Goal: Task Accomplishment & Management: Manage account settings

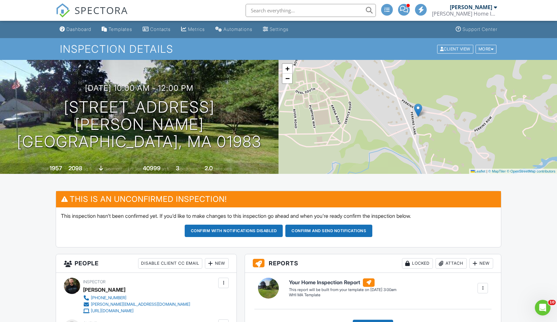
click at [244, 32] on link "Automations" at bounding box center [234, 29] width 42 height 12
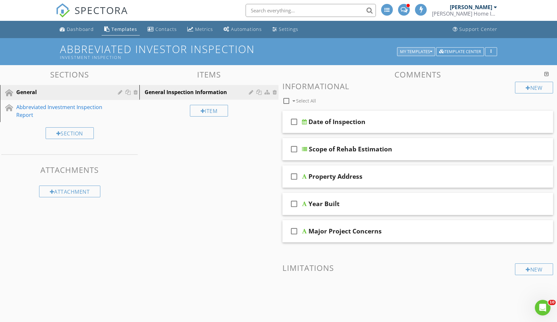
click at [429, 53] on div "My Templates" at bounding box center [416, 52] width 32 height 5
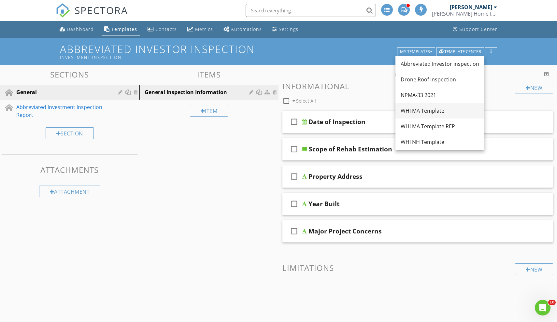
click at [423, 106] on link "WHI MA Template" at bounding box center [439, 111] width 89 height 16
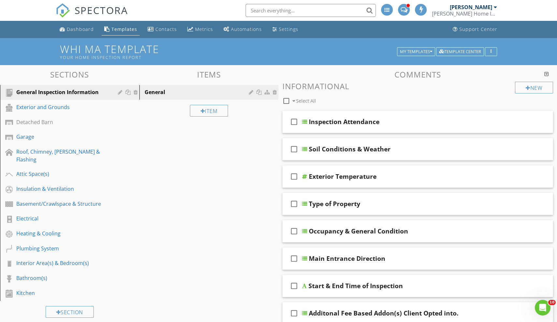
click at [545, 73] on div at bounding box center [546, 73] width 5 height 5
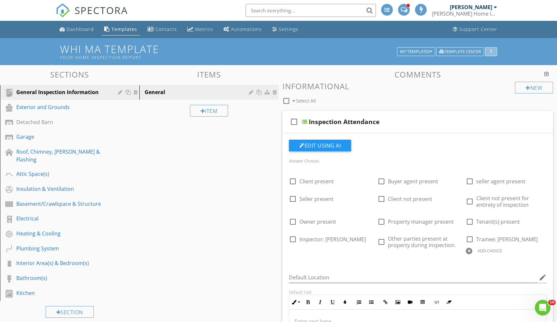
click at [495, 52] on button "button" at bounding box center [491, 51] width 12 height 9
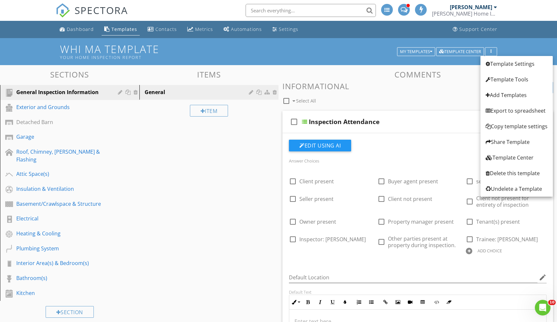
click at [377, 75] on h3 "Comments" at bounding box center [417, 74] width 271 height 9
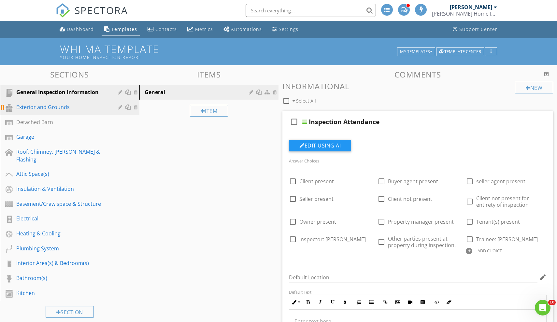
click at [58, 112] on link "Exterior and Grounds" at bounding box center [70, 107] width 137 height 15
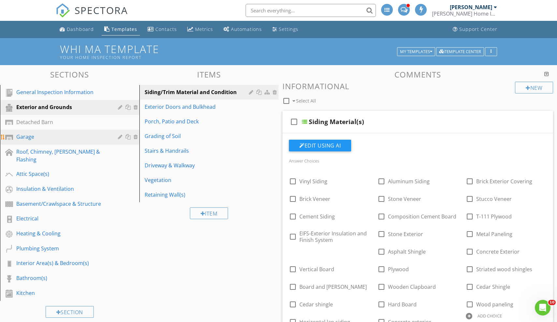
click at [38, 137] on div "Garage" at bounding box center [62, 137] width 92 height 8
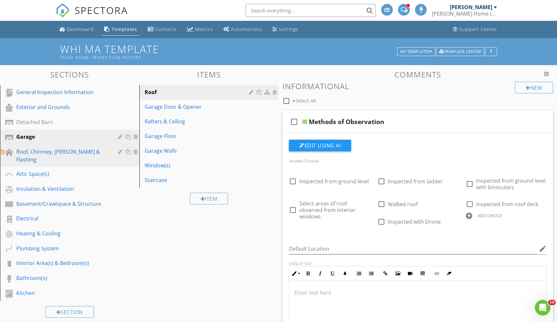
click at [59, 155] on div "Roof, Chimney, Gutters & Flashing" at bounding box center [62, 156] width 92 height 16
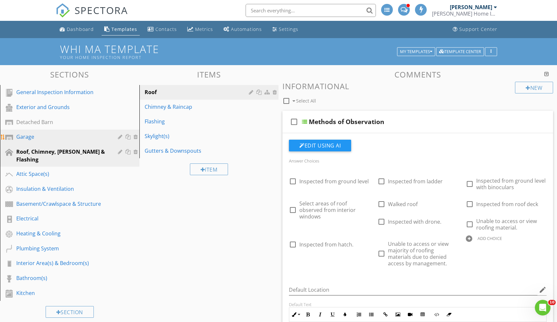
click at [75, 138] on div "Garage" at bounding box center [62, 137] width 92 height 8
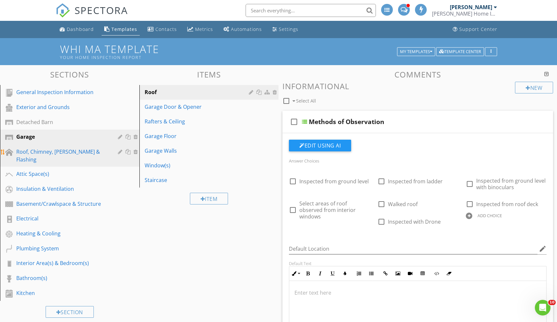
click at [46, 151] on div "Roof, Chimney, Gutters & Flashing" at bounding box center [62, 156] width 92 height 16
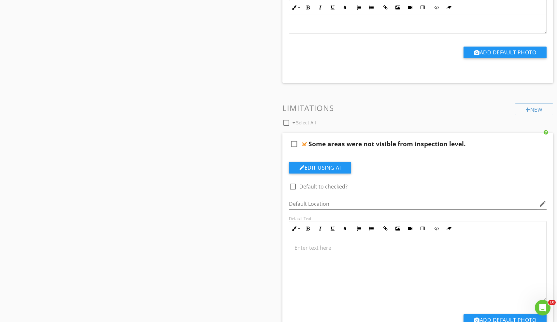
scroll to position [1563, 0]
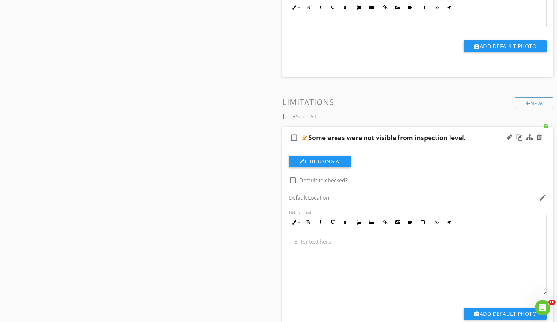
click at [292, 179] on div at bounding box center [292, 180] width 11 height 11
checkbox input "true"
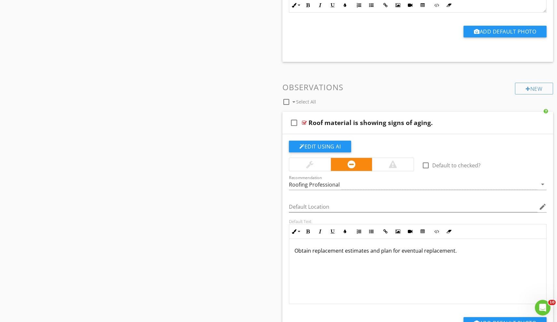
scroll to position [3627, 0]
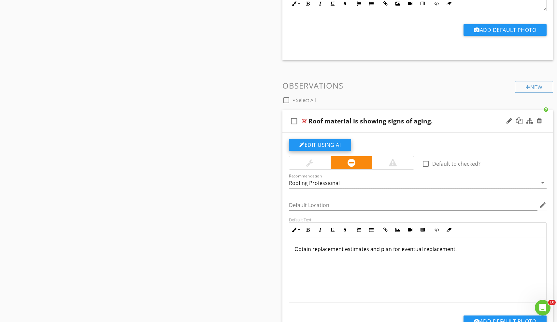
click at [326, 143] on button "Edit Using AI" at bounding box center [320, 145] width 62 height 12
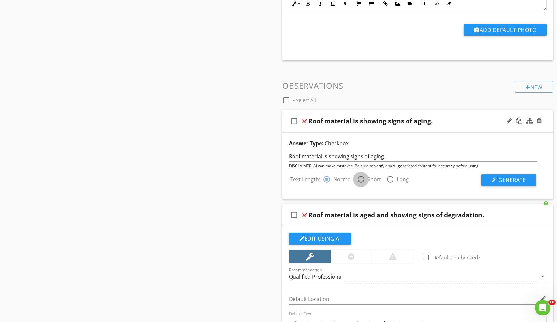
click at [362, 179] on div at bounding box center [360, 179] width 11 height 11
radio input "false"
radio input "true"
click at [490, 175] on button "Generate" at bounding box center [508, 180] width 55 height 12
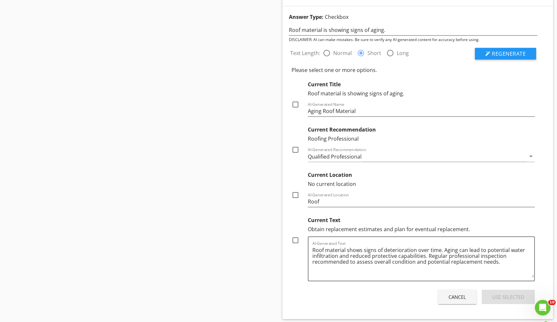
scroll to position [3837, 0]
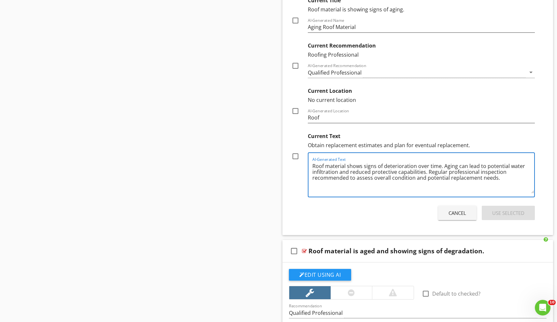
drag, startPoint x: 425, startPoint y: 171, endPoint x: 378, endPoint y: 166, distance: 47.5
click at [378, 166] on textarea "Roof material shows signs of deterioration over time. Aging can lead to potenti…" at bounding box center [423, 177] width 222 height 33
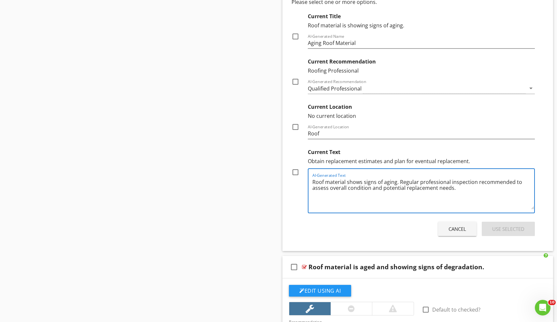
scroll to position [3819, 0]
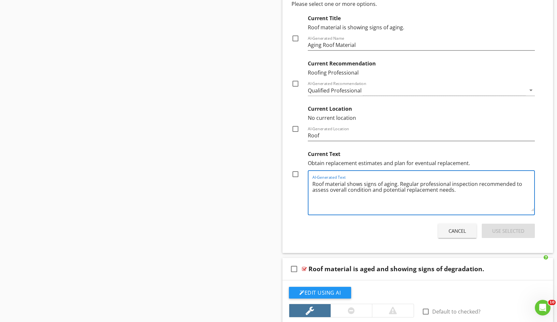
click at [418, 184] on textarea "Roof material shows signs of aging. Regular professional inspection recommended…" at bounding box center [423, 195] width 222 height 33
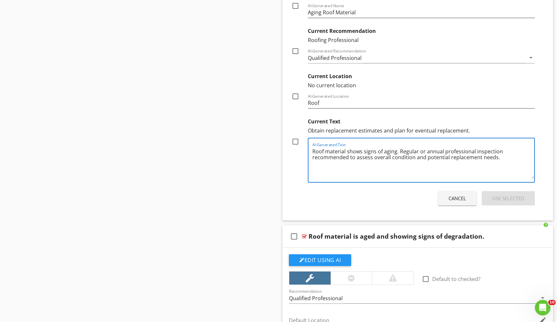
scroll to position [3852, 0]
click at [493, 160] on textarea "Roof material shows signs of aging. Regular or annual professional inspection r…" at bounding box center [423, 163] width 222 height 33
type textarea "Roof material shows signs of aging. Regular or annual professional inspection r…"
click at [296, 141] on div at bounding box center [295, 141] width 11 height 11
checkbox input "true"
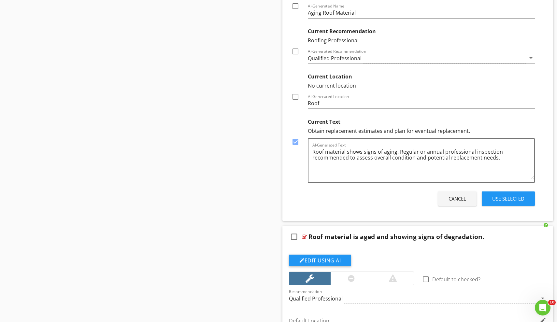
click at [295, 96] on div at bounding box center [295, 96] width 11 height 11
checkbox input "true"
click at [518, 198] on div "Use Selected" at bounding box center [508, 198] width 32 height 7
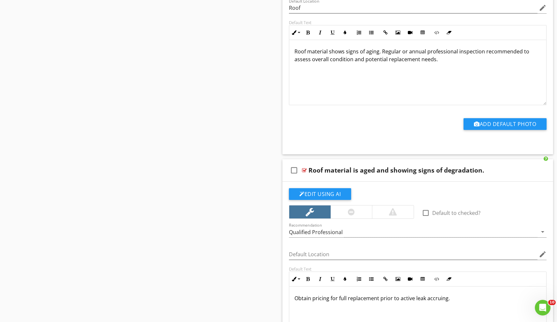
scroll to position [3828, 0]
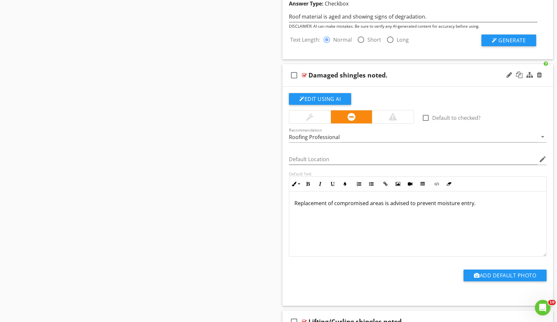
scroll to position [4014, 0]
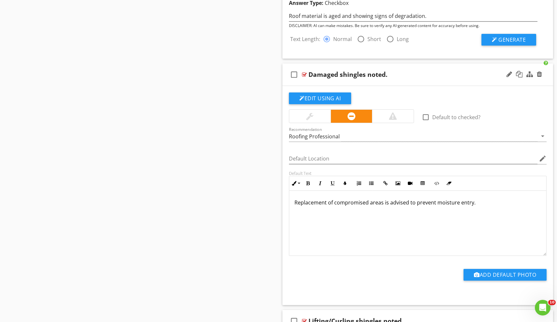
click at [310, 114] on div at bounding box center [309, 116] width 7 height 8
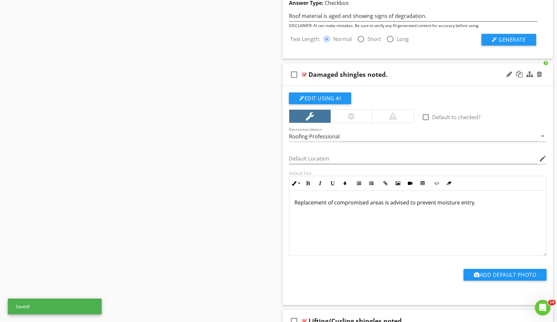
click at [351, 114] on div at bounding box center [351, 116] width 7 height 8
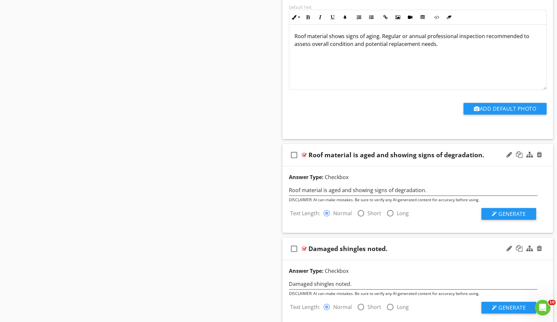
scroll to position [3846, 0]
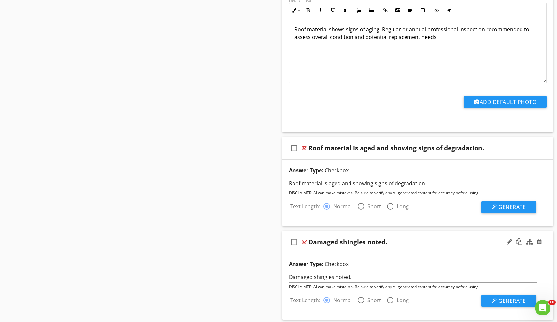
click at [362, 204] on div at bounding box center [360, 206] width 11 height 11
radio input "false"
radio input "true"
click at [507, 210] on button "Generate" at bounding box center [508, 207] width 55 height 12
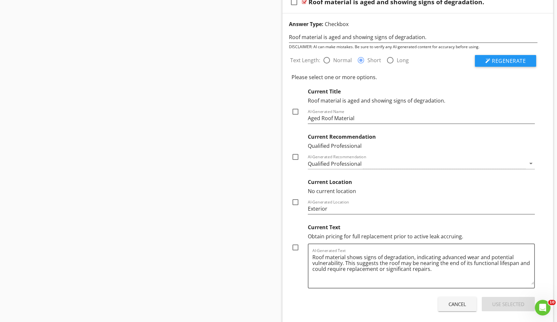
scroll to position [3996, 0]
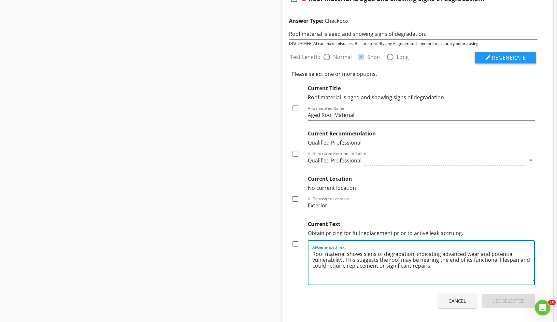
drag, startPoint x: 466, startPoint y: 252, endPoint x: 442, endPoint y: 252, distance: 24.1
click at [442, 252] on textarea "Roof material shows signs of degradation, indicating advanced wear and potentia…" at bounding box center [423, 265] width 222 height 33
drag, startPoint x: 377, startPoint y: 265, endPoint x: 353, endPoint y: 264, distance: 24.1
click at [353, 264] on textarea "Roof material shows signs of degradation, indicating wear and potential vulnera…" at bounding box center [423, 265] width 222 height 33
click at [499, 259] on textarea "Roof material shows signs of degradation, indicating wear and potential vulnera…" at bounding box center [423, 265] width 222 height 33
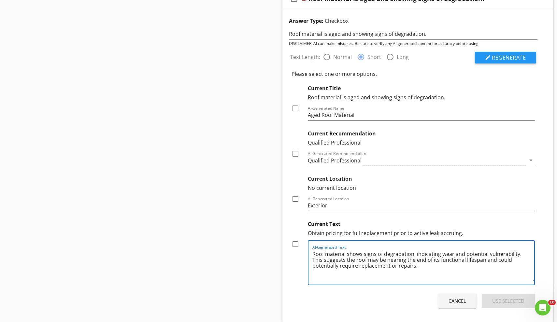
click at [428, 274] on textarea "Roof material shows signs of degradation, indicating wear and potential vulnera…" at bounding box center [423, 265] width 222 height 33
type textarea "Roof material shows signs of degradation, indicating wear and potential vulnera…"
click at [296, 242] on div at bounding box center [295, 244] width 11 height 11
checkbox input "true"
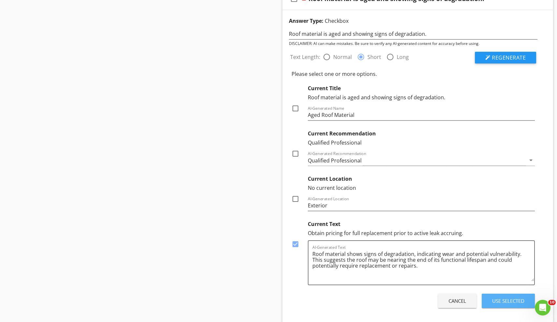
click at [509, 306] on button "Use Selected" at bounding box center [508, 301] width 53 height 14
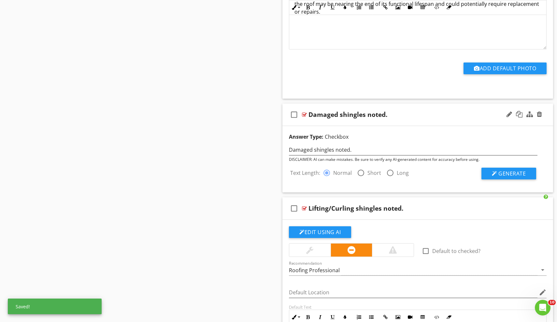
scroll to position [4128, 0]
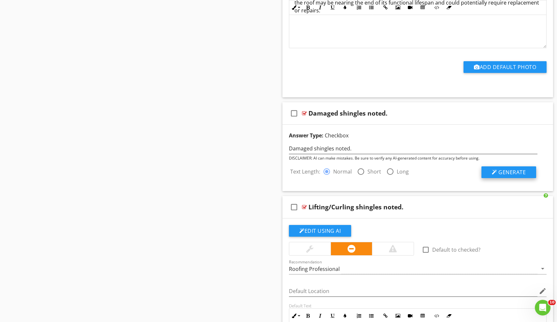
click at [501, 171] on span "Generate" at bounding box center [511, 172] width 27 height 7
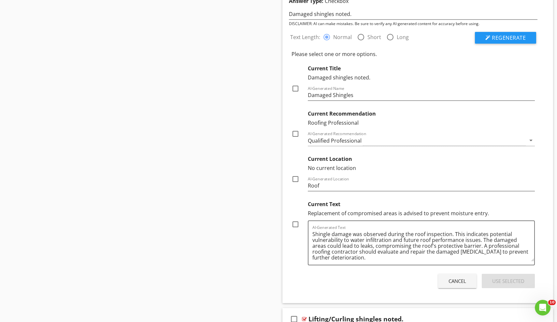
scroll to position [4253, 0]
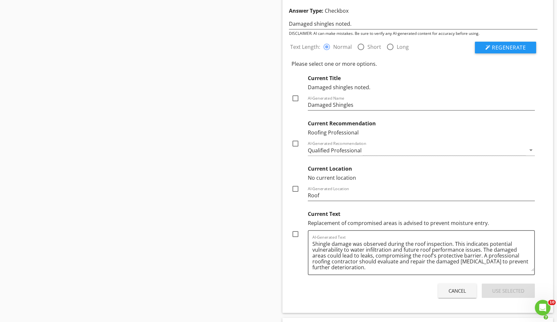
click at [363, 47] on div at bounding box center [360, 46] width 11 height 11
radio input "false"
radio input "true"
click at [501, 49] on span "Regenerate" at bounding box center [509, 47] width 34 height 7
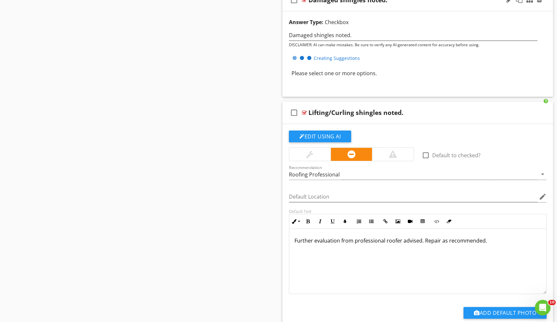
scroll to position [4240, 0]
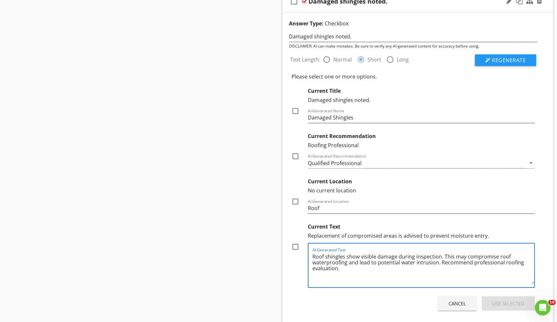
click at [360, 257] on textarea "Roof shingles show visible damage during inspection. This may compromise roof w…" at bounding box center [423, 267] width 222 height 33
click at [338, 267] on textarea "Roof shingles showed visible damage during inspection. This may compromise roof…" at bounding box center [423, 267] width 222 height 33
click at [431, 278] on textarea "Roof shingles showed visible damage during inspection. This may compromise roof…" at bounding box center [423, 267] width 222 height 33
type textarea "Roof shingles showed visible damage during inspection. This may compromise roof…"
click at [296, 248] on div at bounding box center [295, 246] width 11 height 11
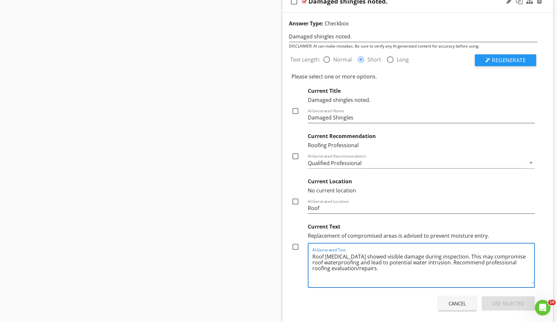
checkbox input "true"
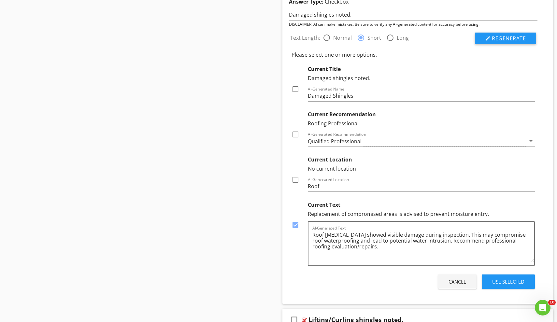
scroll to position [4263, 0]
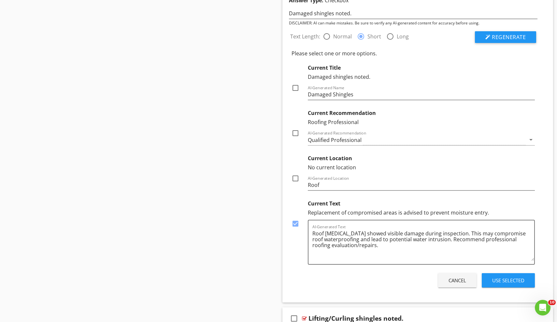
click at [299, 179] on div at bounding box center [295, 178] width 11 height 11
checkbox input "true"
click at [515, 278] on div "Use Selected" at bounding box center [508, 280] width 32 height 7
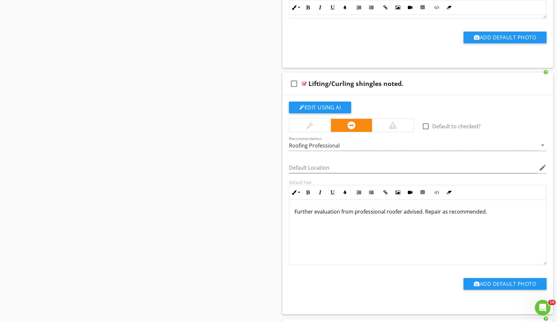
scroll to position [4408, 0]
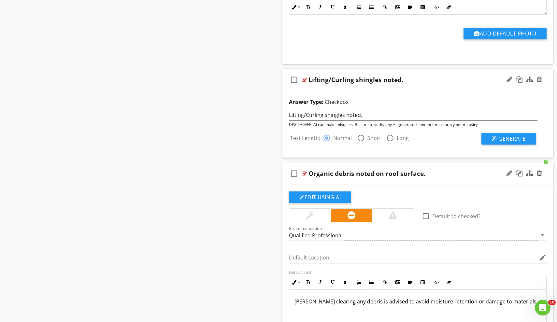
click at [320, 216] on div at bounding box center [309, 215] width 41 height 13
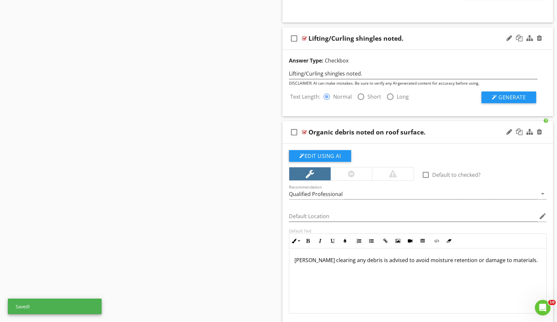
scroll to position [4453, 0]
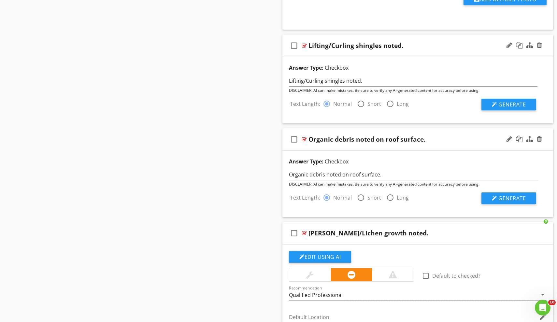
scroll to position [4435, 0]
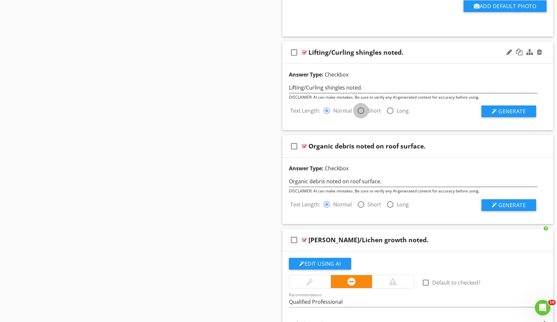
click at [359, 111] on div at bounding box center [360, 110] width 11 height 11
radio input "false"
radio input "true"
click at [504, 112] on span "Generate" at bounding box center [511, 111] width 27 height 7
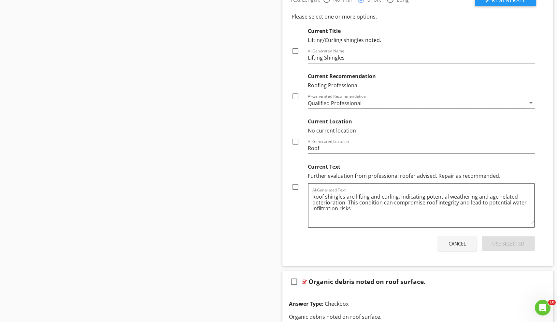
scroll to position [4547, 0]
drag, startPoint x: 359, startPoint y: 208, endPoint x: 348, endPoint y: 200, distance: 13.2
click at [348, 200] on textarea "Roof shingles are lifting and curling, indicating potential weathering and age-…" at bounding box center [423, 207] width 222 height 33
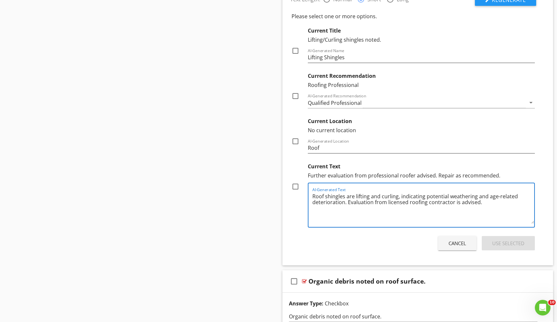
type textarea "Roof shingles are lifting and curling, indicating potential weathering and age-…"
click at [294, 189] on div at bounding box center [295, 186] width 11 height 11
checkbox input "true"
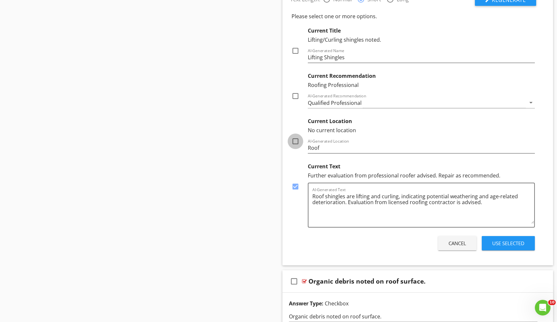
click at [295, 140] on div at bounding box center [295, 141] width 11 height 11
checkbox input "true"
click at [499, 240] on div "Use Selected" at bounding box center [508, 243] width 32 height 7
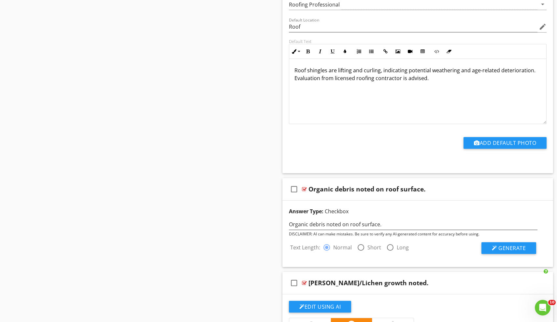
scroll to position [4554, 0]
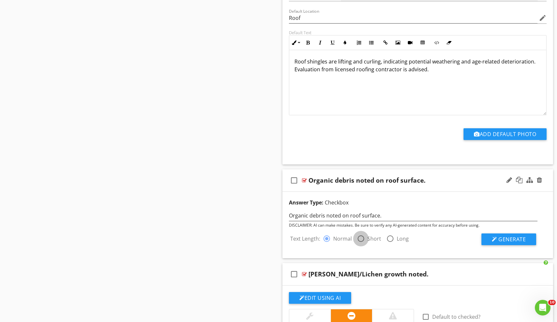
click at [360, 237] on div at bounding box center [360, 238] width 11 height 11
radio input "false"
radio input "true"
click at [514, 241] on span "Generate" at bounding box center [511, 239] width 27 height 7
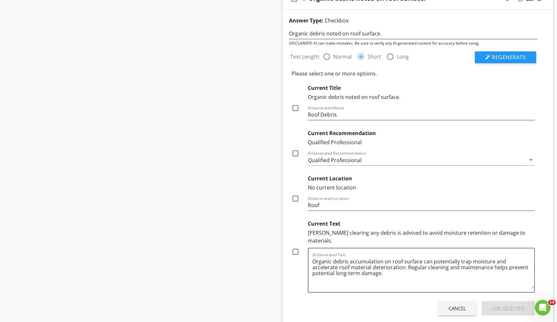
scroll to position [4744, 0]
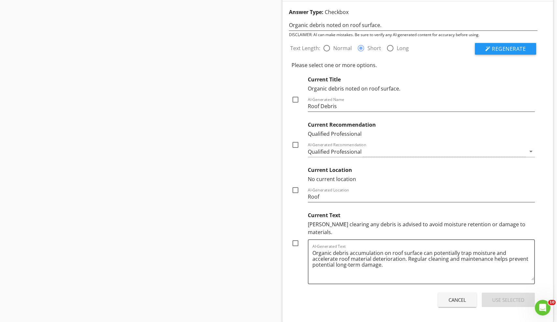
click at [300, 186] on div at bounding box center [295, 190] width 11 height 11
checkbox input "true"
click at [361, 257] on textarea "Organic debris accumulation on roof surface can potentially trap moisture and a…" at bounding box center [423, 264] width 222 height 33
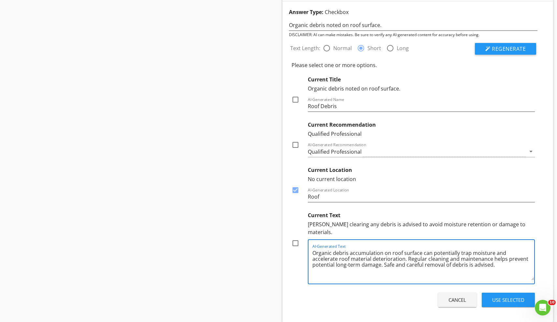
type textarea "Organic debris accumulation on roof surface can potentially trap moisture and a…"
click at [297, 238] on div at bounding box center [295, 243] width 11 height 11
checkbox input "true"
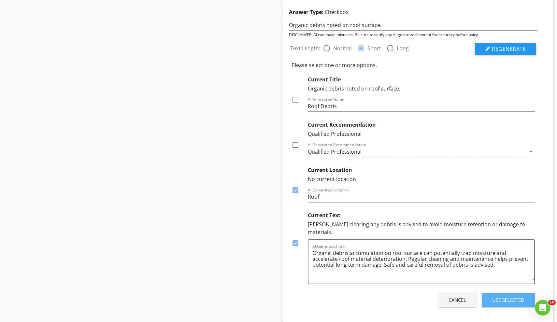
click at [499, 295] on button "Use Selected" at bounding box center [508, 300] width 53 height 14
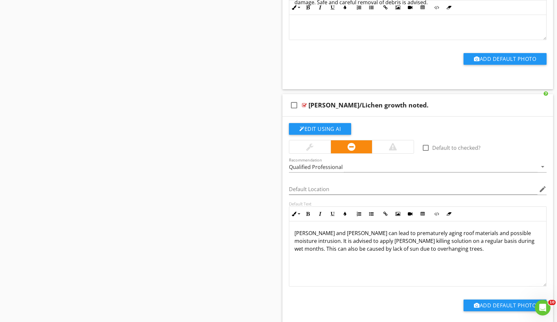
scroll to position [4887, 0]
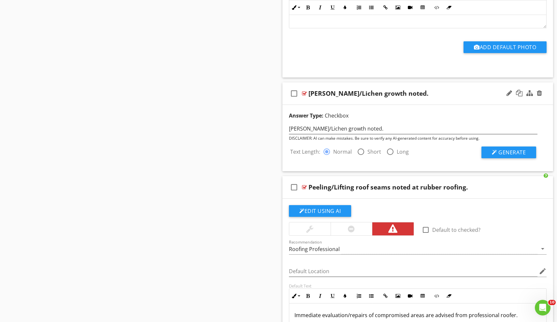
click at [388, 154] on div at bounding box center [390, 151] width 11 height 11
radio input "false"
radio input "true"
click at [496, 157] on button "Generate" at bounding box center [508, 153] width 55 height 12
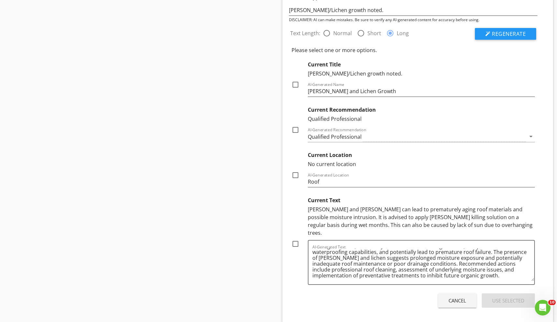
scroll to position [19, 0]
click at [361, 35] on div at bounding box center [360, 33] width 11 height 11
radio input "true"
click at [324, 32] on div at bounding box center [326, 33] width 11 height 11
radio input "true"
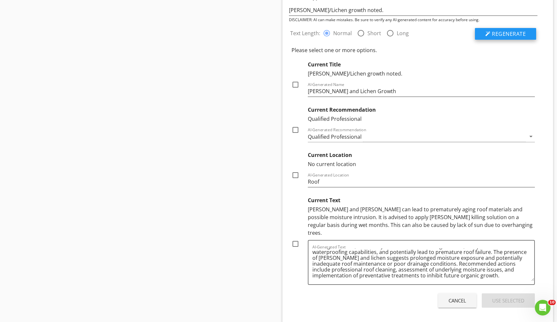
click at [493, 35] on span "Regenerate" at bounding box center [509, 33] width 34 height 7
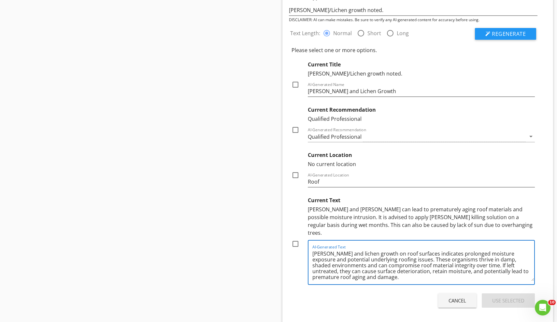
drag, startPoint x: 396, startPoint y: 250, endPoint x: 509, endPoint y: 245, distance: 113.1
click at [509, 249] on textarea "Moss and lichen growth on roof surfaces indicates prolonged moisture exposure a…" at bounding box center [423, 265] width 222 height 33
drag, startPoint x: 352, startPoint y: 251, endPoint x: 534, endPoint y: 263, distance: 182.8
click at [534, 263] on div "AI-Generated Text Moss and lichen growth on roof surfaces indicates prolonged m…" at bounding box center [421, 262] width 227 height 45
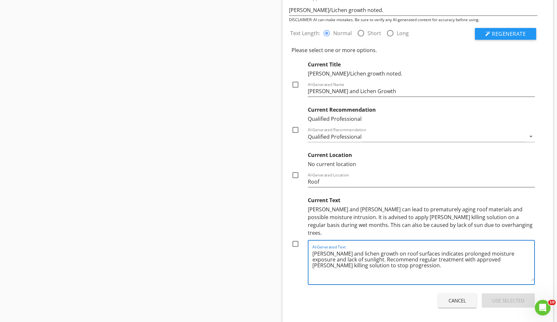
type textarea "Moss and lichen growth on roof surfaces indicates prolonged moisture exposure a…"
click at [298, 174] on div at bounding box center [295, 175] width 11 height 11
checkbox input "true"
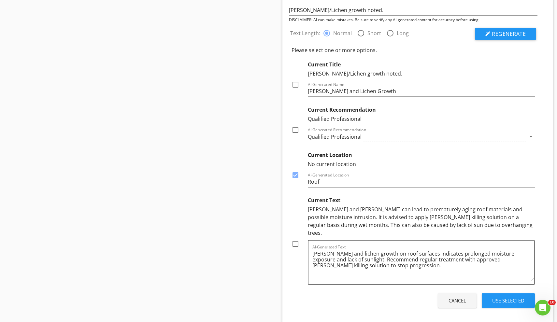
click at [295, 238] on div at bounding box center [295, 243] width 11 height 11
checkbox input "true"
click at [374, 260] on textarea "Moss and lichen growth on roof surfaces indicates prolonged moisture exposure a…" at bounding box center [423, 265] width 222 height 33
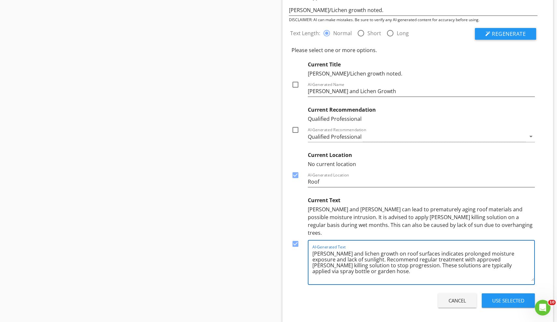
type textarea "Moss and lichen growth on roof surfaces indicates prolonged moisture exposure a…"
click at [505, 297] on div "Use Selected" at bounding box center [508, 300] width 32 height 7
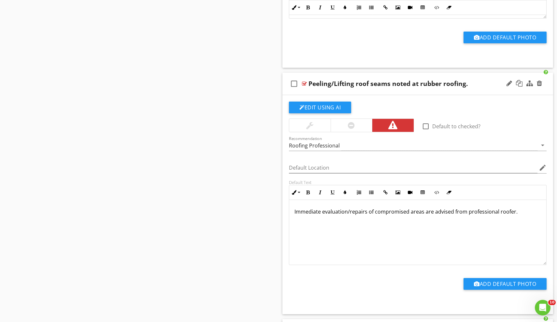
scroll to position [5147, 0]
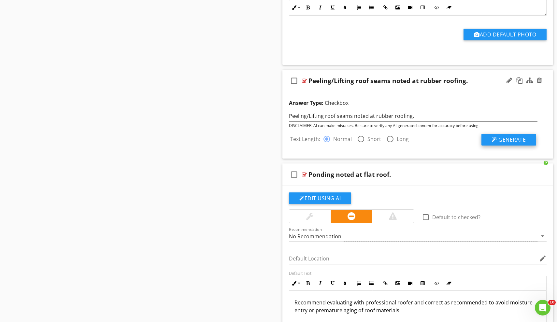
click at [515, 136] on span "Generate" at bounding box center [511, 139] width 27 height 7
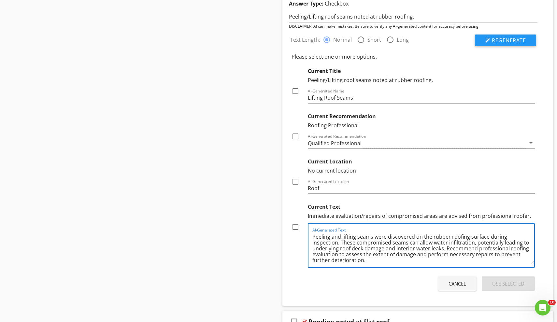
scroll to position [2, 0]
drag, startPoint x: 367, startPoint y: 260, endPoint x: 492, endPoint y: 250, distance: 125.5
click at [492, 250] on textarea "Peeling and lifting seams were discovered on the rubber roofing surface during …" at bounding box center [423, 248] width 222 height 33
type textarea "Peeling and lifting seams were discovered on the rubber roofing surface during …"
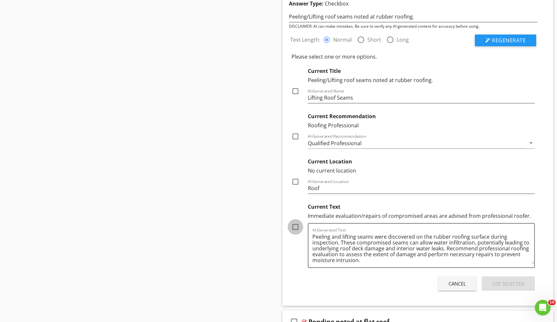
click at [295, 223] on div at bounding box center [295, 226] width 11 height 11
checkbox input "true"
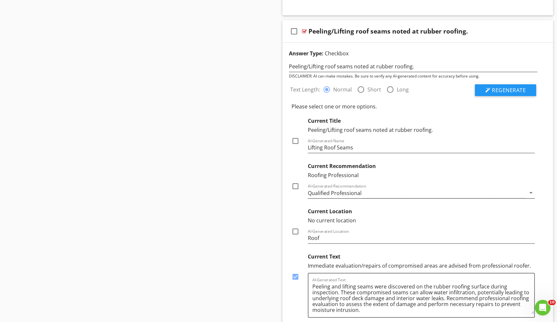
scroll to position [5195, 0]
click at [362, 91] on div at bounding box center [360, 90] width 11 height 11
radio input "false"
radio input "true"
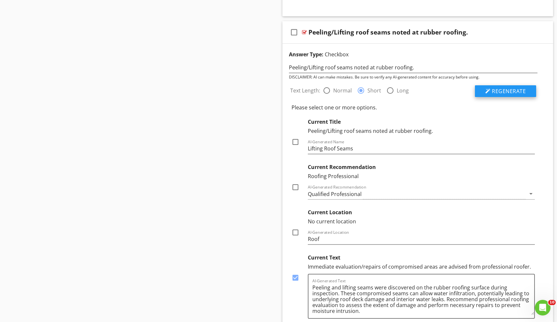
click at [510, 94] on button "Regenerate" at bounding box center [505, 91] width 61 height 12
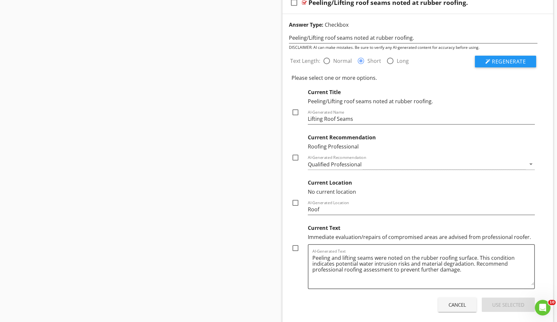
scroll to position [5225, 0]
click at [513, 255] on textarea "Peeling and lifting seams were noted on the rubber roofing surface. This condit…" at bounding box center [423, 268] width 222 height 33
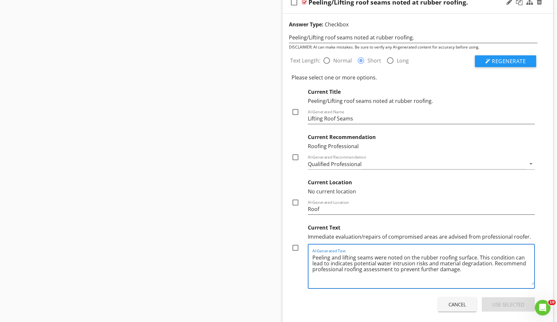
click at [363, 263] on textarea "Peeling and lifting seams were noted on the rubber roofing surface. This condit…" at bounding box center [423, 268] width 222 height 33
drag, startPoint x: 476, startPoint y: 264, endPoint x: 417, endPoint y: 261, distance: 59.1
click at [416, 262] on textarea "Peeling and lifting seams were noted on the rubber roofing surface. This condit…" at bounding box center [423, 268] width 222 height 33
type textarea "Peeling and lifting seams were noted on the rubber roofing surface. This condit…"
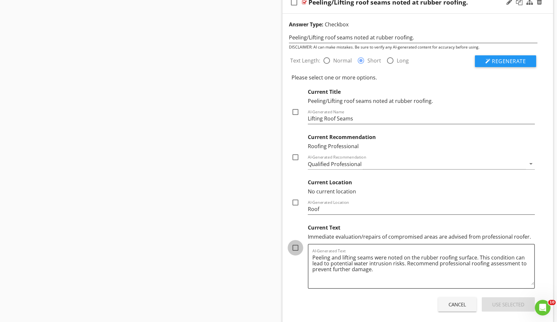
click at [294, 249] on div at bounding box center [295, 247] width 11 height 11
checkbox input "true"
click at [299, 201] on div at bounding box center [295, 202] width 11 height 11
checkbox input "true"
click at [504, 299] on button "Use Selected" at bounding box center [508, 304] width 53 height 14
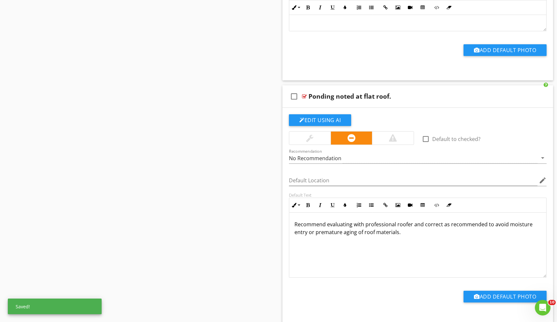
scroll to position [5378, 0]
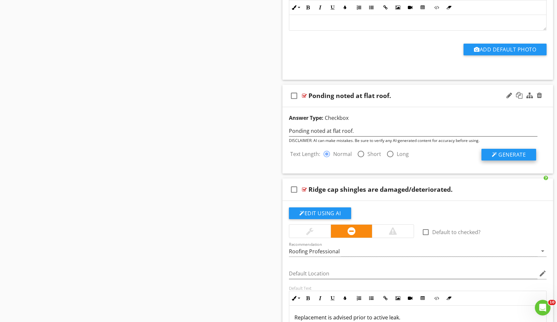
click at [503, 155] on span "Generate" at bounding box center [511, 154] width 27 height 7
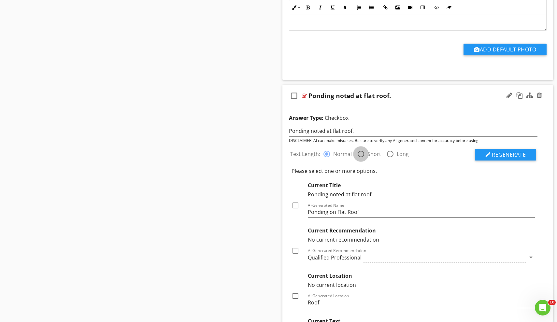
click at [362, 151] on div at bounding box center [360, 154] width 11 height 11
radio input "false"
radio input "true"
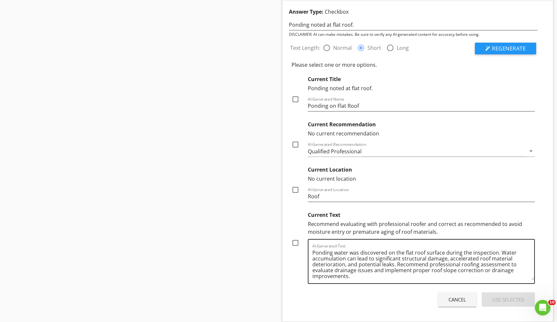
scroll to position [5485, 0]
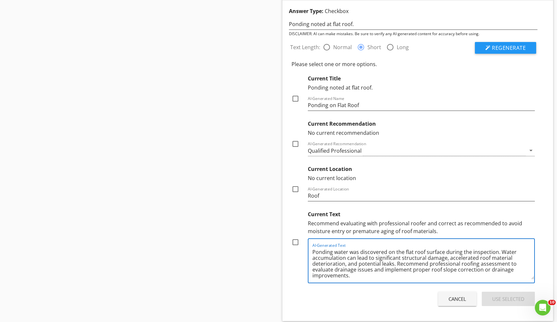
drag, startPoint x: 375, startPoint y: 257, endPoint x: 448, endPoint y: 256, distance: 73.3
click at [448, 256] on textarea "Ponding water was discovered on the flat roof surface during the inspection. Wa…" at bounding box center [423, 263] width 222 height 33
click at [519, 258] on textarea "Ponding water was discovered on the flat roof surface during the inspection. Wa…" at bounding box center [423, 263] width 222 height 33
drag, startPoint x: 521, startPoint y: 258, endPoint x: 474, endPoint y: 256, distance: 47.3
click at [473, 257] on textarea "Ponding water was discovered on the flat roof surface during the inspection. Wa…" at bounding box center [423, 263] width 222 height 33
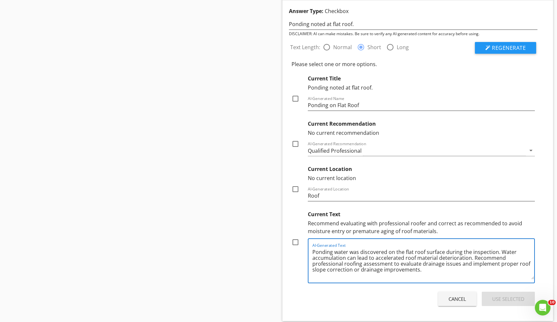
type textarea "Ponding water was discovered on the flat roof surface during the inspection. Wa…"
click at [300, 242] on div at bounding box center [295, 242] width 11 height 11
checkbox input "true"
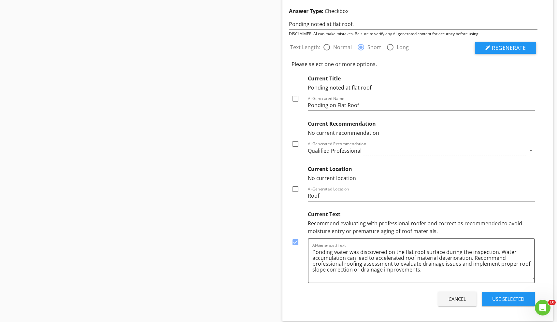
click at [295, 192] on div at bounding box center [295, 189] width 11 height 11
checkbox input "true"
click at [363, 151] on div "Qualified Professional" at bounding box center [417, 150] width 218 height 11
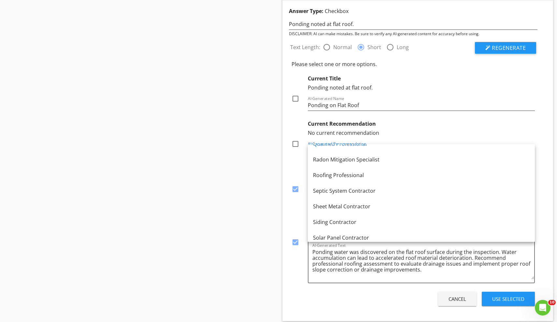
scroll to position [760, 0]
click at [339, 178] on link "Roofing Professional" at bounding box center [421, 174] width 227 height 16
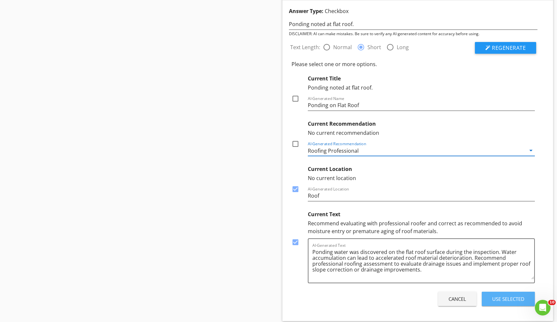
click at [506, 301] on div "Use Selected" at bounding box center [508, 298] width 32 height 7
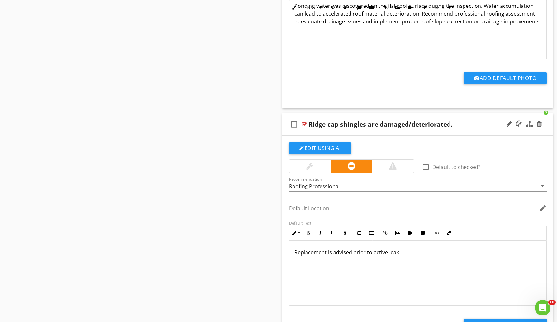
scroll to position [5599, 0]
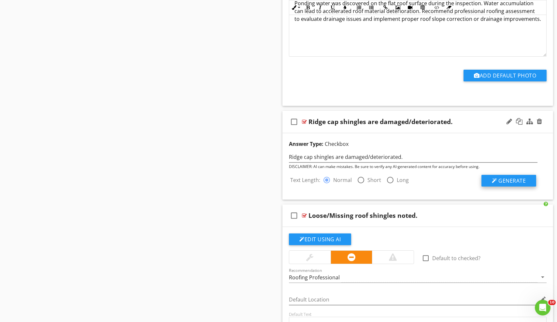
click at [500, 181] on span "Generate" at bounding box center [511, 180] width 27 height 7
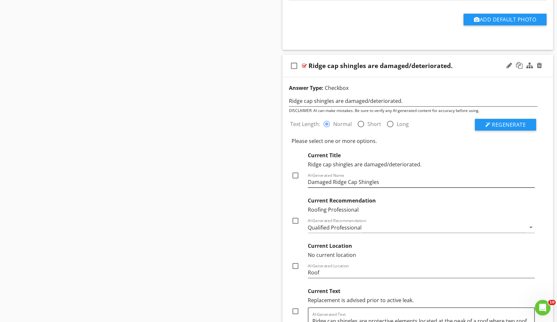
scroll to position [5656, 0]
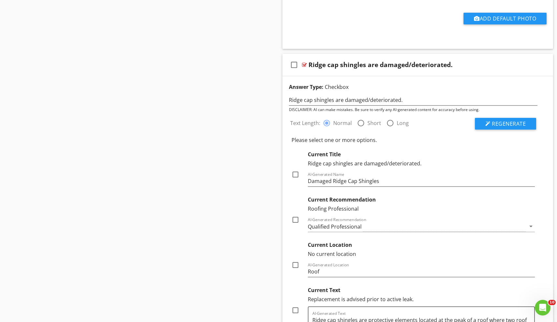
click at [359, 124] on div at bounding box center [360, 123] width 11 height 11
radio input "false"
radio input "true"
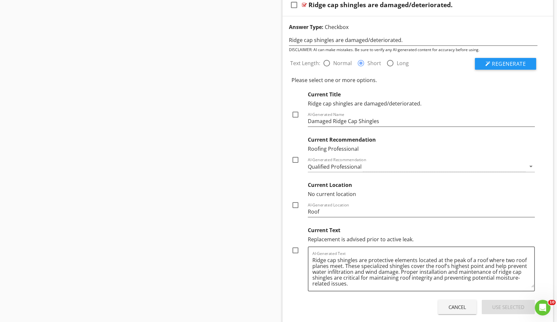
scroll to position [5755, 0]
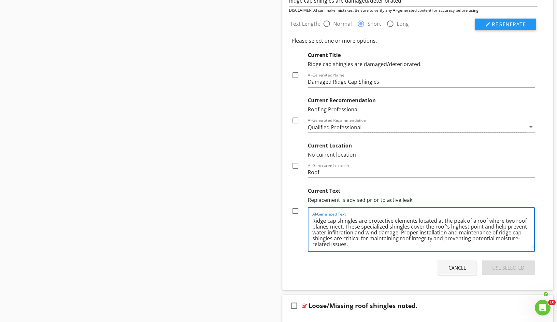
drag, startPoint x: 362, startPoint y: 226, endPoint x: 387, endPoint y: 226, distance: 24.4
click at [387, 226] on textarea "Ridge cap shingles are protective elements located at the peak of a roof where …" at bounding box center [423, 232] width 222 height 33
drag, startPoint x: 382, startPoint y: 231, endPoint x: 342, endPoint y: 230, distance: 39.8
click at [341, 230] on textarea "Ridge cap shingles are protective elements located at the peak of a roof where …" at bounding box center [423, 232] width 222 height 33
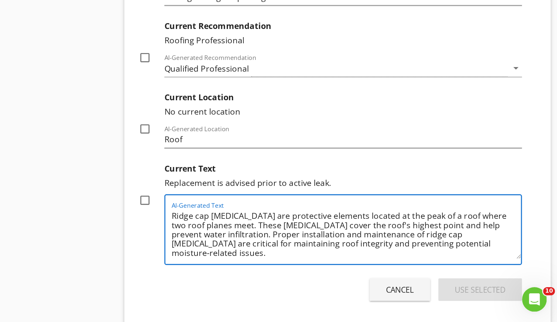
scroll to position [5722, 0]
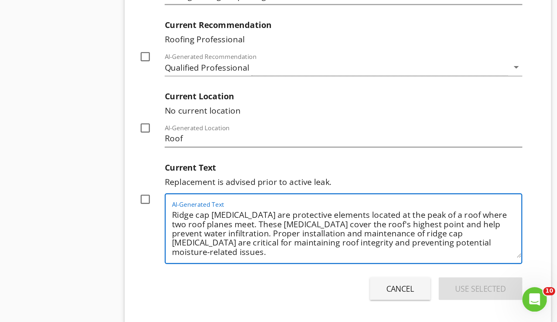
drag, startPoint x: 297, startPoint y: 151, endPoint x: 140, endPoint y: 146, distance: 157.7
click at [312, 249] on textarea "Ridge cap shingles are protective elements located at the peak of a roof where …" at bounding box center [423, 265] width 222 height 33
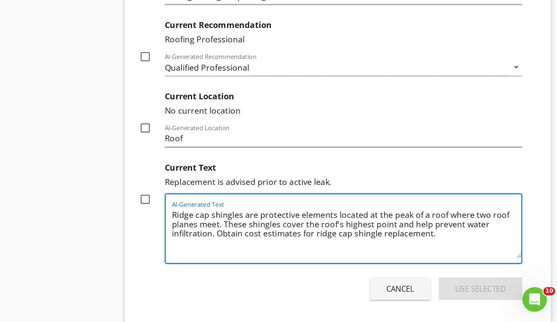
type textarea "Ridge cap shingles are protective elements located at the peak of a roof where …"
click at [291, 240] on div "check_box_outline_blank" at bounding box center [296, 248] width 10 height 16
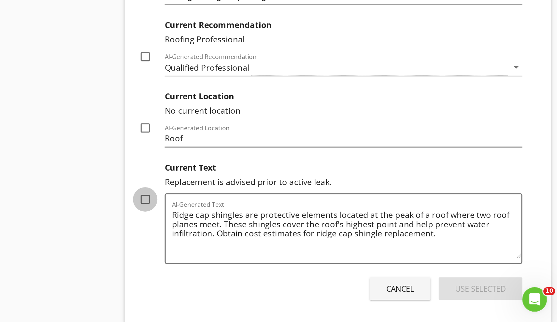
click at [290, 239] on div at bounding box center [295, 244] width 11 height 11
checkbox input "true"
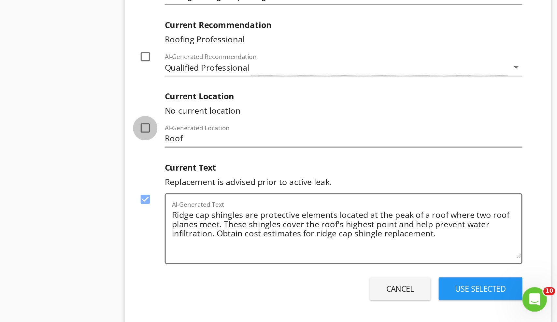
click at [290, 193] on div at bounding box center [295, 198] width 11 height 11
checkbox input "true"
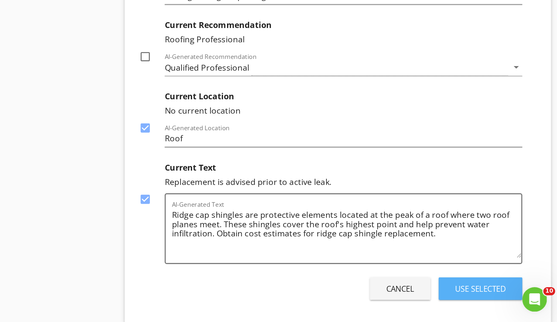
click at [492, 297] on div "Use Selected" at bounding box center [508, 300] width 32 height 7
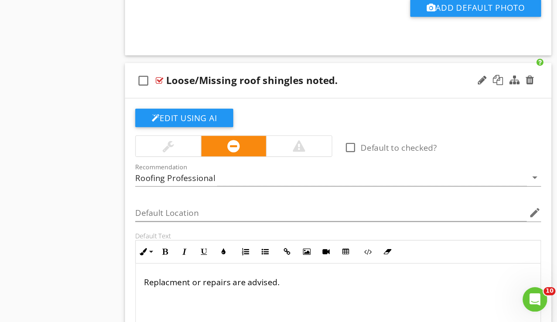
scroll to position [5801, 0]
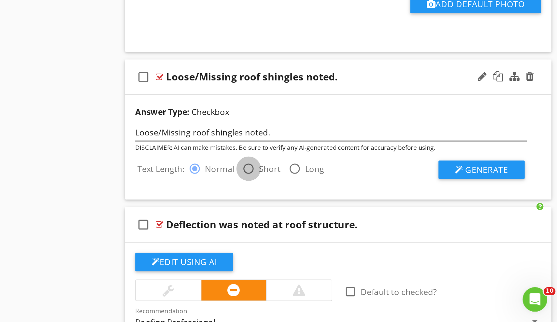
click at [355, 219] on div at bounding box center [360, 224] width 11 height 11
radio input "false"
radio input "true"
click at [492, 223] on div at bounding box center [494, 225] width 5 height 5
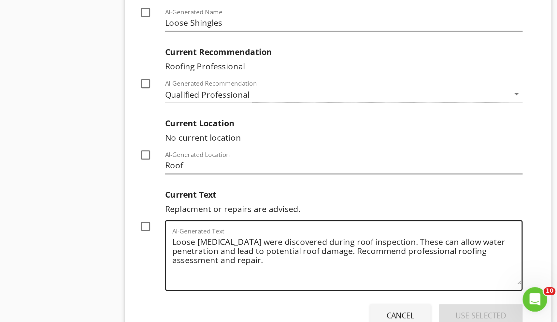
scroll to position [5953, 0]
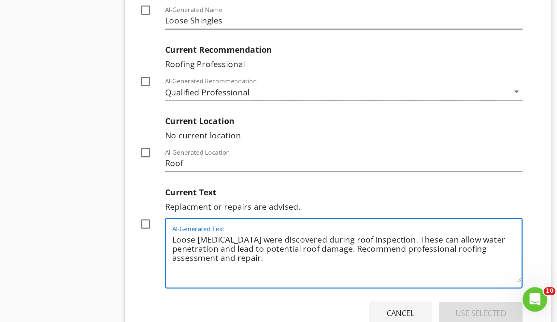
click at [312, 264] on textarea "Loose shingles were discovered during roof inspection. These can allow water pe…" at bounding box center [423, 280] width 222 height 33
type textarea "Loose shingles were discovered during roof inspection. These can allow water pe…"
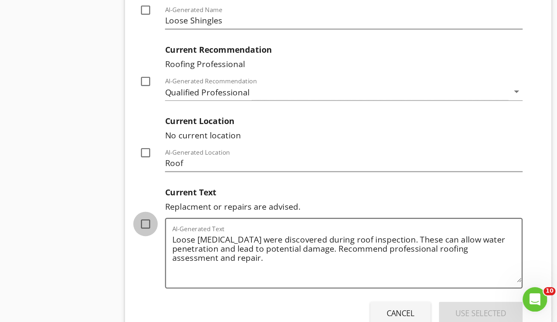
click at [290, 254] on div at bounding box center [295, 259] width 11 height 11
checkbox input "true"
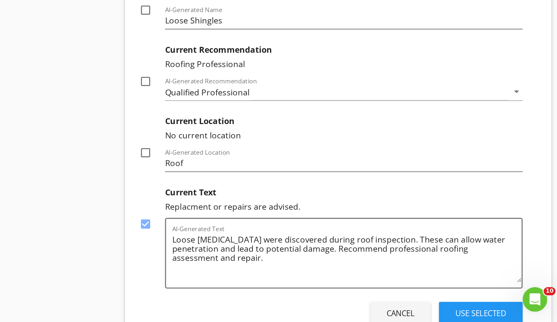
click at [290, 209] on div at bounding box center [295, 214] width 11 height 11
checkbox input "true"
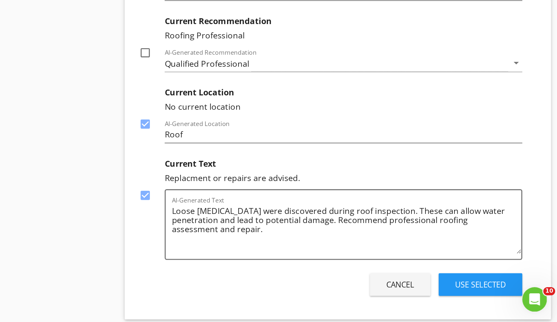
scroll to position [5972, 0]
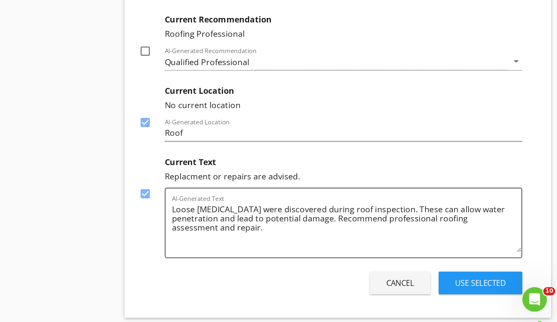
click at [492, 294] on div "Use Selected" at bounding box center [508, 297] width 32 height 7
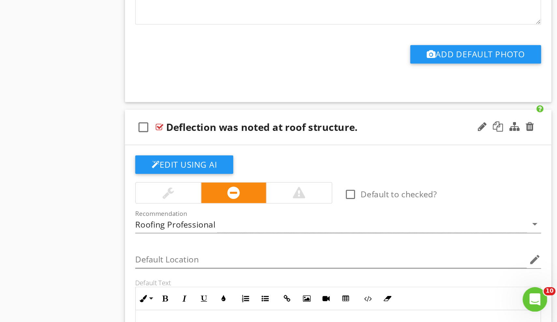
scroll to position [6031, 0]
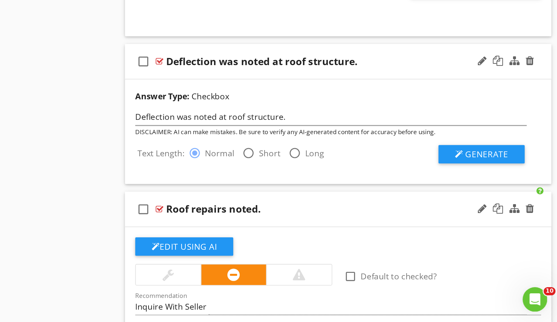
scroll to position [6057, 0]
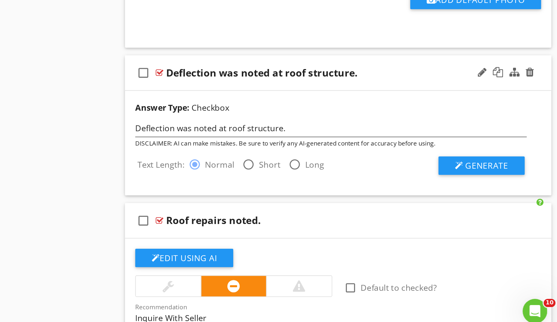
click at [355, 209] on div at bounding box center [360, 214] width 11 height 11
radio input "false"
radio input "true"
click at [333, 211] on label "Normal" at bounding box center [342, 214] width 19 height 7
radio input "true"
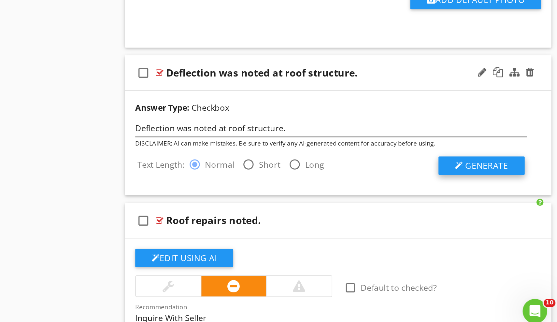
click at [481, 209] on button "Generate" at bounding box center [508, 215] width 55 height 12
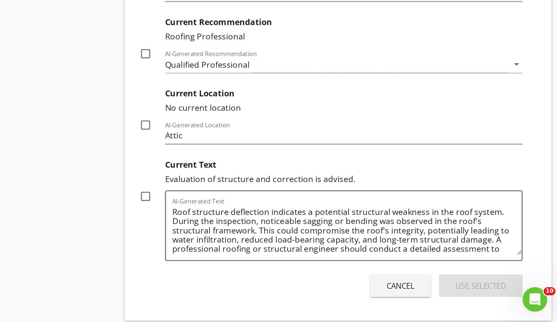
scroll to position [6217, 0]
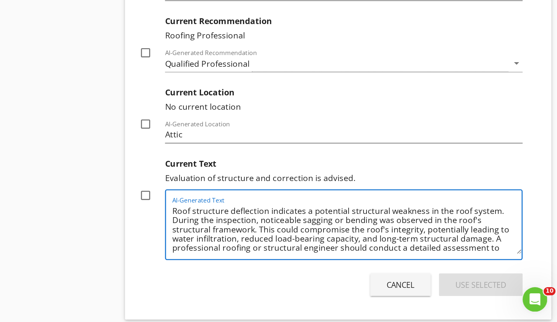
drag, startPoint x: 245, startPoint y: 132, endPoint x: 221, endPoint y: 132, distance: 23.5
click at [312, 246] on textarea "Roof structure deflection indicates a potential structural weakness in the roof…" at bounding box center [423, 262] width 222 height 33
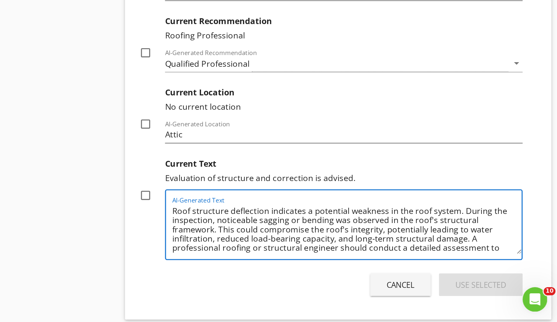
drag, startPoint x: 163, startPoint y: 139, endPoint x: 173, endPoint y: 147, distance: 12.5
click at [312, 246] on textarea "Roof structure deflection indicates a potential weakness in the roof system. Du…" at bounding box center [423, 262] width 222 height 33
drag, startPoint x: 302, startPoint y: 139, endPoint x: 278, endPoint y: 137, distance: 23.5
click at [312, 246] on textarea "Roof structure deflection indicates a potential weakness in the roof system. Du…" at bounding box center [423, 262] width 222 height 33
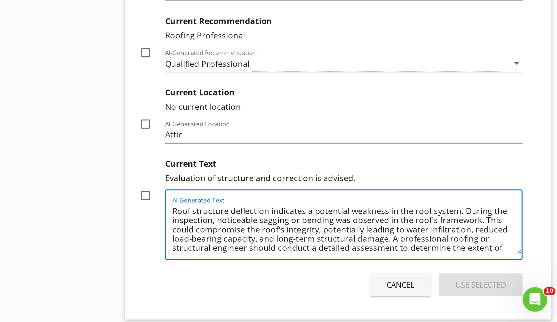
drag, startPoint x: 255, startPoint y: 144, endPoint x: 298, endPoint y: 143, distance: 43.0
click at [312, 246] on textarea "Roof structure deflection indicates a potential weakness in the roof system. Du…" at bounding box center [423, 262] width 222 height 33
drag, startPoint x: 213, startPoint y: 151, endPoint x: 129, endPoint y: 150, distance: 83.4
click at [312, 246] on textarea "Roof structure deflection indicates a potential weakness in the roof system. Du…" at bounding box center [423, 262] width 222 height 33
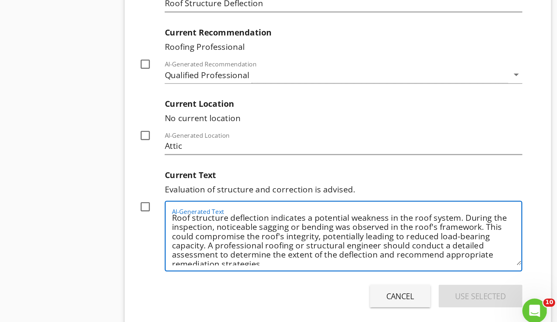
scroll to position [1, 0]
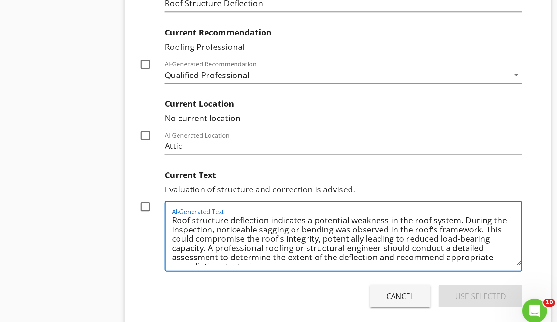
drag, startPoint x: 168, startPoint y: 156, endPoint x: 241, endPoint y: 156, distance: 73.6
click at [312, 246] on textarea "Roof structure deflection indicates a potential weakness in the roof system. Du…" at bounding box center [423, 262] width 222 height 33
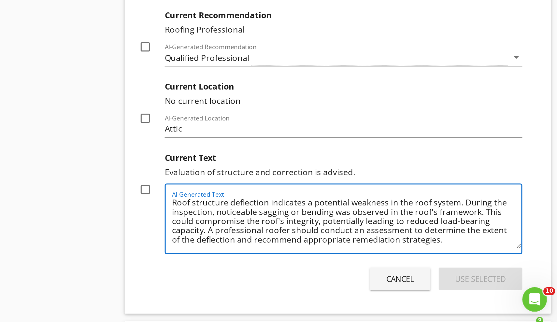
scroll to position [6221, 0]
type textarea "Roof structure deflection indicates a potential weakness in the roof system. Du…"
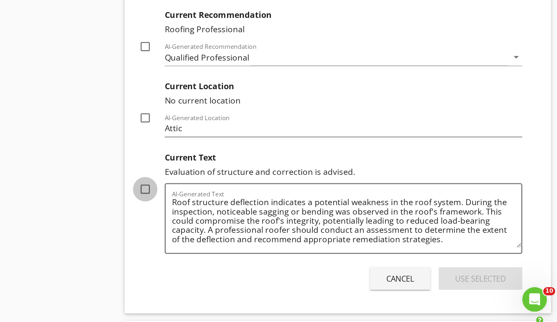
click at [290, 232] on div at bounding box center [295, 237] width 11 height 11
checkbox input "true"
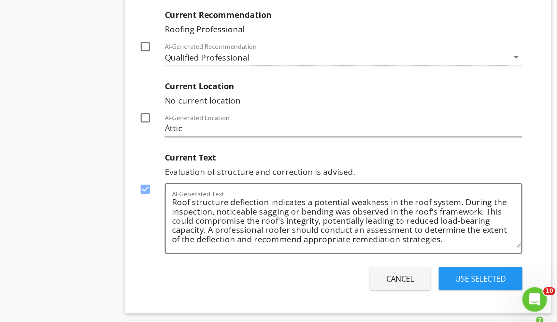
click at [290, 187] on div at bounding box center [295, 192] width 11 height 11
checkbox input "false"
click at [308, 194] on input "Attic" at bounding box center [421, 199] width 227 height 11
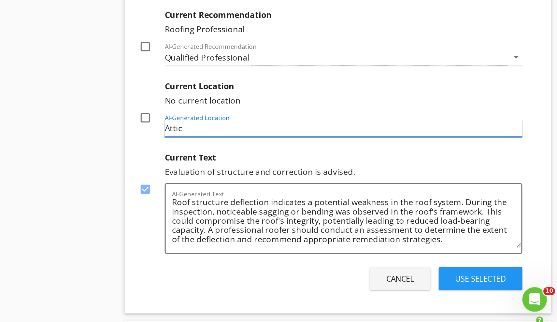
click at [308, 194] on input "Attic" at bounding box center [421, 199] width 227 height 11
click at [291, 211] on div at bounding box center [297, 221] width 13 height 20
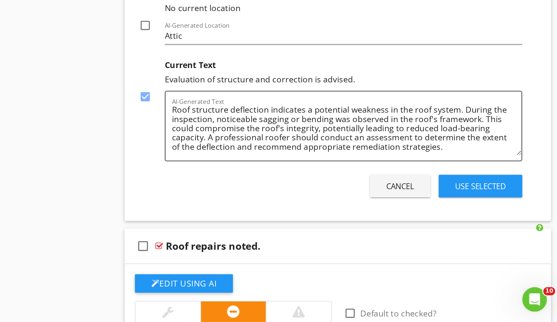
scroll to position [6289, 0]
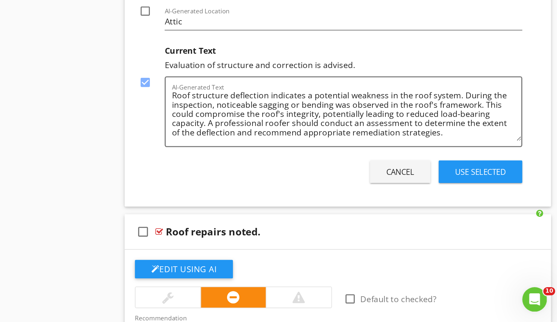
click at [482, 220] on button "Use Selected" at bounding box center [508, 227] width 53 height 14
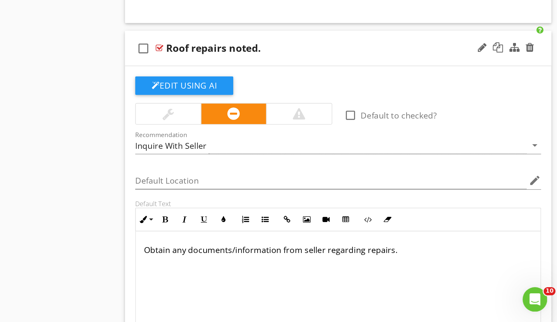
scroll to position [6314, 0]
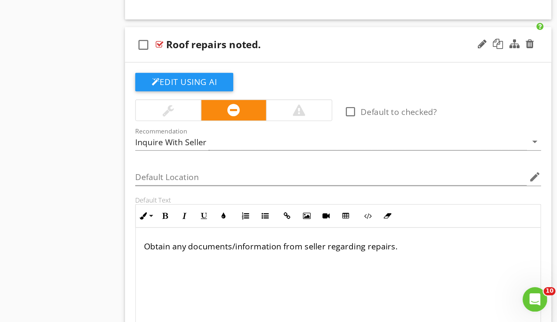
click at [294, 270] on p "Obtain any documents/information from seller regarding repairs." at bounding box center [417, 274] width 247 height 8
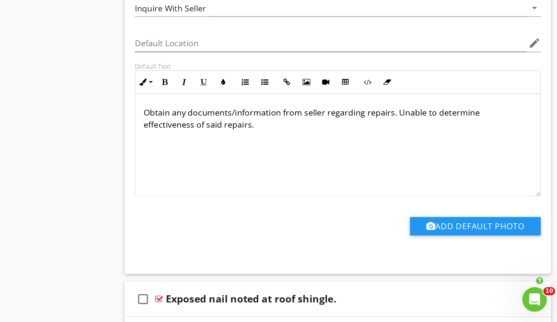
scroll to position [6403, 0]
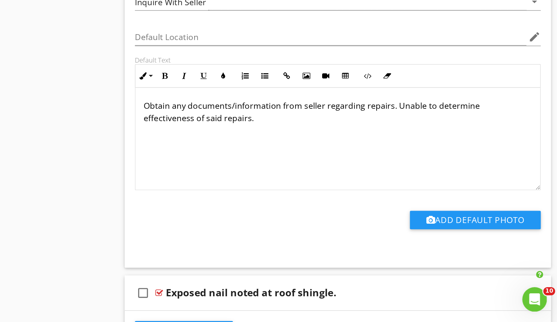
click at [289, 173] on div "Obtain any documents/information from seller regarding repairs. Unable to deter…" at bounding box center [417, 205] width 257 height 65
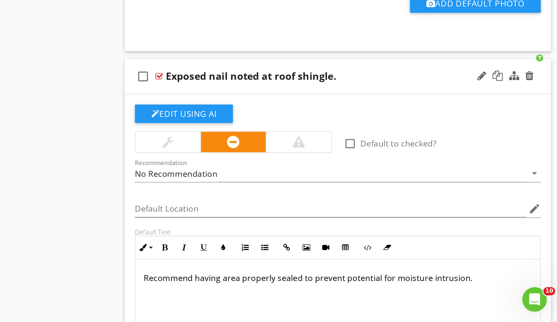
scroll to position [6543, 0]
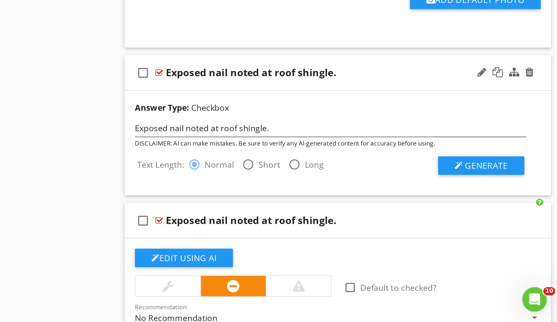
click at [355, 217] on div at bounding box center [360, 222] width 11 height 11
radio input "false"
radio input "true"
click at [481, 217] on button "Generate" at bounding box center [508, 223] width 55 height 12
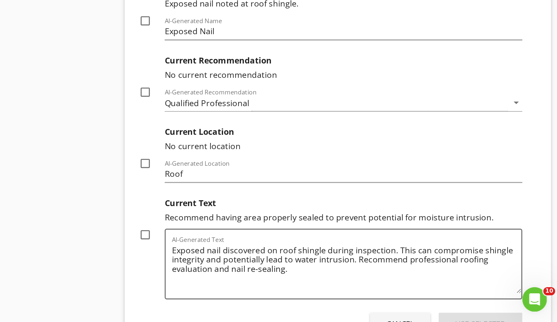
scroll to position [6685, 0]
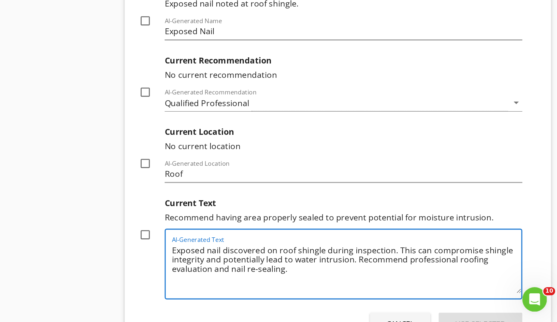
drag, startPoint x: 165, startPoint y: 163, endPoint x: 263, endPoint y: 157, distance: 97.3
click at [312, 271] on textarea "Exposed nail discovered on roof shingle during inspection. This can compromise …" at bounding box center [423, 287] width 222 height 33
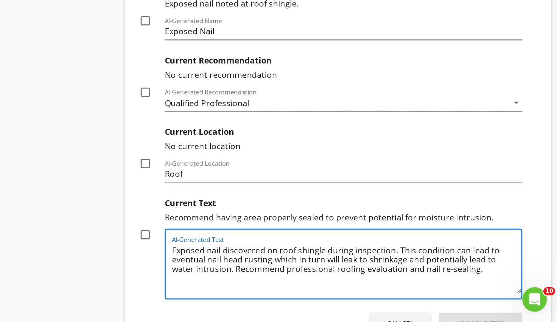
click at [312, 271] on textarea "Exposed nail discovered on roof shingle during inspection. This condition can l…" at bounding box center [423, 287] width 222 height 33
type textarea "Exposed nail discovered on roof shingle during inspection. This condition can l…"
click at [290, 261] on div at bounding box center [295, 266] width 11 height 11
checkbox input "true"
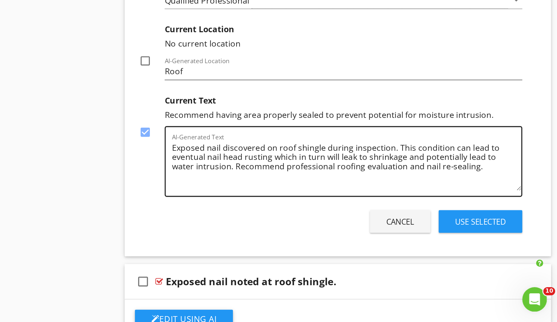
scroll to position [6759, 0]
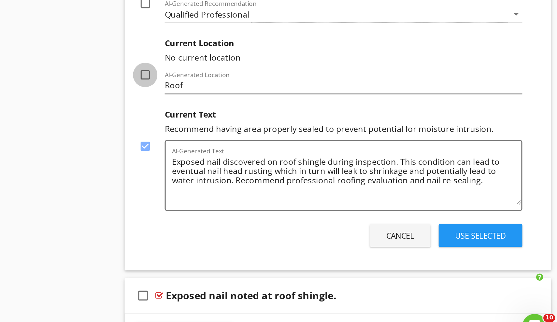
click at [290, 143] on div at bounding box center [295, 148] width 11 height 11
checkbox input "true"
click at [482, 243] on button "Use Selected" at bounding box center [508, 250] width 53 height 14
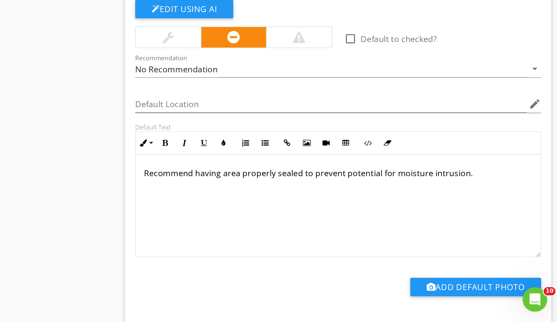
scroll to position [6855, 0]
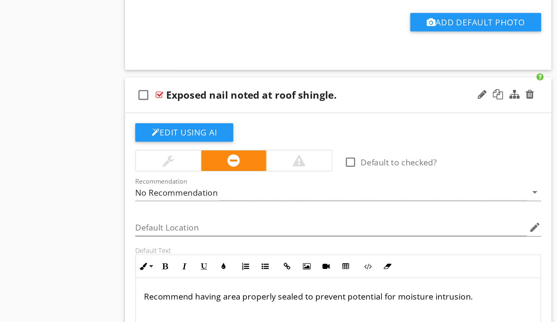
click at [505, 91] on div at bounding box center [524, 99] width 38 height 16
click at [537, 95] on div at bounding box center [539, 98] width 5 height 7
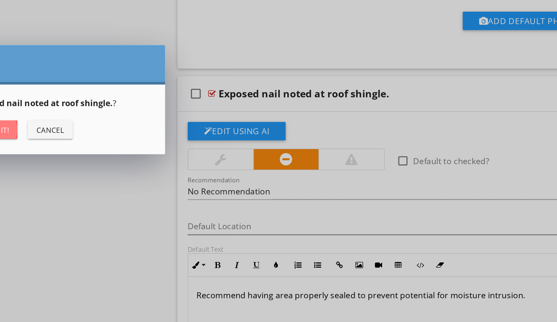
click at [143, 118] on div "Yes, Delete it!" at bounding box center [159, 121] width 33 height 7
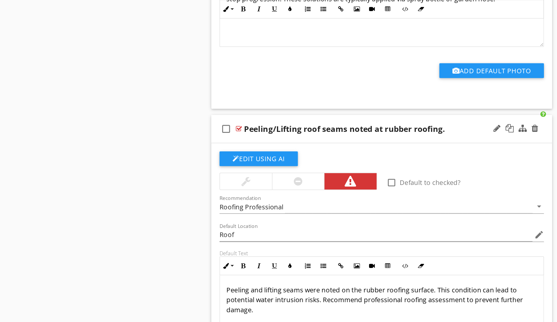
scroll to position [5124, 0]
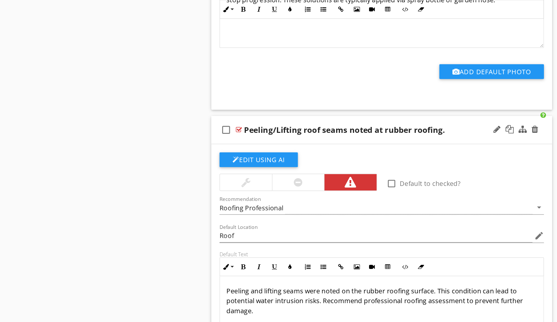
click at [335, 104] on div "Peeling/Lifting roof seams noted at rubber roofing." at bounding box center [387, 103] width 159 height 8
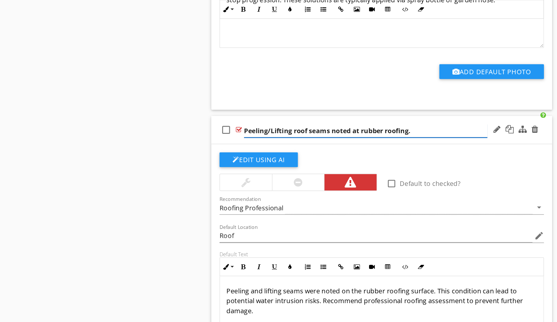
click at [325, 103] on input "Peeling/Lifting roof seams noted at rubber roofing." at bounding box center [404, 104] width 193 height 11
type input "Peeling/Lifting roof seams noted at rubber membrane roofing."
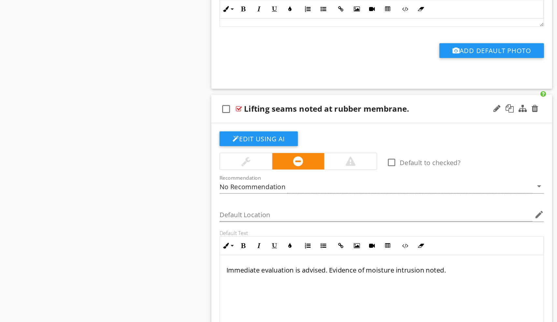
scroll to position [6867, 0]
click at [537, 86] on div at bounding box center [539, 86] width 5 height 7
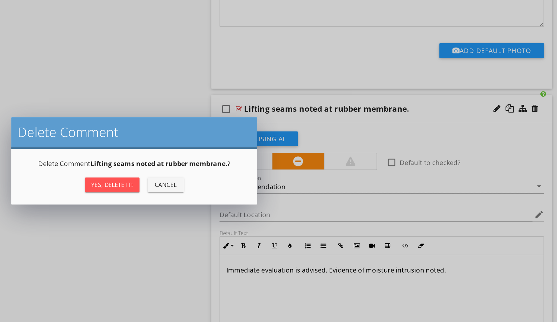
click at [187, 146] on div "Yes, Delete it!" at bounding box center [203, 146] width 33 height 7
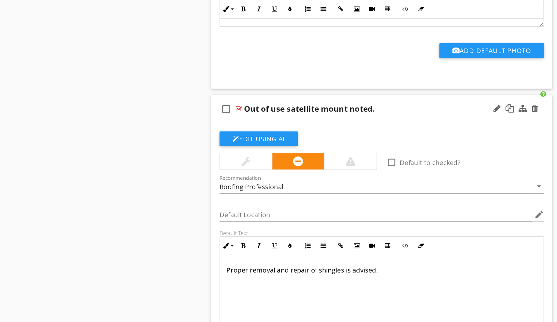
click at [289, 118] on div "Edit Using AI" at bounding box center [418, 112] width 258 height 17
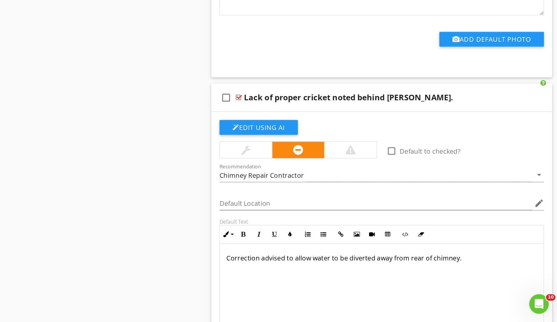
scroll to position [7064, 0]
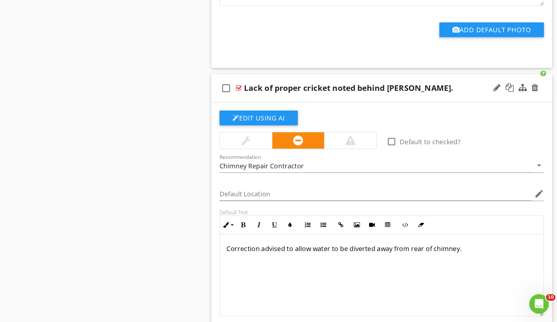
click at [364, 260] on p "Correction advised to allow water to be diverted away from rear of chimney." at bounding box center [417, 264] width 247 height 8
click at [294, 260] on p "Correction advised to allow water to be diverted away from rear of chimney. Thi…" at bounding box center [417, 268] width 247 height 16
drag, startPoint x: 222, startPoint y: 206, endPoint x: 365, endPoint y: 191, distance: 144.4
click at [365, 252] on div "Correction advised to allow water to be diverted away from rear of chimney. Thi…" at bounding box center [417, 284] width 257 height 65
click at [360, 260] on p "Correction advised to allow water to be diverted away from rear of chimney. Thi…" at bounding box center [417, 268] width 247 height 16
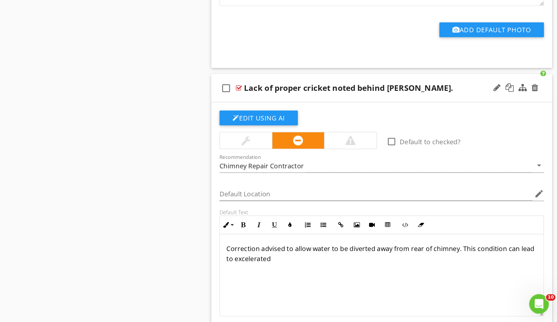
drag, startPoint x: 361, startPoint y: 213, endPoint x: 212, endPoint y: 205, distance: 148.4
click at [289, 252] on div "Correction advised to allow water to be diverted away from rear of chimney. Thi…" at bounding box center [417, 284] width 257 height 65
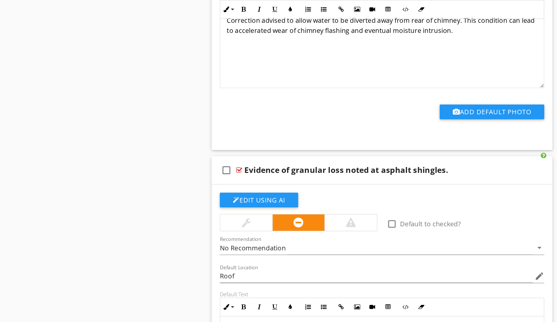
scroll to position [7311, 0]
click at [537, 135] on div at bounding box center [539, 135] width 5 height 7
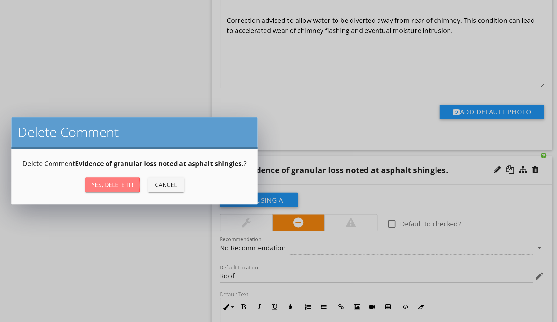
click at [187, 144] on div "Yes, Delete it!" at bounding box center [203, 146] width 33 height 7
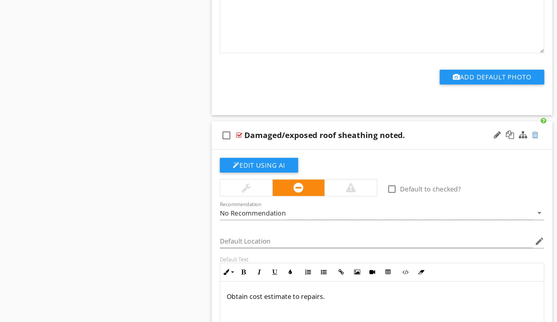
click at [537, 132] on div at bounding box center [539, 135] width 5 height 7
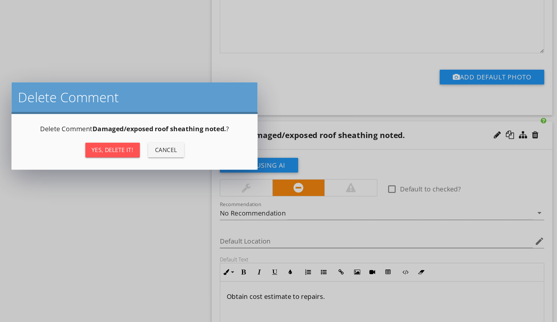
click at [187, 143] on div "Yes, Delete it!" at bounding box center [203, 146] width 33 height 7
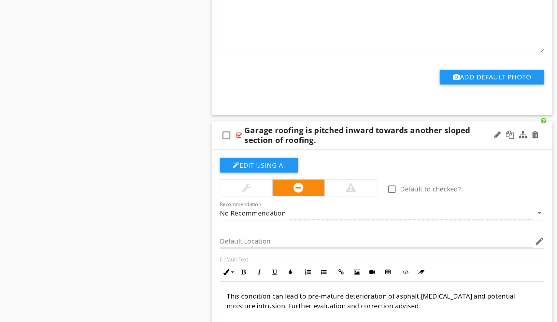
click at [308, 127] on div "Garage roofing is pitched inward towards another sloped section of roofing." at bounding box center [404, 135] width 193 height 16
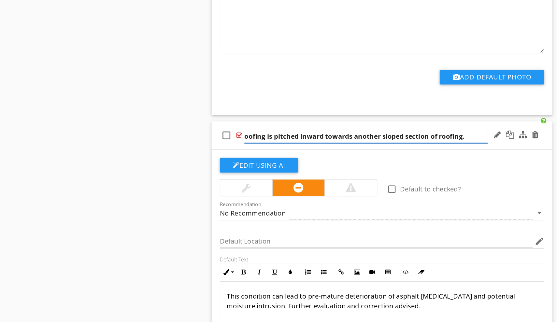
type input "Roofing is pitched inward towards another sloped section of roofing."
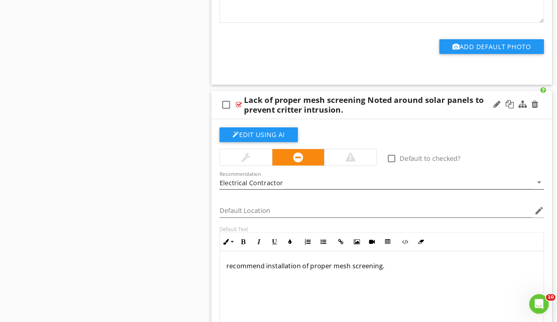
scroll to position [7791, 0]
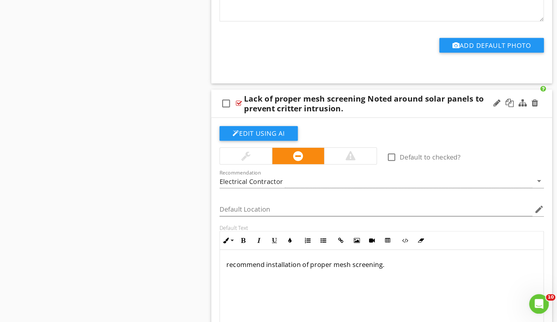
click at [303, 273] on p "recommend installation of proper mesh screening." at bounding box center [417, 277] width 247 height 8
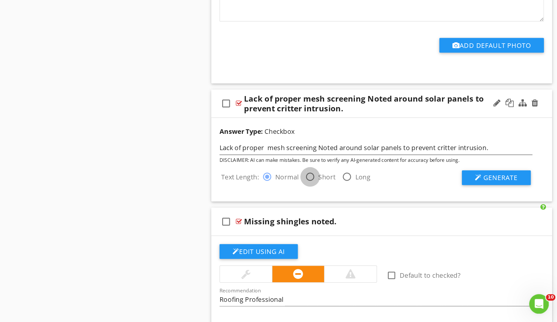
click at [355, 201] on div at bounding box center [360, 206] width 11 height 11
radio input "false"
radio input "true"
click at [498, 204] on span "Generate" at bounding box center [511, 207] width 27 height 7
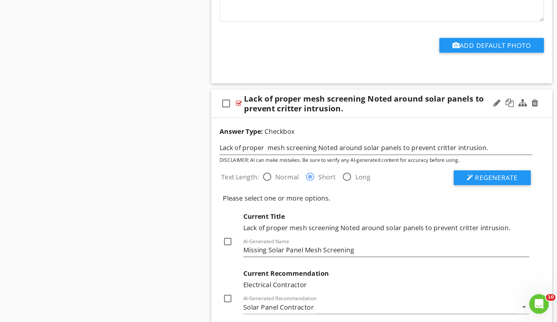
click at [308, 141] on div "Lack of proper mesh screening Noted around solar panels to prevent critter intr…" at bounding box center [404, 149] width 193 height 16
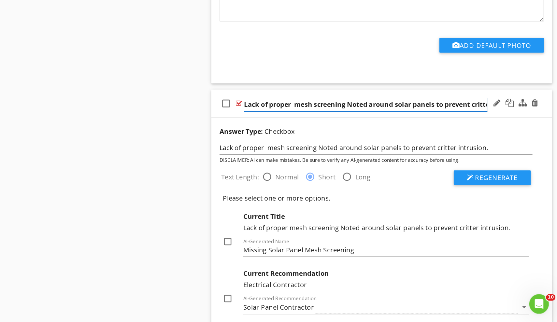
click at [308, 144] on input "Lack of proper mesh screening Noted around solar panels to prevent critter intr…" at bounding box center [404, 149] width 193 height 11
type input "Lack of proper mesh screening noted around solar panels to prevent critter intr…"
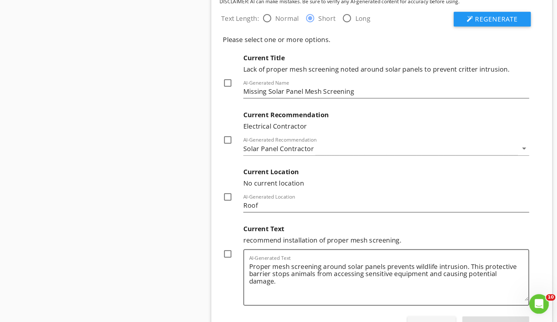
scroll to position [7922, 0]
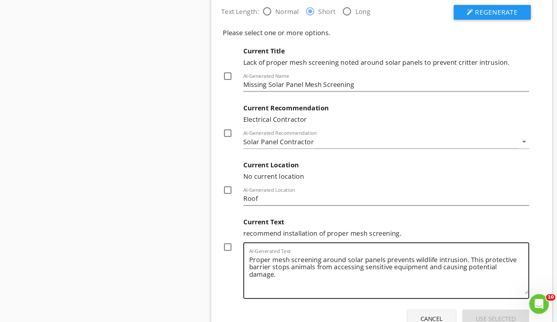
click at [415, 267] on textarea "Proper mesh screening around solar panels prevents wildlife intrusion. This pro…" at bounding box center [423, 283] width 222 height 33
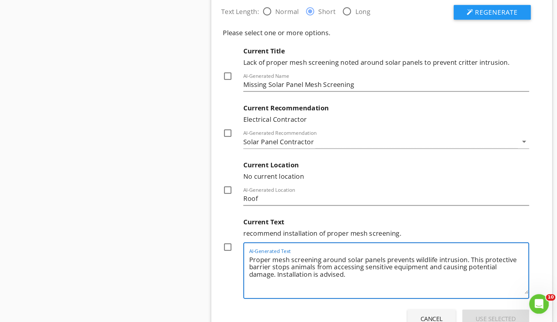
type textarea "Proper mesh screening around solar panels prevents wildlife intrusion. This pro…"
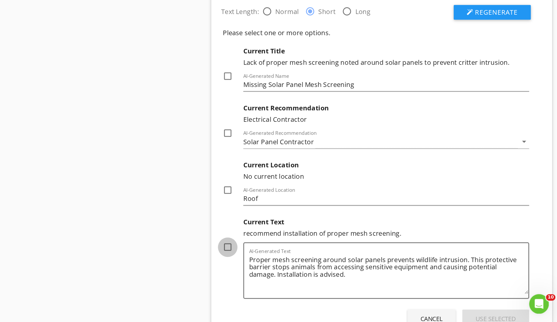
click at [290, 257] on div at bounding box center [295, 262] width 11 height 11
checkbox input "true"
click at [290, 212] on div at bounding box center [295, 217] width 11 height 11
checkbox input "true"
click at [290, 167] on div at bounding box center [295, 172] width 11 height 11
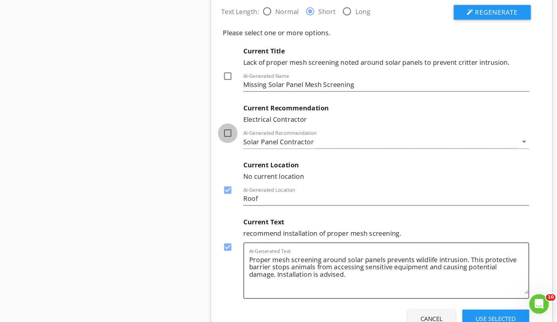
checkbox input "true"
click at [492, 316] on div "Use Selected" at bounding box center [508, 319] width 32 height 7
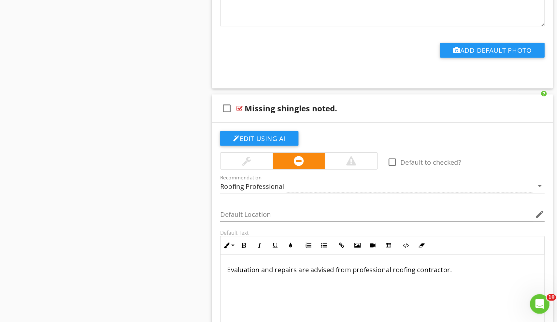
scroll to position [8036, 0]
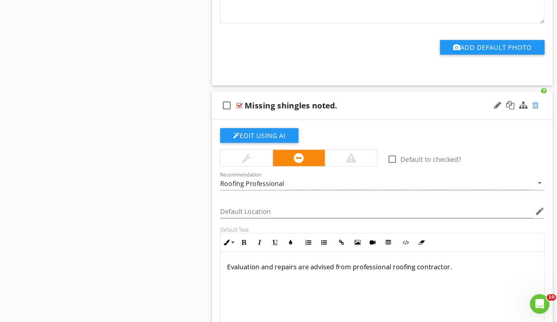
click at [537, 147] on div at bounding box center [539, 150] width 5 height 7
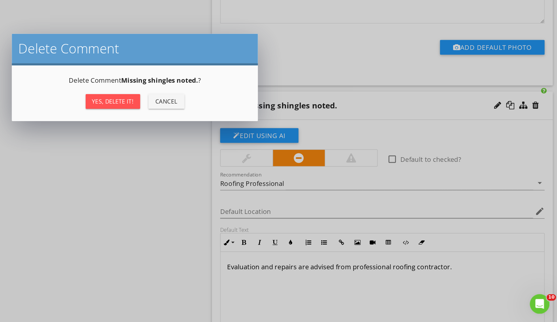
click at [187, 143] on div "Yes, Delete it!" at bounding box center [203, 146] width 33 height 7
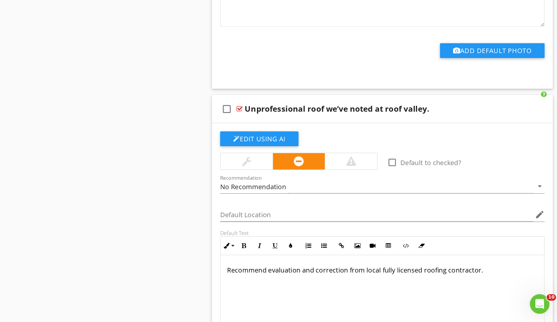
scroll to position [8281, 0]
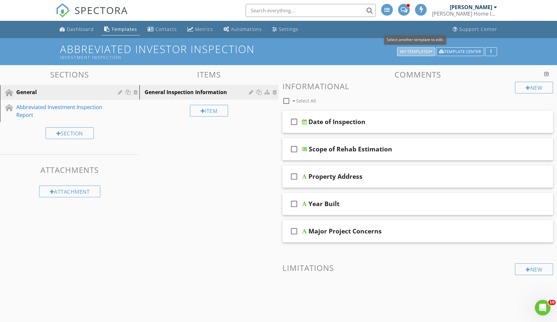
click at [431, 54] on button "My Templates" at bounding box center [416, 51] width 38 height 9
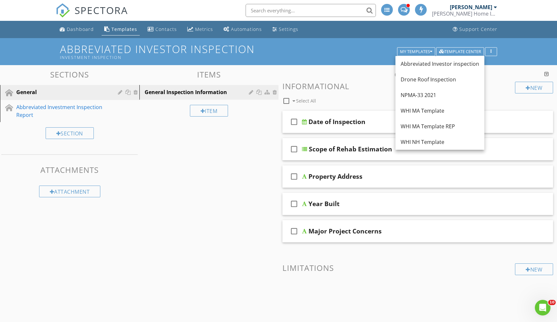
click at [368, 76] on h3 "Comments" at bounding box center [417, 74] width 271 height 9
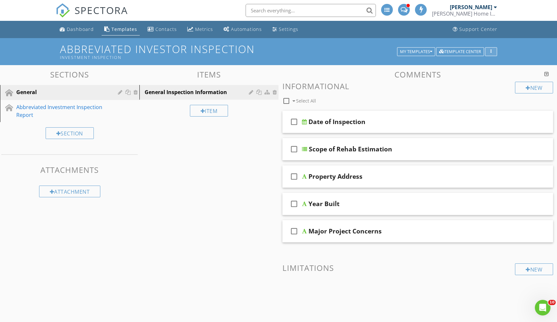
click at [493, 52] on div "button" at bounding box center [491, 52] width 6 height 5
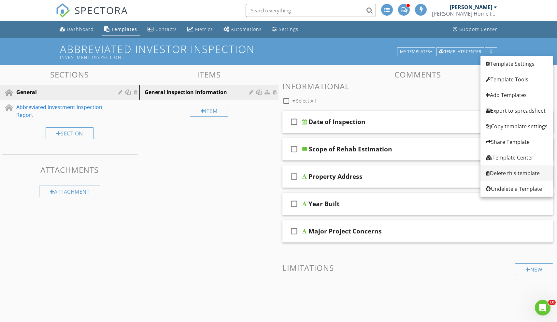
click at [512, 173] on div "Delete this template" at bounding box center [517, 173] width 62 height 8
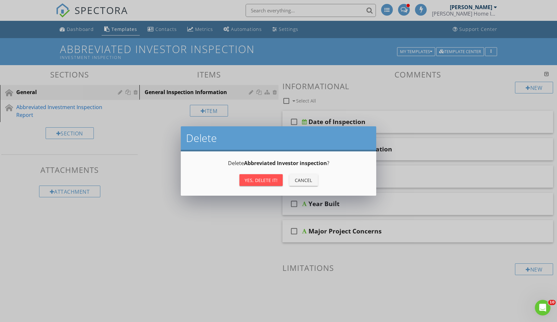
click at [264, 181] on div "Yes, Delete it!" at bounding box center [261, 180] width 33 height 7
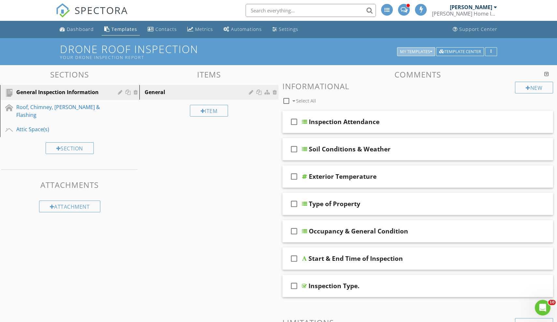
click at [424, 51] on div "My Templates" at bounding box center [416, 52] width 32 height 5
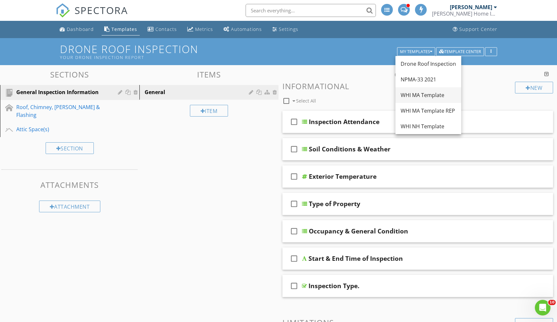
click at [425, 98] on div "WHI MA Template" at bounding box center [428, 95] width 55 height 8
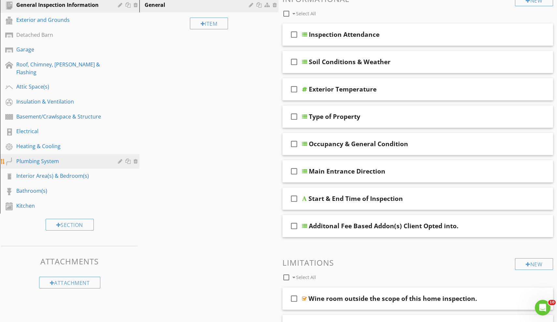
scroll to position [72, 0]
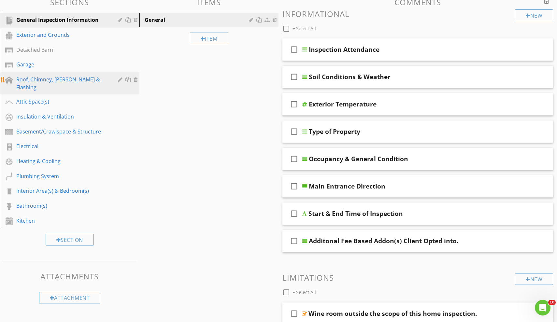
click at [77, 86] on link "Roof, Chimney, Gutters & Flashing" at bounding box center [70, 83] width 137 height 22
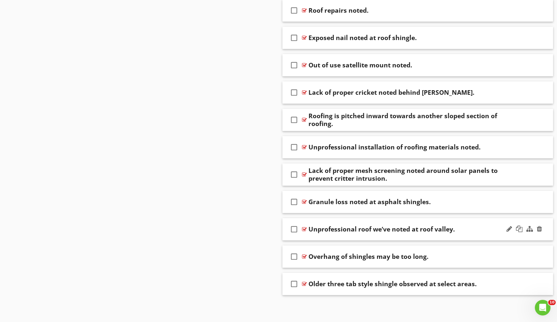
scroll to position [913, 0]
click at [344, 227] on div "Unprofessional roof we’ve noted at roof valley." at bounding box center [381, 230] width 146 height 8
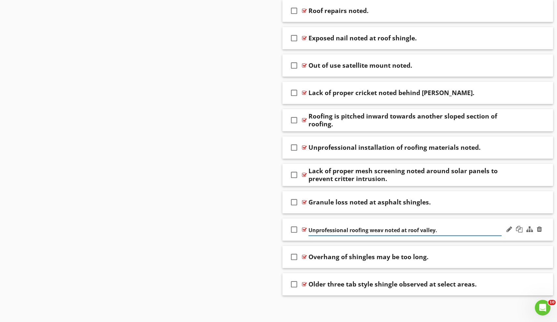
type input "Unprofessional roofing weave noted at roof valley."
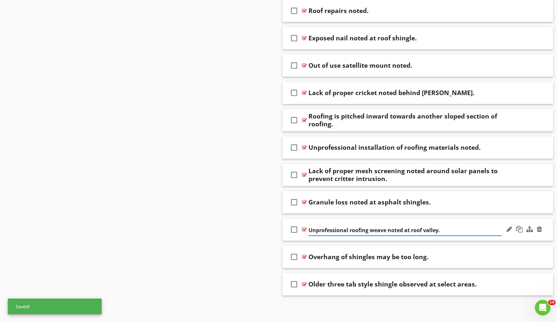
click at [464, 238] on div "check_box_outline_blank Unprofessional roofing weave noted at roof valley." at bounding box center [417, 230] width 271 height 22
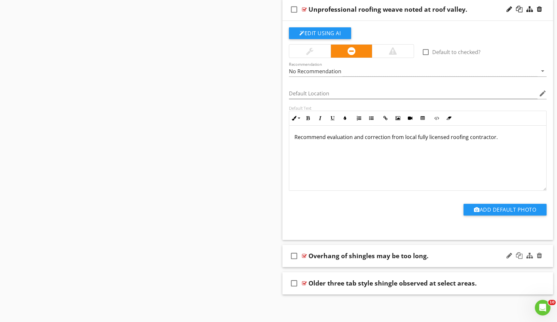
scroll to position [1132, 0]
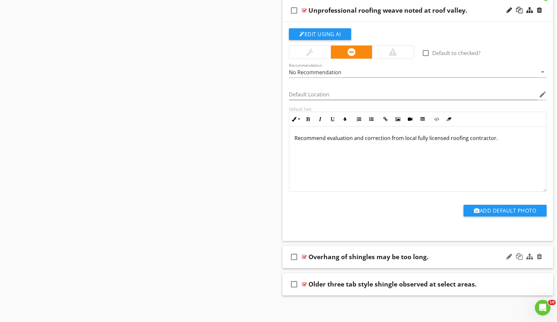
click at [364, 264] on div "check_box_outline_blank Overhang of shingles may be too long." at bounding box center [417, 257] width 271 height 22
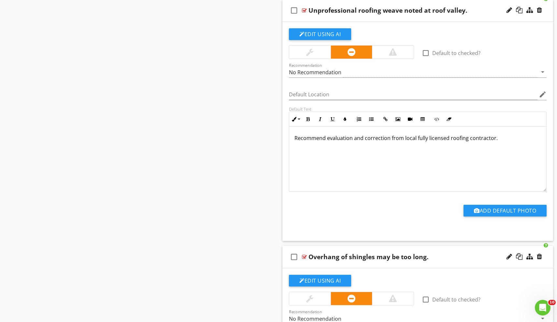
click at [387, 258] on div "Overhang of shingles may be too long." at bounding box center [368, 257] width 120 height 8
click at [374, 258] on input "Overhang of shingles may be too long." at bounding box center [404, 257] width 193 height 11
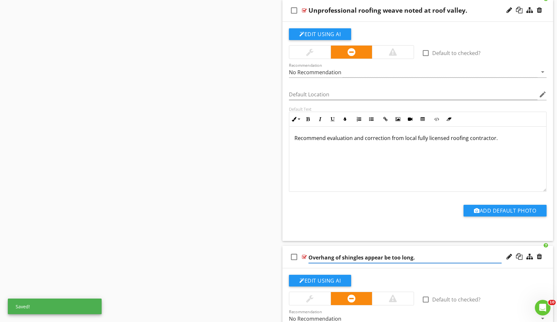
click at [424, 259] on input "Overhang of shingles appear be too long." at bounding box center [404, 257] width 193 height 11
click at [412, 258] on input "Overhang of shingles appear be too long." at bounding box center [404, 257] width 193 height 11
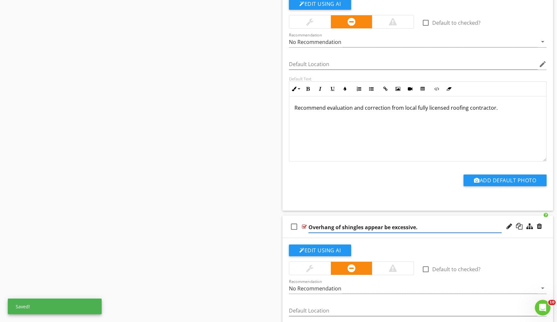
scroll to position [1162, 0]
click at [381, 228] on input "Overhang of shingles appear be excessive." at bounding box center [404, 227] width 193 height 11
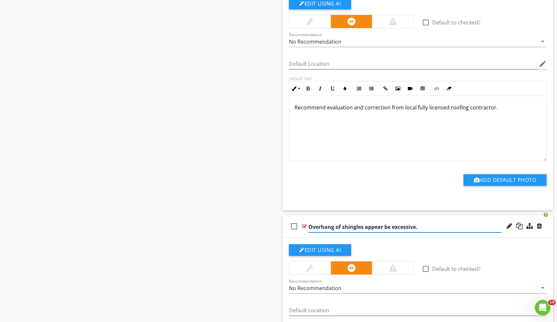
type input "Overhang of shingles appears be excessive."
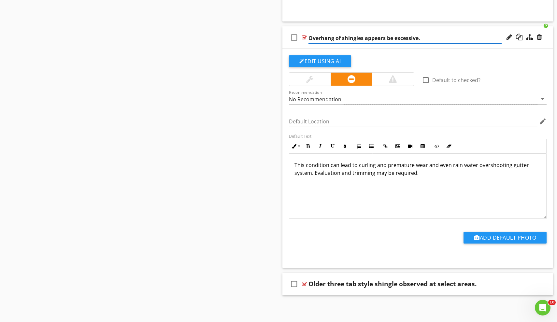
scroll to position [1351, 0]
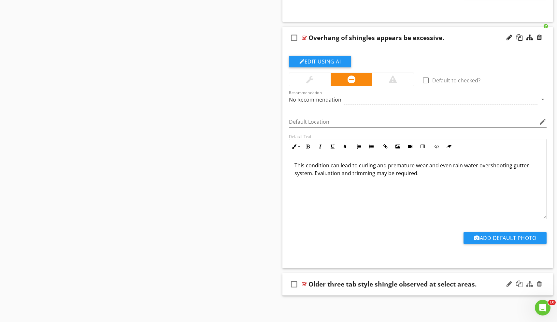
click at [400, 291] on div "check_box_outline_blank Older three tab style shingle observed at select areas." at bounding box center [417, 284] width 271 height 22
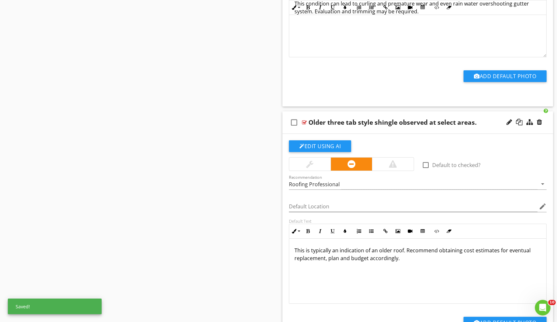
scroll to position [1521, 0]
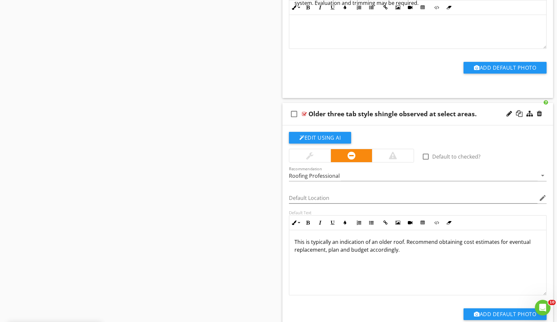
click at [462, 112] on div "Older three tab style shingle observed at select areas." at bounding box center [392, 114] width 168 height 8
click at [447, 112] on input "Older three tab style shingle observed at select areas." at bounding box center [404, 114] width 193 height 11
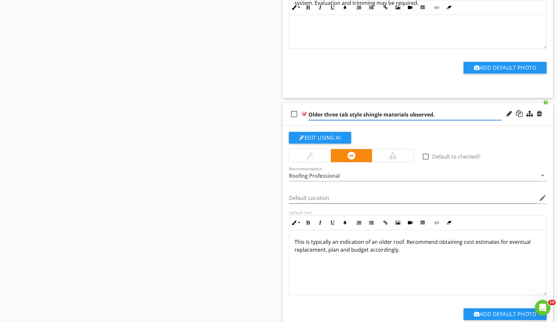
type input "Older three tab style shingle materials observed.."
click at [341, 201] on input "Default Location" at bounding box center [413, 198] width 249 height 11
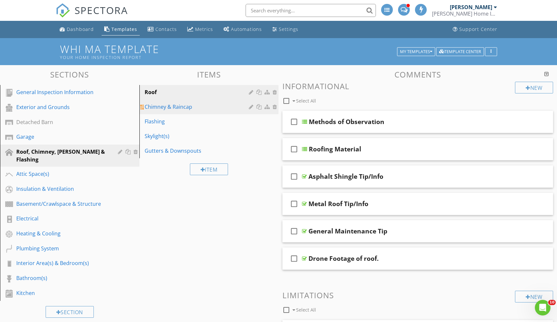
scroll to position [0, 0]
type input "Roof"
click at [179, 106] on div "Chimney & Raincap" at bounding box center [198, 107] width 107 height 8
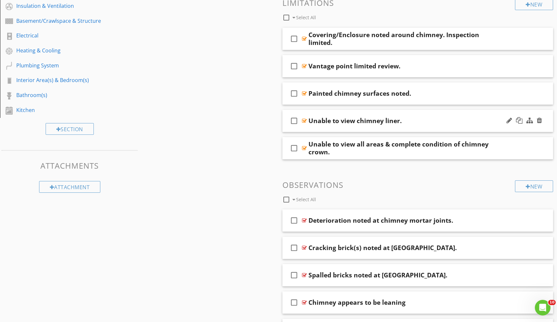
scroll to position [184, 0]
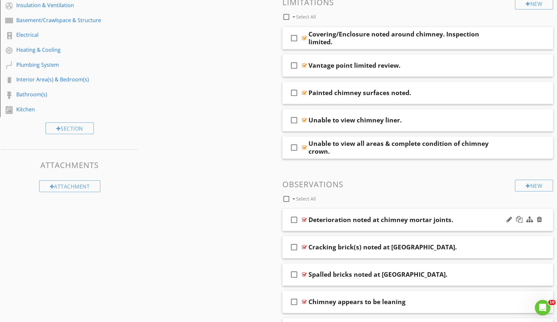
click at [372, 224] on div "check_box_outline_blank Deterioration noted at chimney mortar joints." at bounding box center [417, 220] width 271 height 22
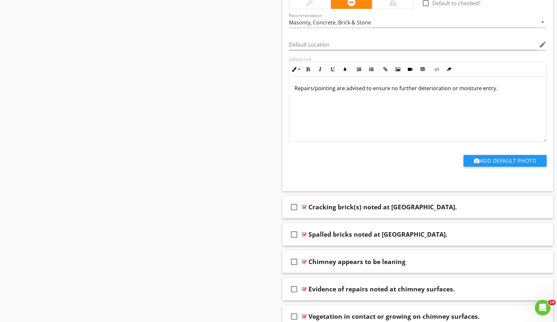
scroll to position [444, 0]
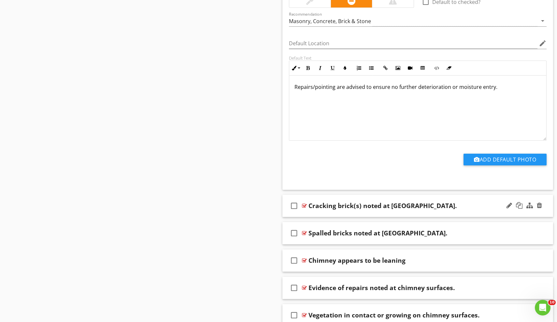
click at [365, 216] on div "check_box_outline_blank Cracking brick(s) noted at chimney." at bounding box center [417, 206] width 271 height 22
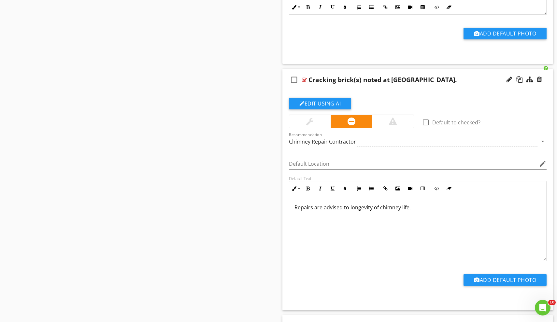
scroll to position [0, 0]
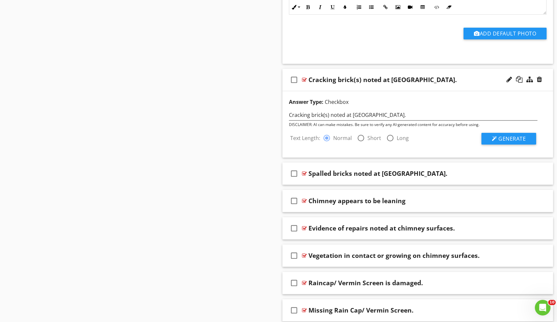
click at [362, 133] on div at bounding box center [360, 138] width 11 height 11
radio input "false"
radio input "true"
click at [509, 133] on button "Generate" at bounding box center [508, 139] width 55 height 12
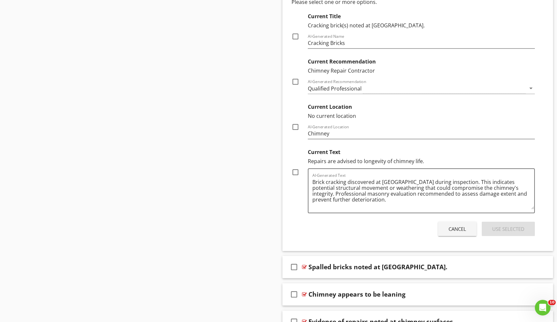
scroll to position [724, 0]
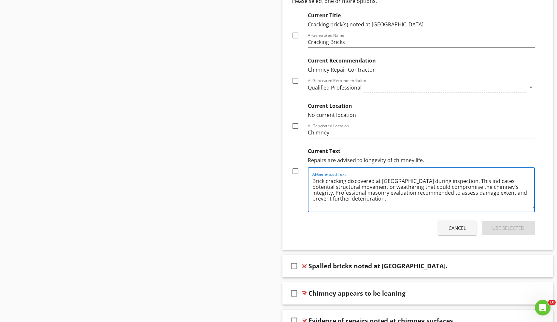
drag, startPoint x: 348, startPoint y: 187, endPoint x: 484, endPoint y: 180, distance: 136.3
click at [484, 180] on textarea "Brick cracking discovered at chimney during inspection. This indicates potentia…" at bounding box center [423, 192] width 222 height 33
click at [414, 187] on textarea "Brick cracking discovered at chimney during inspection. This indicates weatheri…" at bounding box center [423, 192] width 222 height 33
type textarea "Brick cracking discovered at chimney during inspection. This indicates weatheri…"
click at [296, 168] on div at bounding box center [295, 171] width 11 height 11
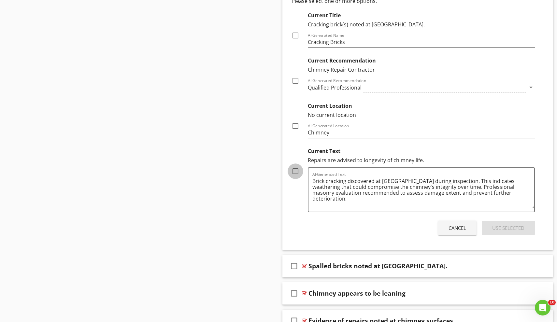
checkbox input "true"
click at [296, 126] on div at bounding box center [295, 126] width 11 height 11
checkbox input "true"
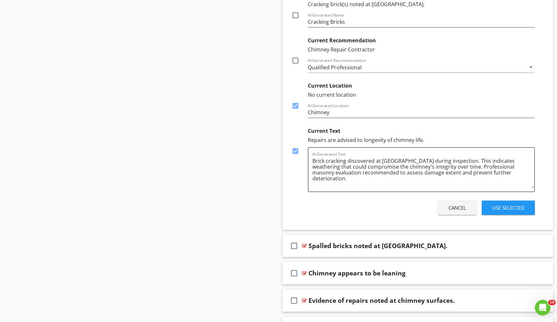
scroll to position [745, 0]
click at [502, 204] on div "Use Selected" at bounding box center [508, 207] width 32 height 7
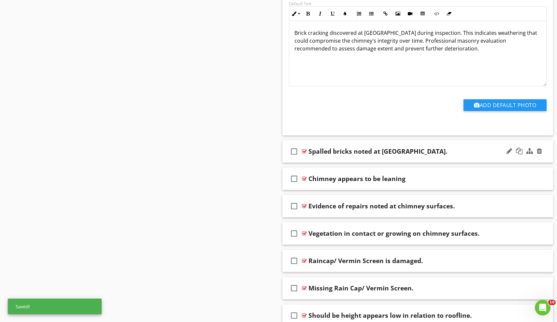
click at [338, 156] on div "check_box_outline_blank Spalled bricks noted at chimney." at bounding box center [417, 151] width 271 height 22
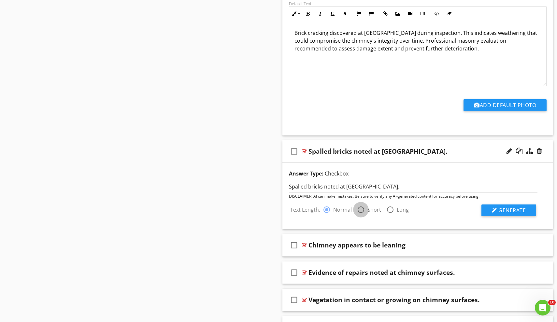
click at [362, 209] on div at bounding box center [360, 209] width 11 height 11
radio input "false"
radio input "true"
click at [512, 210] on span "Generate" at bounding box center [511, 210] width 27 height 7
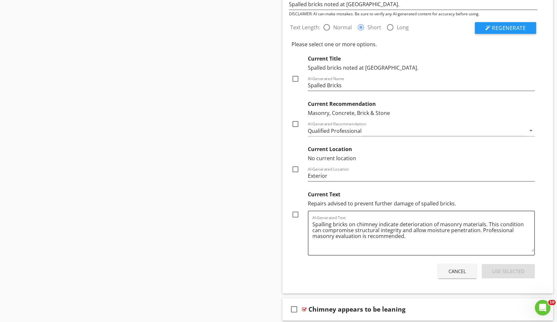
scroll to position [932, 0]
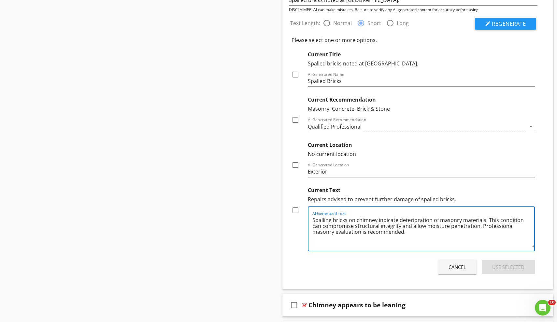
drag, startPoint x: 369, startPoint y: 225, endPoint x: 345, endPoint y: 224, distance: 23.5
click at [345, 224] on textarea "Spalling bricks on chimney indicate deterioration of masonry materials. This co…" at bounding box center [423, 231] width 222 height 33
click at [362, 233] on textarea "Spalling bricks on chimney indicate deterioration of masonry materials. This co…" at bounding box center [423, 231] width 222 height 33
drag, startPoint x: 442, startPoint y: 226, endPoint x: 376, endPoint y: 224, distance: 66.1
click at [376, 224] on textarea "Spalling bricks on chimney indicate deterioration of masonry materials. This co…" at bounding box center [423, 231] width 222 height 33
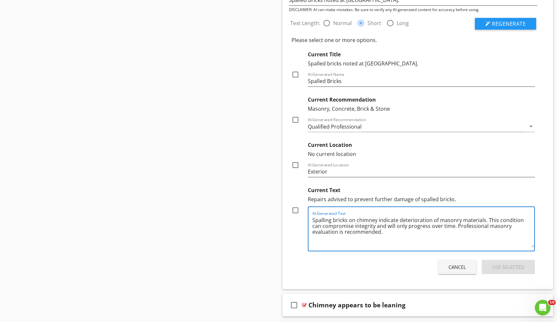
type textarea "Spalling bricks on chimney indicate deterioration of masonry materials. This co…"
click at [293, 204] on div "Current Text Repairs advised to prevent further damage of spalled bricks. check…" at bounding box center [412, 218] width 243 height 68
click at [295, 209] on div at bounding box center [295, 210] width 11 height 11
checkbox input "true"
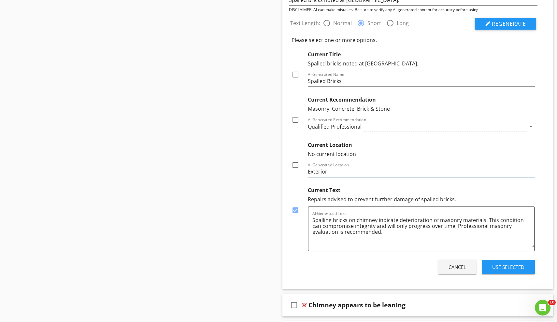
click at [327, 170] on input "Exterior" at bounding box center [421, 171] width 227 height 11
type input "Chimney"
click at [296, 163] on div at bounding box center [295, 165] width 11 height 11
checkbox input "true"
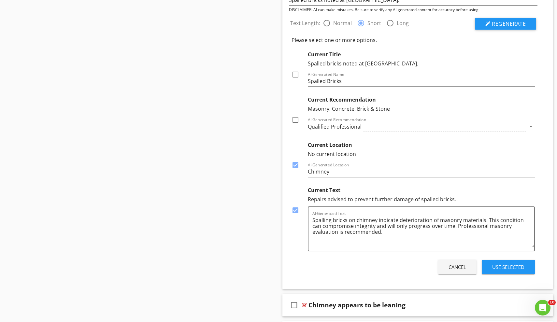
click at [499, 264] on div "Use Selected" at bounding box center [508, 266] width 32 height 7
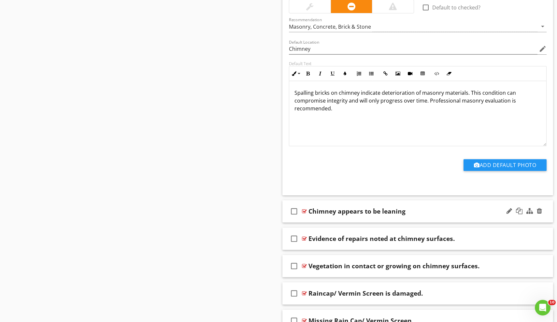
click at [413, 217] on div "check_box_outline_blank Chimney appears to be leaning" at bounding box center [417, 211] width 271 height 22
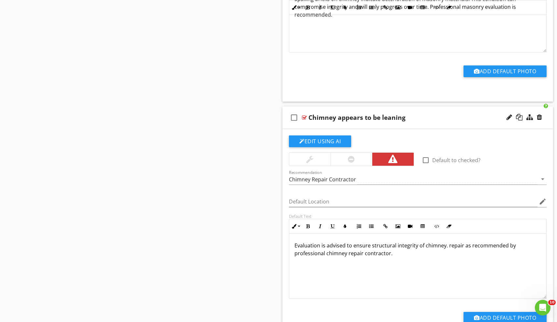
scroll to position [1031, 0]
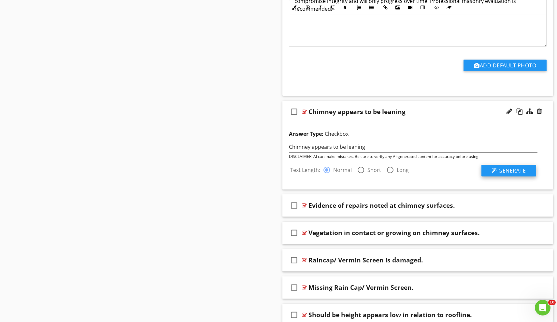
click at [524, 174] on button "Generate" at bounding box center [508, 171] width 55 height 12
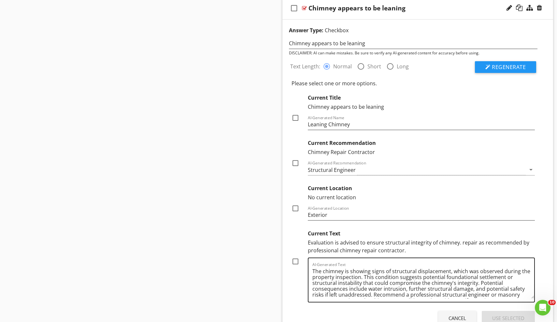
scroll to position [1075, 0]
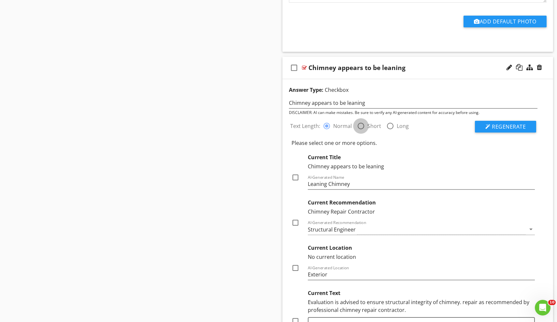
click at [362, 122] on div at bounding box center [360, 126] width 11 height 11
radio input "false"
radio input "true"
click at [531, 123] on button "Regenerate" at bounding box center [505, 127] width 61 height 12
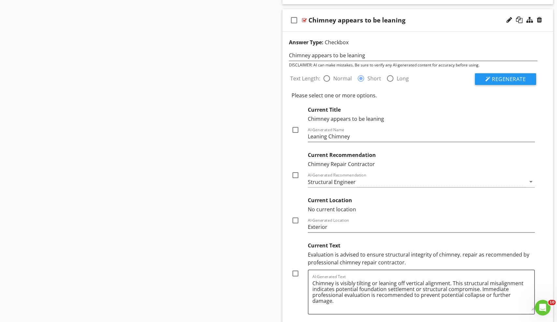
scroll to position [1135, 0]
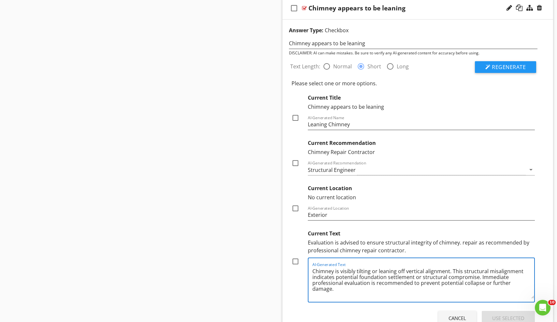
drag, startPoint x: 387, startPoint y: 277, endPoint x: 360, endPoint y: 275, distance: 27.1
click at [360, 276] on textarea "Chimney is visibly tilting or leaning off vertical alignment. This structural m…" at bounding box center [423, 282] width 222 height 33
drag, startPoint x: 416, startPoint y: 277, endPoint x: 392, endPoint y: 277, distance: 23.1
click at [392, 277] on textarea "Chimney is visibly tilting or leaning off vertical alignment. This structural m…" at bounding box center [423, 282] width 222 height 33
drag, startPoint x: 458, startPoint y: 276, endPoint x: 428, endPoint y: 275, distance: 30.0
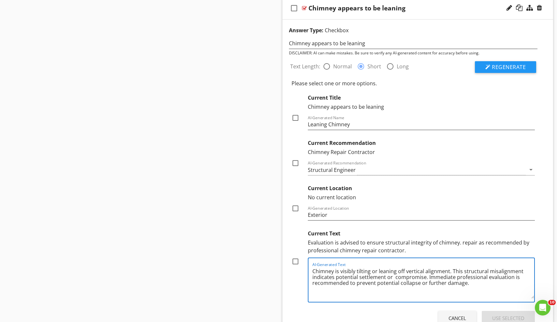
click at [428, 275] on textarea "Chimney is visibly tilting or leaning off vertical alignment. This structural m…" at bounding box center [423, 282] width 222 height 33
drag, startPoint x: 427, startPoint y: 283, endPoint x: 413, endPoint y: 279, distance: 14.5
click at [410, 280] on textarea "Chimney is visibly tilting or leaning off vertical alignment. This structural m…" at bounding box center [423, 282] width 222 height 33
type textarea "Chimney is visibly tilting or leaning off vertical alignment. This structural m…"
click at [296, 265] on div at bounding box center [295, 261] width 11 height 11
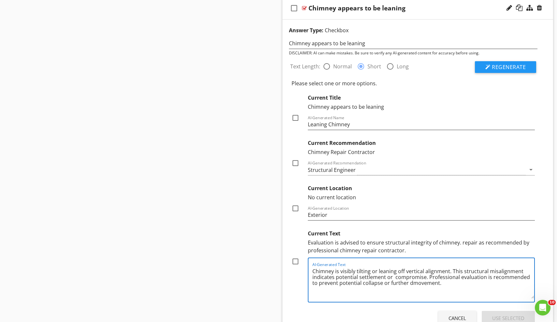
checkbox input "true"
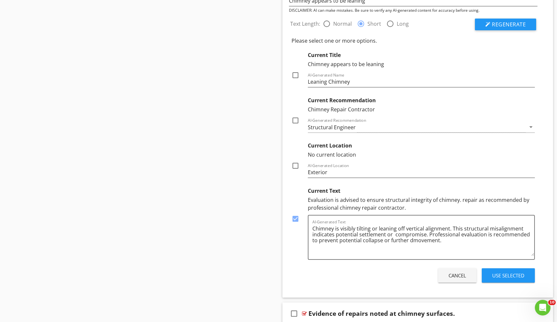
scroll to position [1179, 0]
click at [500, 269] on button "Use Selected" at bounding box center [508, 274] width 53 height 14
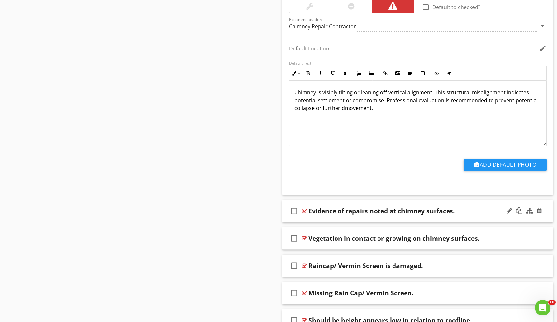
click at [434, 220] on div "check_box_outline_blank Evidence of repairs noted at chimney surfaces." at bounding box center [417, 211] width 271 height 22
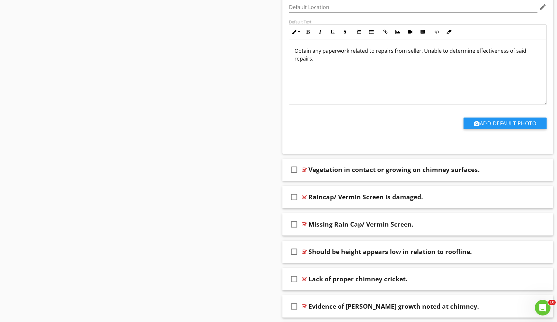
scroll to position [1468, 0]
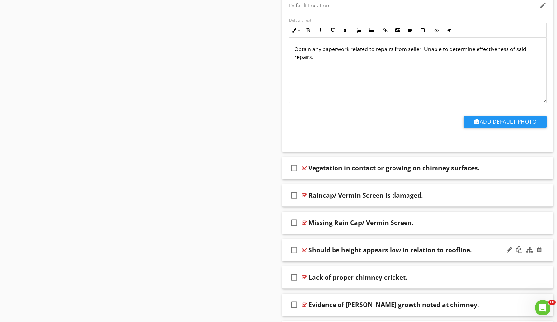
click at [356, 258] on div "check_box_outline_blank Should be height appears low in relation to roofline." at bounding box center [417, 250] width 271 height 22
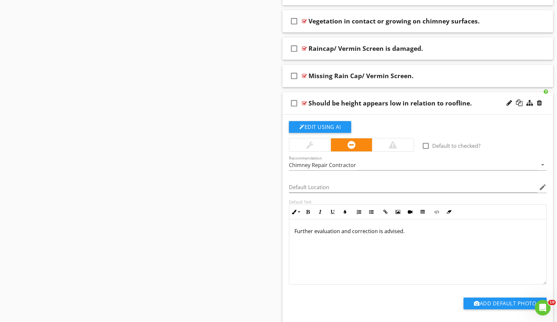
scroll to position [1616, 0]
click at [340, 103] on div "Should be height appears low in relation to roofline." at bounding box center [389, 103] width 163 height 8
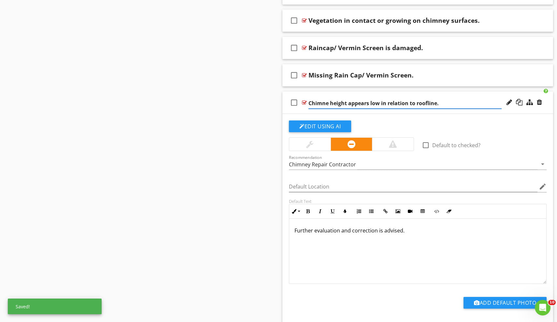
type input "Chimney height appears low in relation to roofline."
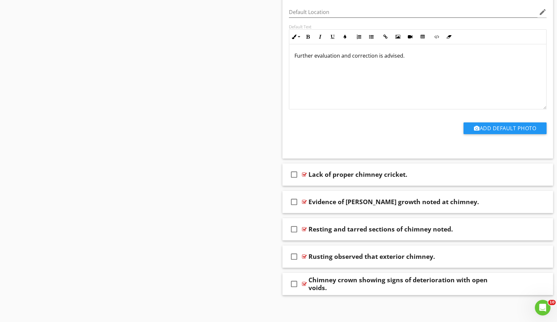
scroll to position [1790, 0]
click at [339, 183] on div "check_box_outline_blank Lack of proper chimney cricket." at bounding box center [417, 175] width 271 height 22
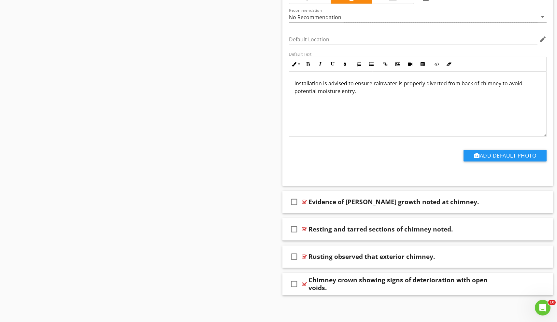
scroll to position [2009, 0]
click at [317, 239] on div "check_box_outline_blank Resting and tarred sections of chimney noted." at bounding box center [417, 230] width 271 height 22
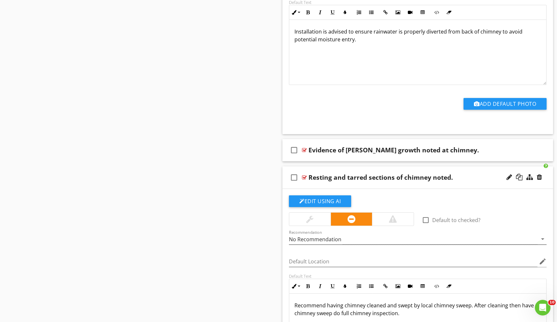
scroll to position [2076, 0]
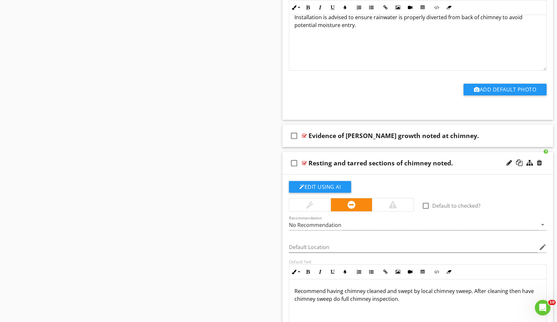
click at [316, 162] on div "Resting and tarred sections of chimney noted." at bounding box center [380, 163] width 144 height 8
click at [316, 164] on input "Resting and tarred sections of chimney noted." at bounding box center [404, 164] width 193 height 11
type input "Rusting and tarred sections of chimney noted."
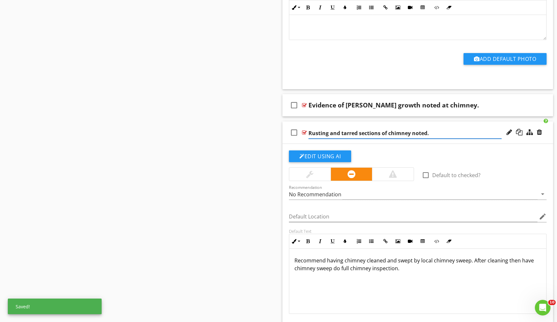
scroll to position [2108, 0]
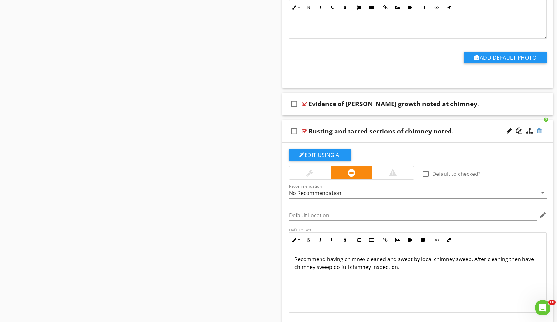
click at [538, 132] on div at bounding box center [539, 131] width 5 height 7
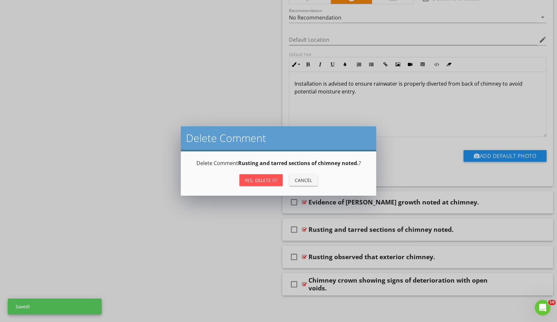
click at [264, 178] on div "Yes, Delete it!" at bounding box center [261, 180] width 33 height 7
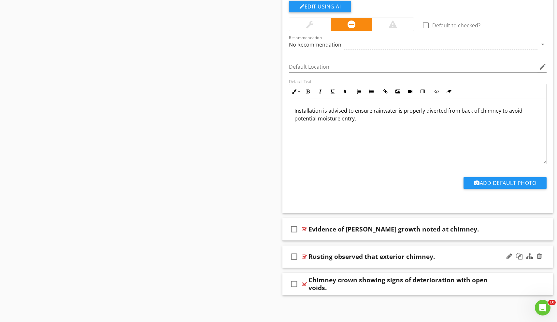
scroll to position [1982, 0]
click at [357, 292] on div "check_box_outline_blank Chimney crown showing signs of deterioration with open …" at bounding box center [417, 284] width 271 height 22
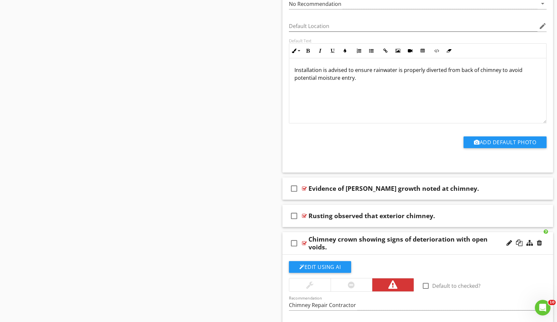
scroll to position [2044, 0]
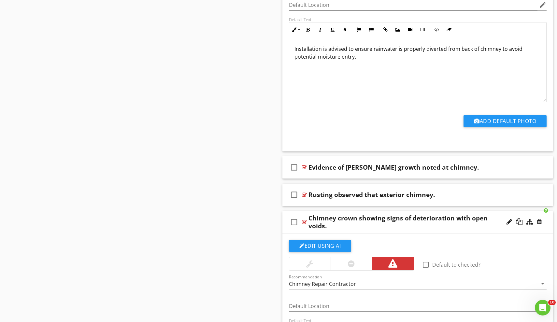
click at [327, 226] on div "Chimney crown showing signs of deterioration with open voids." at bounding box center [404, 222] width 193 height 16
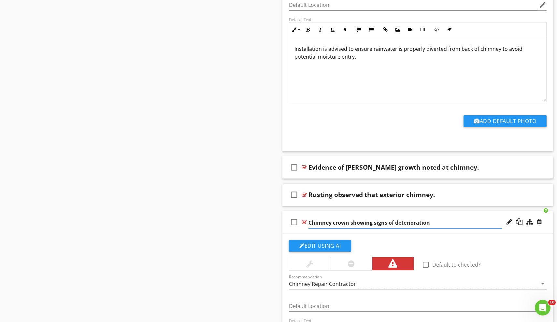
type input "Chimney crown showing signs of deterioration."
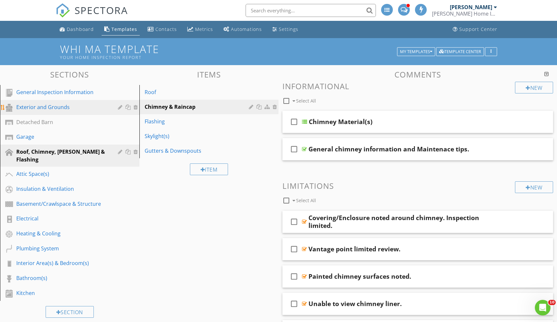
scroll to position [0, 0]
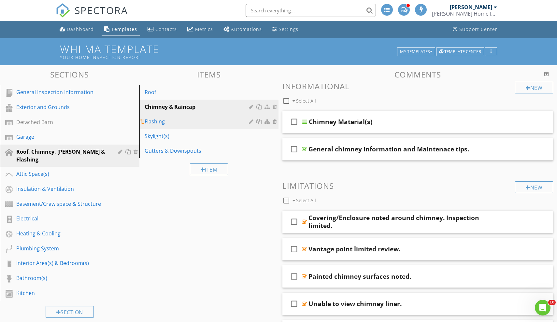
click at [158, 126] on link "Flashing" at bounding box center [209, 121] width 137 height 14
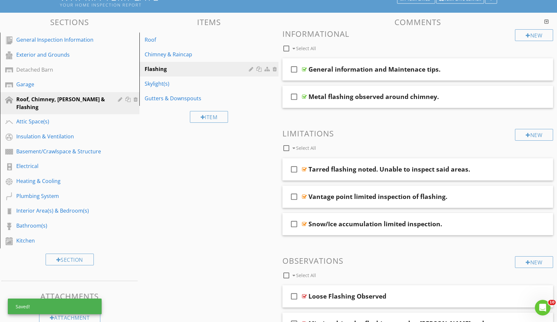
scroll to position [58, 0]
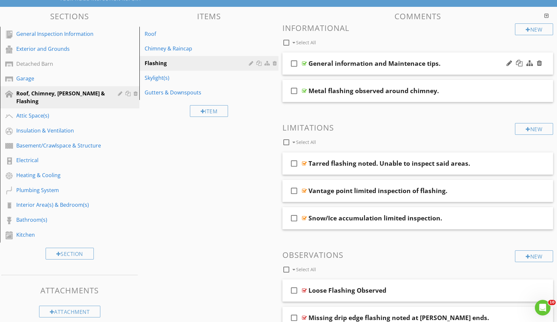
click at [337, 70] on div "check_box_outline_blank General information and Maintenace tips." at bounding box center [417, 63] width 271 height 22
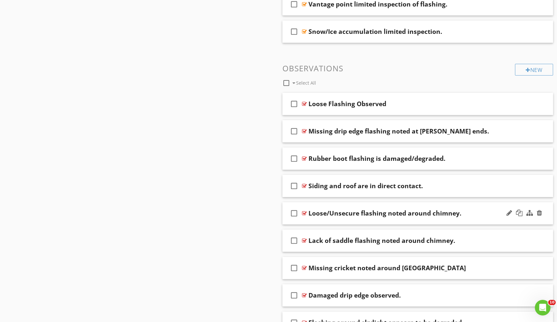
scroll to position [442, 0]
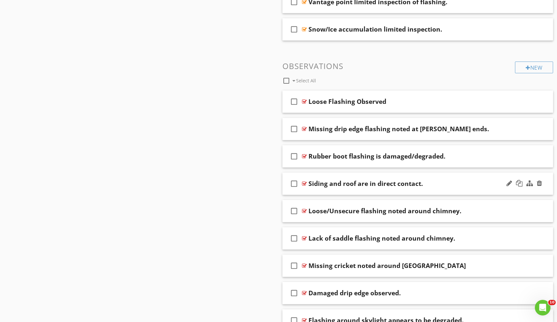
click at [364, 189] on div "check_box_outline_blank Siding and roof are in direct contact." at bounding box center [417, 184] width 271 height 22
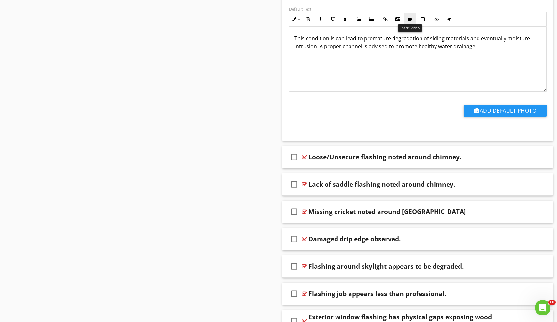
scroll to position [717, 0]
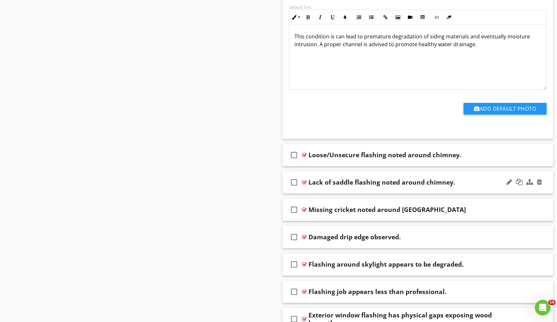
click at [405, 191] on div "check_box_outline_blank Lack of saddle flashing noted around chimney." at bounding box center [417, 182] width 271 height 22
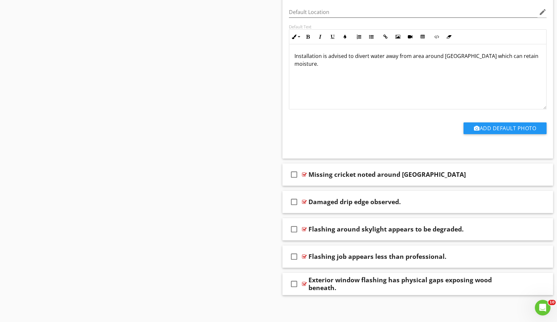
scroll to position [972, 0]
click at [364, 184] on div "check_box_outline_blank Missing cricket noted around chimney" at bounding box center [417, 175] width 271 height 22
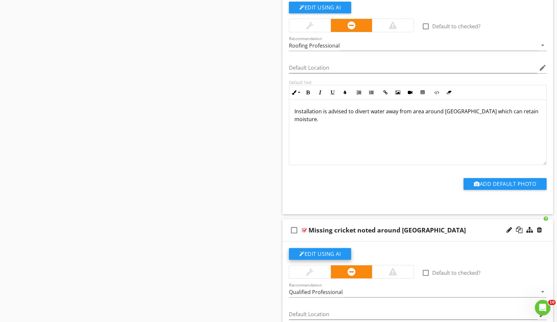
scroll to position [896, 0]
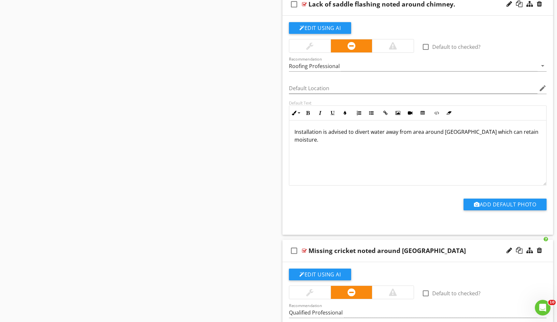
click at [421, 134] on p "Installation is advised to divert water away from area around chimney which can…" at bounding box center [417, 136] width 247 height 16
drag, startPoint x: 443, startPoint y: 133, endPoint x: 411, endPoint y: 134, distance: 31.3
click at [411, 134] on p "Installation is advised to divert water away from area around chimney which can…" at bounding box center [417, 136] width 247 height 16
click at [541, 4] on div at bounding box center [539, 4] width 5 height 7
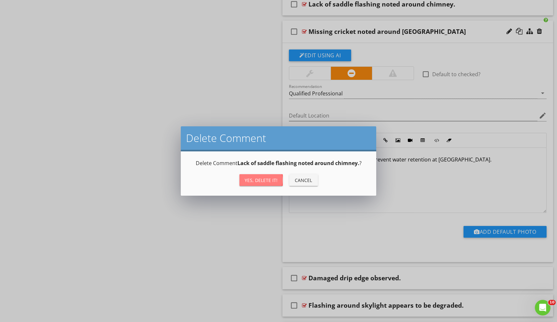
click at [271, 176] on button "Yes, Delete it!" at bounding box center [260, 180] width 43 height 12
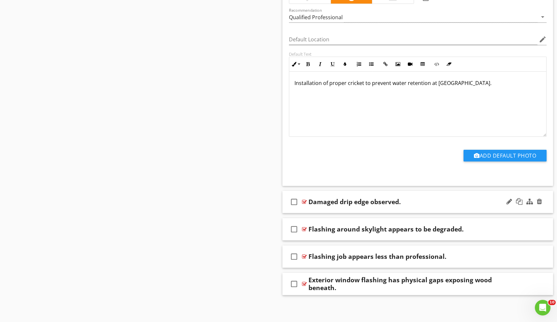
scroll to position [944, 0]
click at [392, 208] on div "check_box_outline_blank Damaged drip edge observed." at bounding box center [417, 202] width 271 height 22
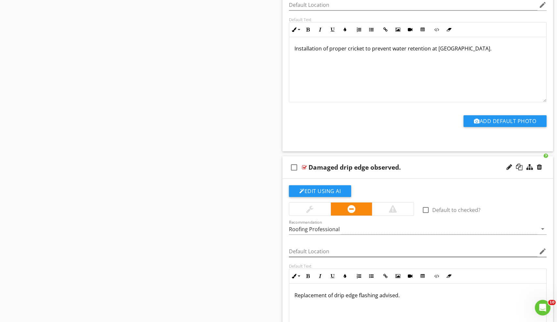
scroll to position [978, 0]
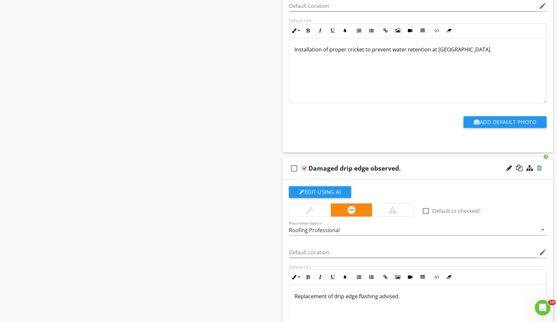
click at [540, 169] on div at bounding box center [539, 168] width 5 height 7
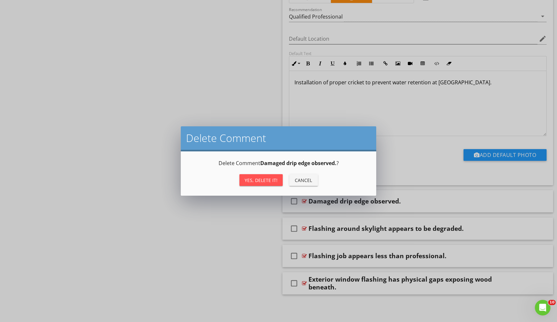
scroll to position [944, 0]
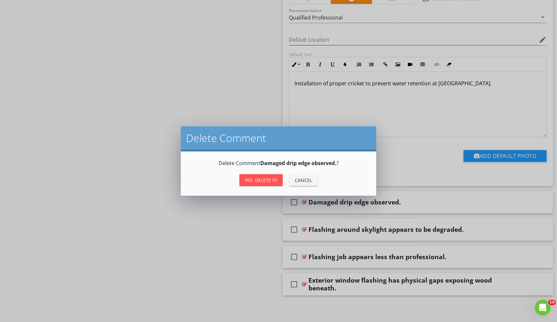
click at [309, 180] on div "Cancel" at bounding box center [303, 180] width 18 height 7
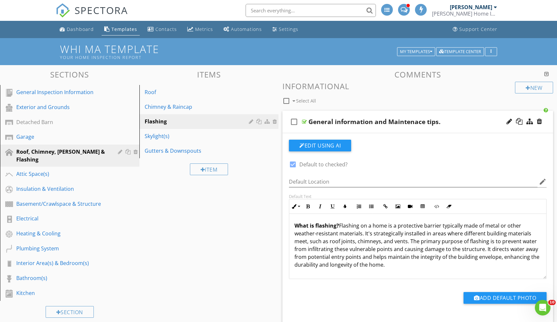
scroll to position [1, 0]
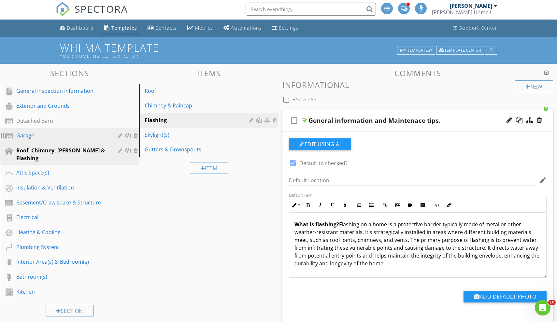
click at [48, 135] on div "Garage" at bounding box center [62, 136] width 92 height 8
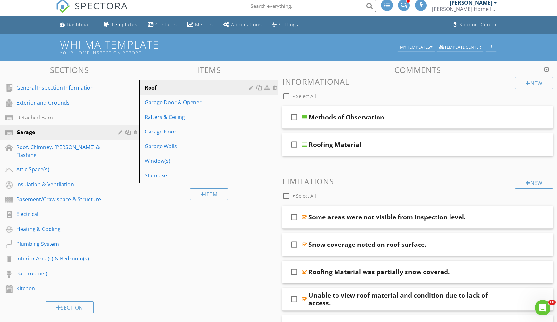
scroll to position [5, 0]
click at [177, 120] on div "Rafters & Ceiling" at bounding box center [198, 117] width 107 height 8
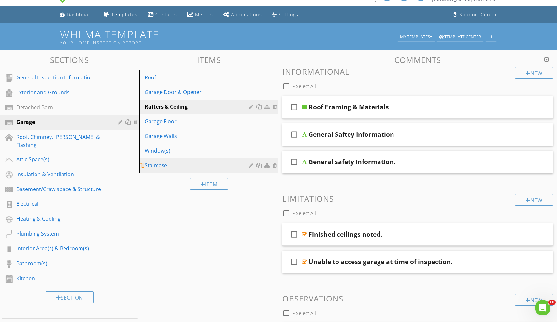
scroll to position [29, 0]
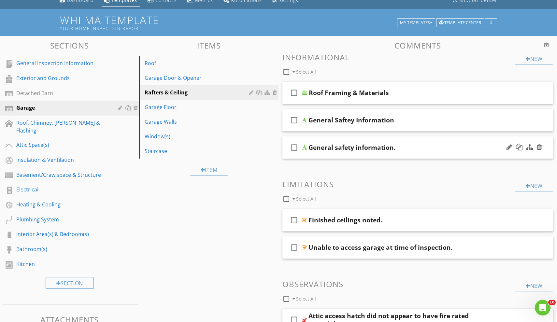
click at [542, 147] on div at bounding box center [524, 148] width 38 height 16
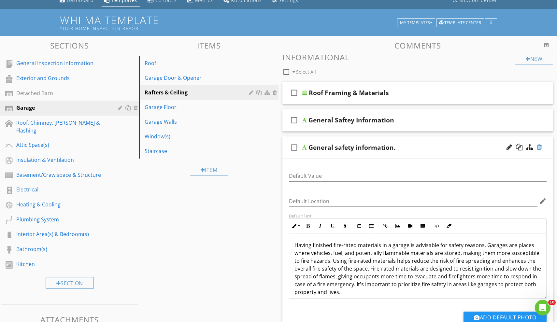
click at [540, 147] on div at bounding box center [539, 147] width 5 height 7
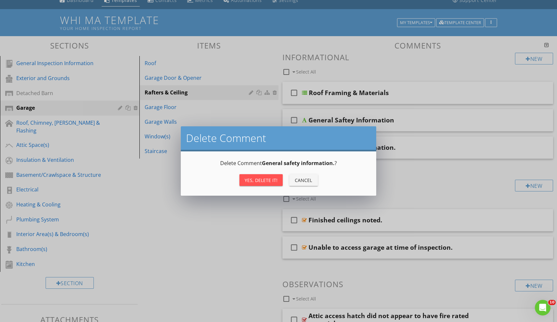
click at [272, 177] on div "Yes, Delete it!" at bounding box center [261, 180] width 33 height 7
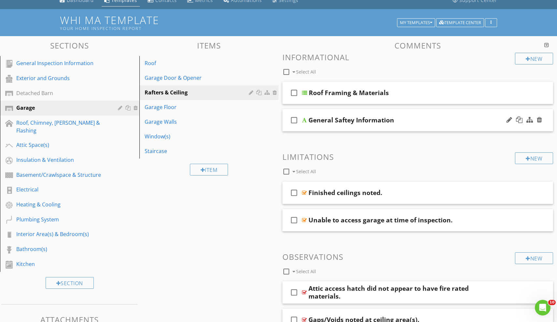
click at [397, 128] on div "check_box_outline_blank General Saftey Information" at bounding box center [417, 120] width 271 height 22
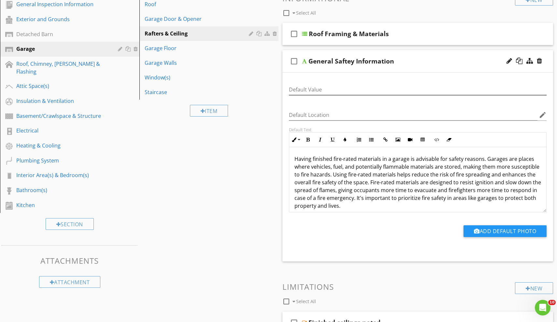
scroll to position [90, 0]
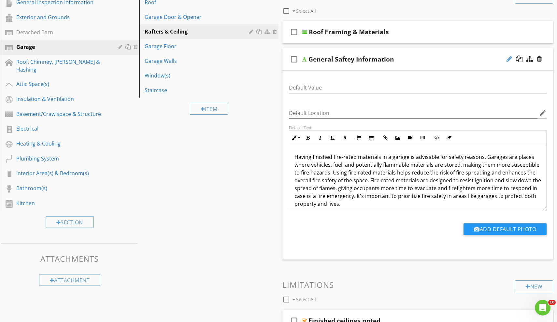
click at [509, 59] on div at bounding box center [509, 59] width 6 height 7
click at [529, 59] on div at bounding box center [529, 59] width 7 height 7
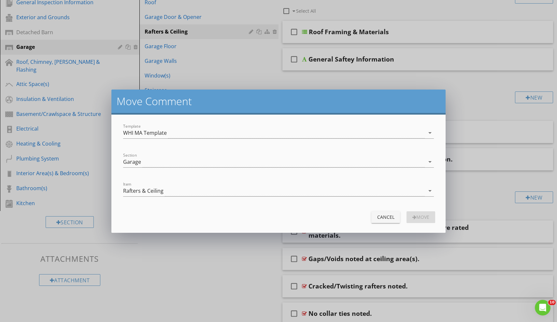
click at [382, 215] on div "Cancel" at bounding box center [385, 217] width 18 height 7
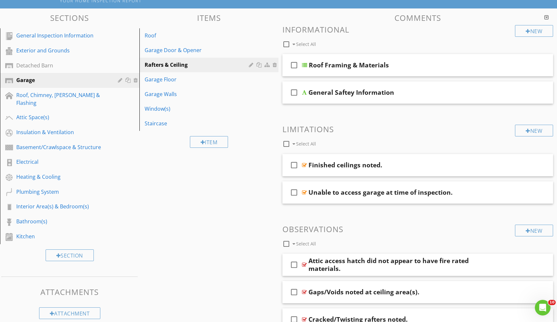
scroll to position [47, 0]
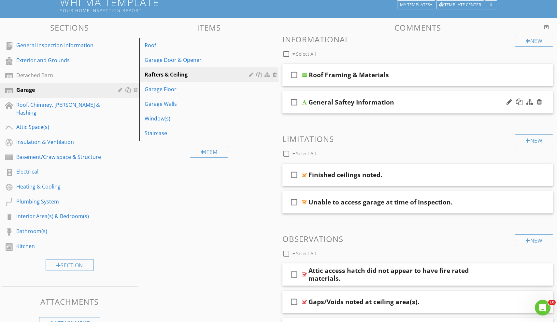
click at [363, 113] on div "check_box_outline_blank General Saftey Information" at bounding box center [417, 102] width 271 height 22
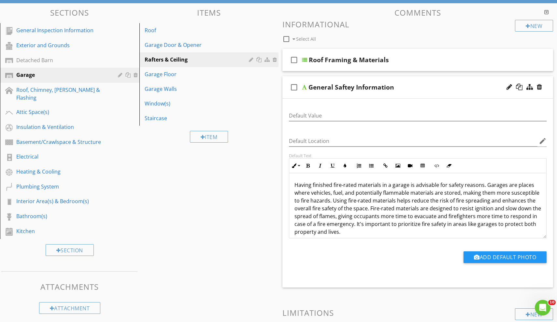
scroll to position [64, 0]
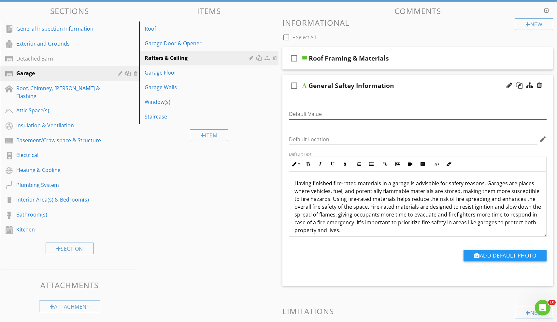
click at [300, 113] on input "Default Value" at bounding box center [418, 114] width 258 height 11
type input "d"
drag, startPoint x: 343, startPoint y: 115, endPoint x: 283, endPoint y: 155, distance: 71.5
click at [283, 155] on div "Default Value Garage Fire Safety Default Location edit Default Text Inline Styl…" at bounding box center [417, 191] width 271 height 189
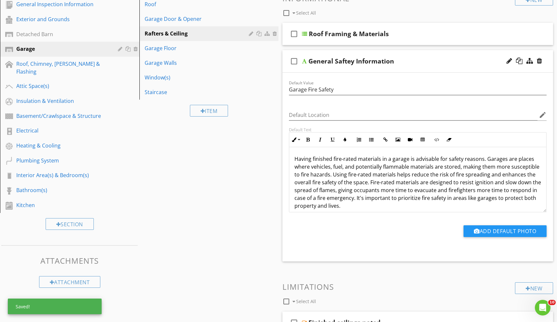
scroll to position [92, 0]
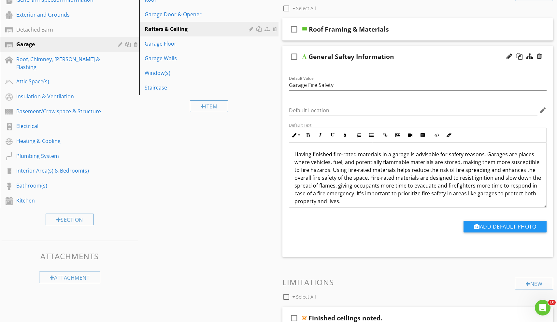
click at [293, 59] on icon "check_box_outline_blank" at bounding box center [294, 57] width 10 height 16
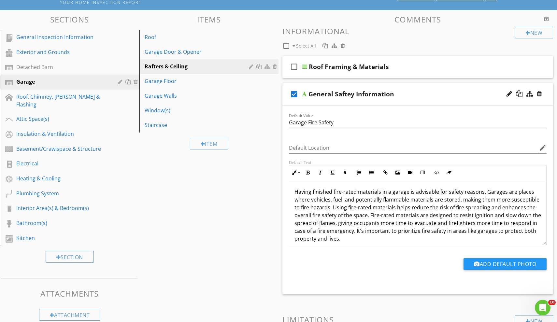
scroll to position [54, 0]
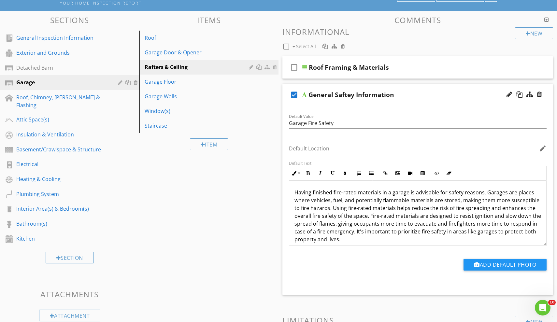
click at [293, 94] on icon "check_box" at bounding box center [294, 95] width 10 height 16
click at [343, 126] on input "Garage Fire Safety" at bounding box center [418, 123] width 258 height 11
type input "Garage Fire Safety."
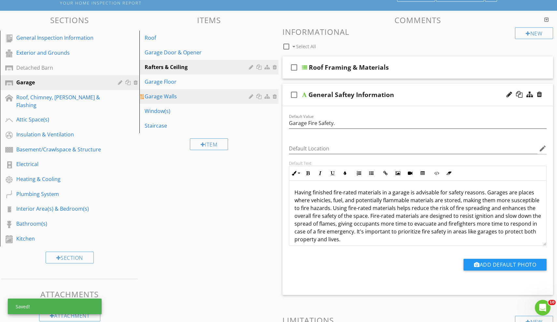
click at [172, 99] on div "Garage Walls" at bounding box center [198, 96] width 107 height 8
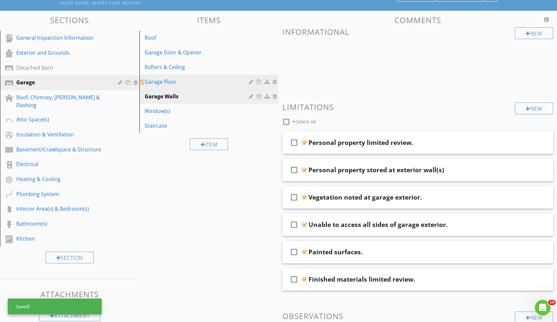
click at [170, 85] on div "Garage Floor" at bounding box center [198, 82] width 107 height 8
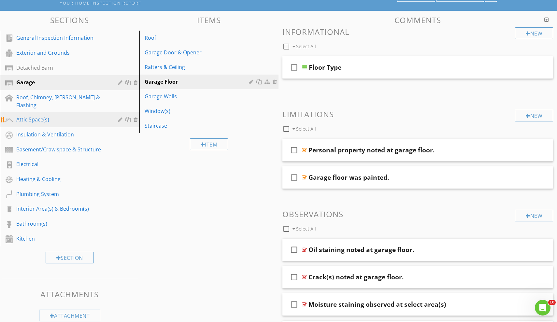
click at [43, 118] on link "Attic Space(s)" at bounding box center [70, 119] width 137 height 15
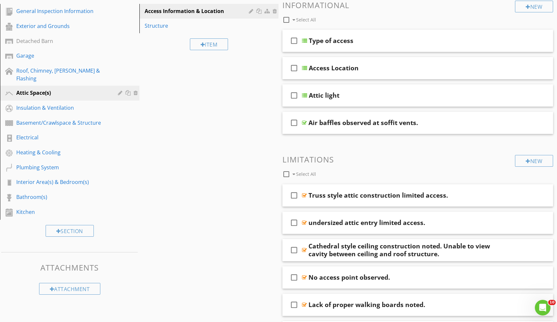
scroll to position [48, 0]
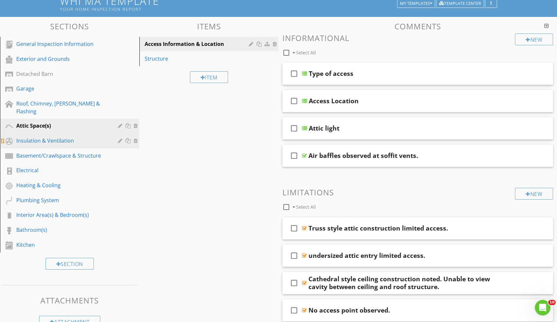
click at [46, 140] on link "Insulation & Ventilation" at bounding box center [70, 141] width 137 height 15
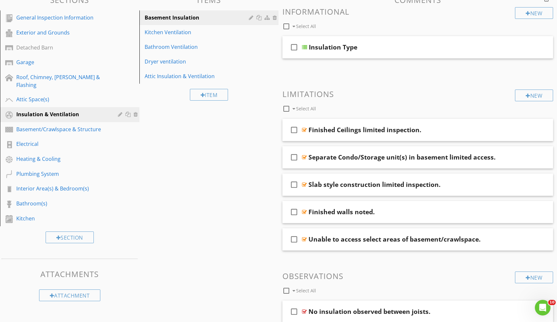
scroll to position [75, 0]
click at [49, 66] on div "Garage" at bounding box center [74, 62] width 117 height 8
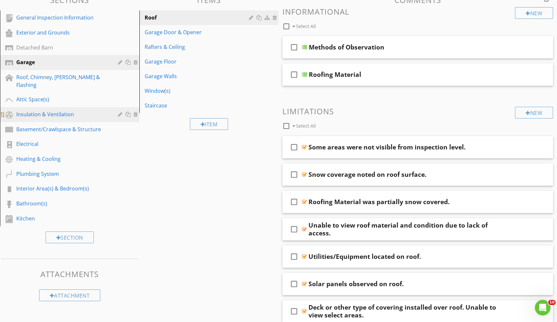
click at [49, 110] on div "Insulation & Ventilation" at bounding box center [62, 114] width 92 height 8
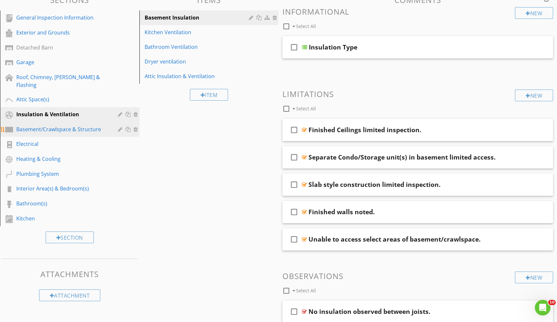
click at [43, 125] on div "Basement/Crawlspace & Structure" at bounding box center [62, 129] width 92 height 8
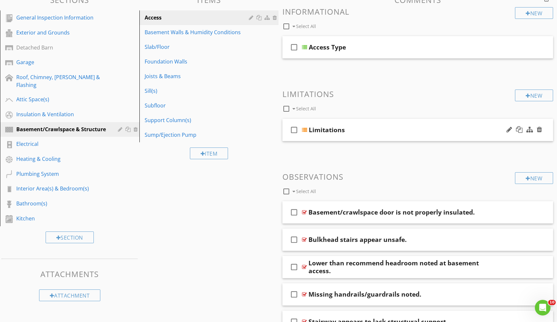
click at [319, 136] on div "check_box_outline_blank Limitations" at bounding box center [417, 130] width 271 height 22
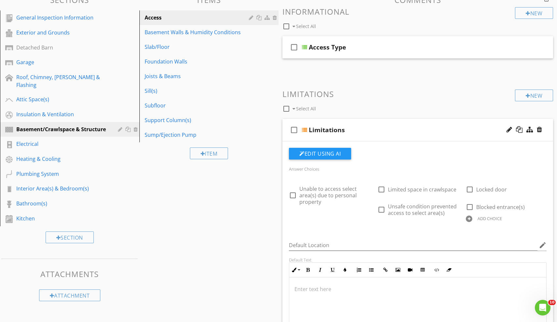
click at [296, 109] on span "Select All" at bounding box center [303, 108] width 26 height 9
checkbox input "true"
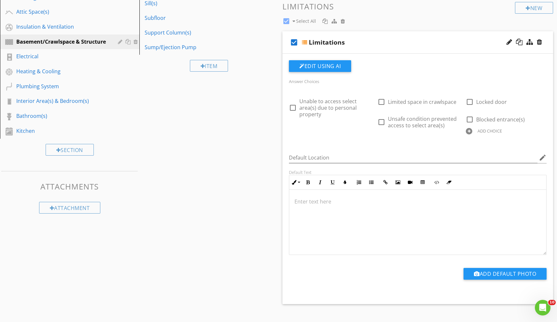
scroll to position [167, 0]
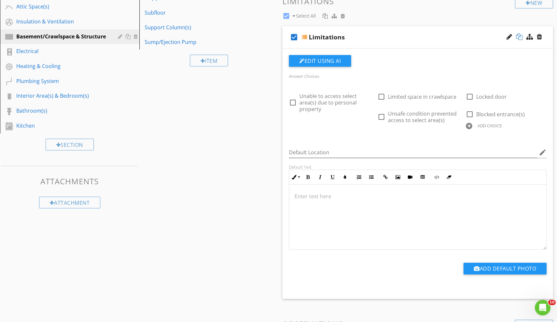
click at [517, 35] on div at bounding box center [519, 37] width 7 height 7
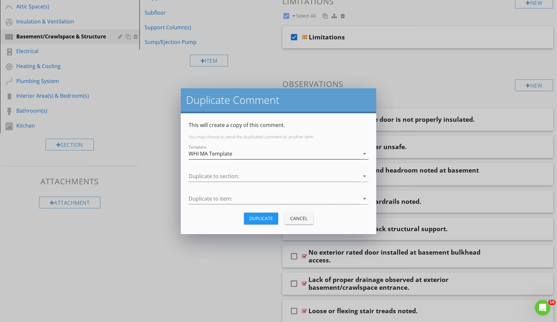
click at [234, 153] on div "WHI MA Template" at bounding box center [274, 154] width 171 height 11
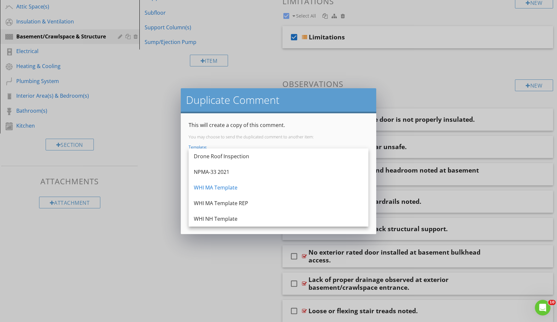
click at [256, 119] on div "This will create a copy of this comment. You may choose to send the duplicated …" at bounding box center [278, 173] width 195 height 121
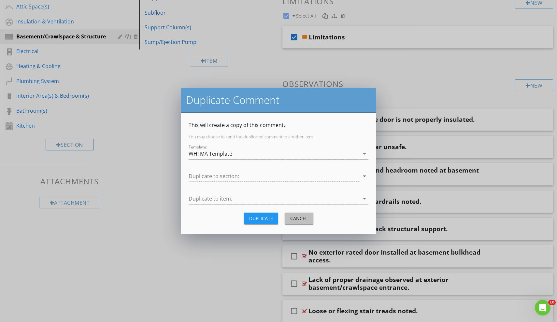
click at [295, 213] on button "Cancel" at bounding box center [299, 219] width 29 height 12
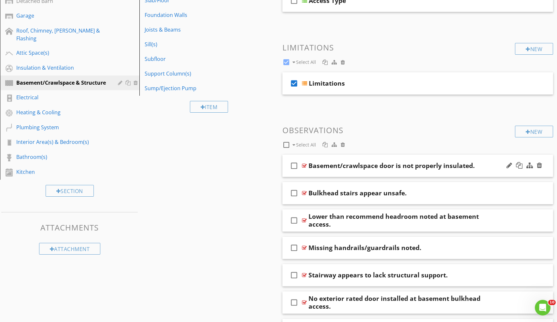
scroll to position [121, 0]
click at [306, 87] on div "check_box Limitations" at bounding box center [417, 83] width 271 height 22
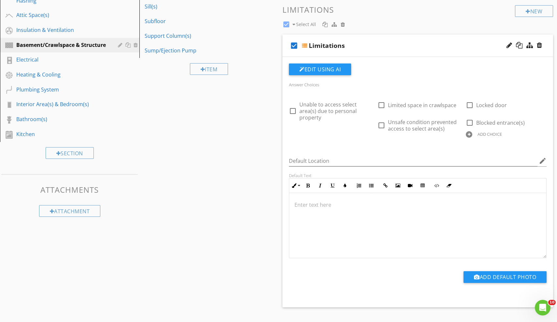
scroll to position [164, 0]
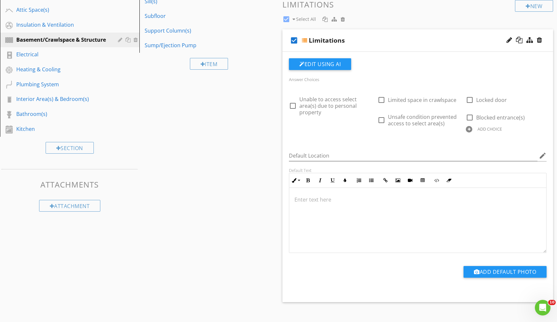
click at [321, 47] on div "check_box Limitations" at bounding box center [417, 40] width 271 height 22
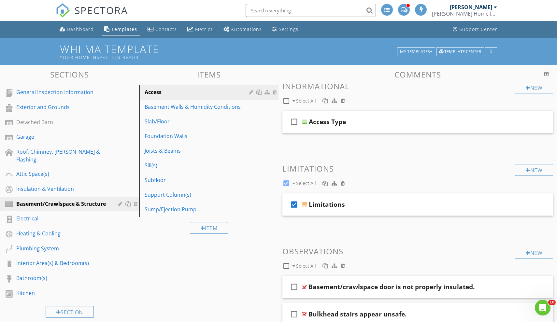
scroll to position [0, 0]
click at [287, 33] on link "Settings" at bounding box center [285, 29] width 31 height 12
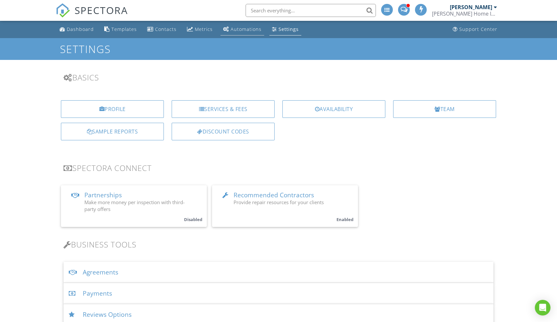
click at [247, 35] on link "Automations" at bounding box center [242, 29] width 44 height 12
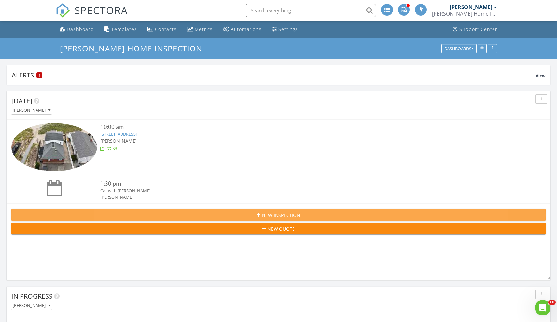
click at [293, 212] on span "New Inspection" at bounding box center [281, 215] width 38 height 7
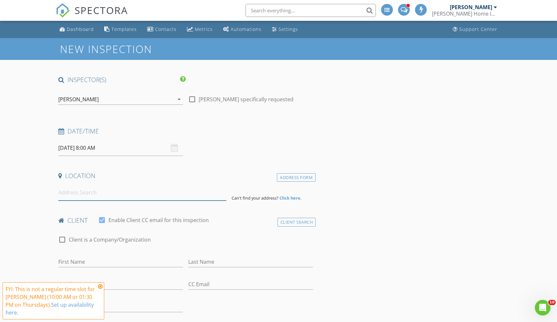
click at [104, 189] on input at bounding box center [142, 193] width 168 height 16
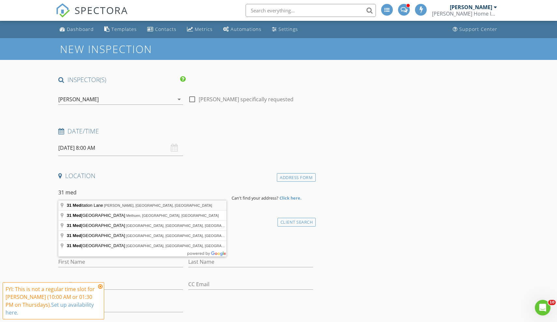
type input "[STREET_ADDRESS]"
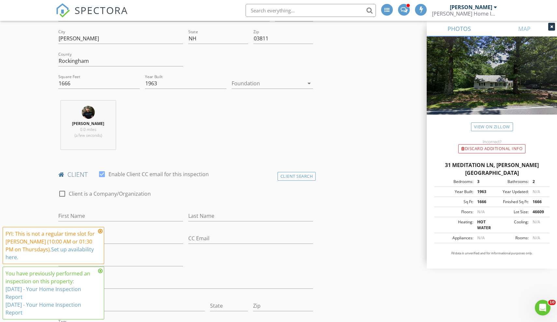
scroll to position [199, 0]
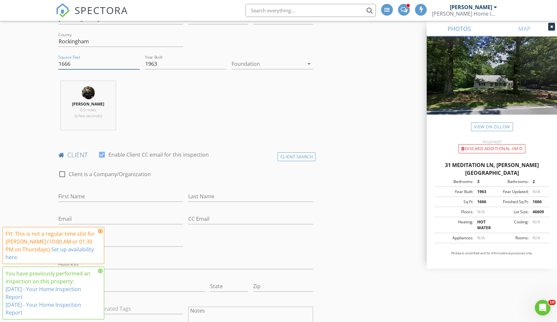
drag, startPoint x: 83, startPoint y: 65, endPoint x: 44, endPoint y: 64, distance: 39.4
type input "2200"
click at [273, 57] on div "Foundation arrow_drop_down" at bounding box center [272, 65] width 81 height 21
click at [266, 60] on div at bounding box center [268, 64] width 72 height 10
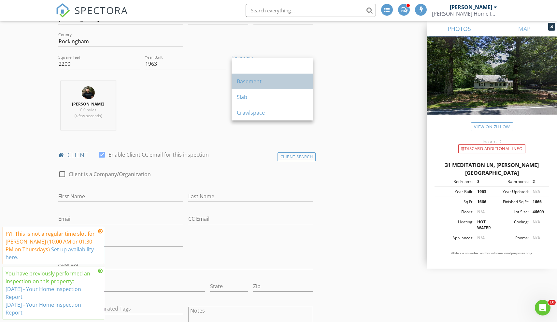
click at [256, 76] on div "Basement" at bounding box center [272, 82] width 71 height 16
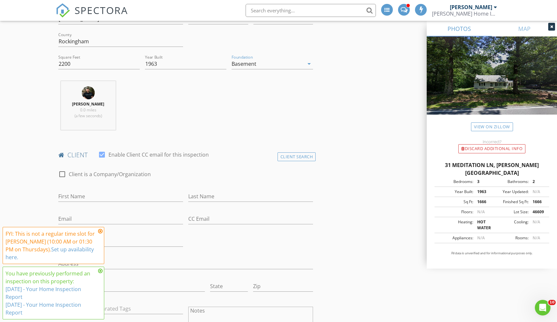
click at [195, 105] on div "Chris Winters 0.0 miles (a few seconds)" at bounding box center [186, 108] width 260 height 54
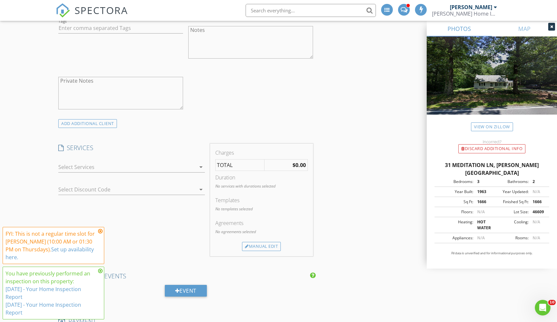
scroll to position [488, 0]
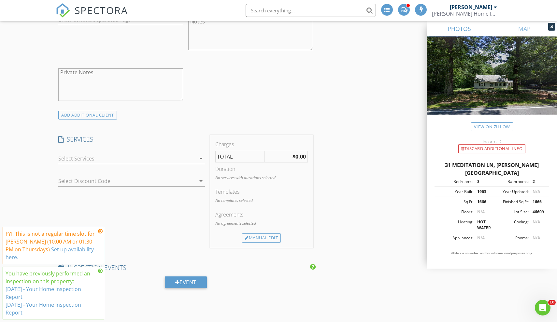
click at [131, 155] on div at bounding box center [126, 158] width 137 height 10
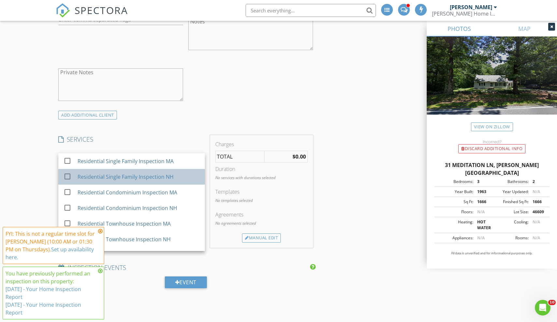
click at [114, 173] on div "Residential Single Family Inspection NH" at bounding box center [126, 177] width 96 height 8
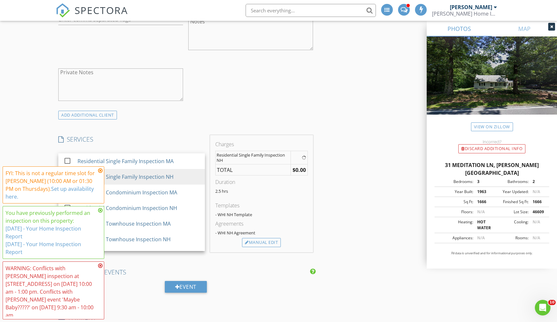
click at [195, 116] on div "ADD ADDITIONAL client" at bounding box center [186, 115] width 260 height 9
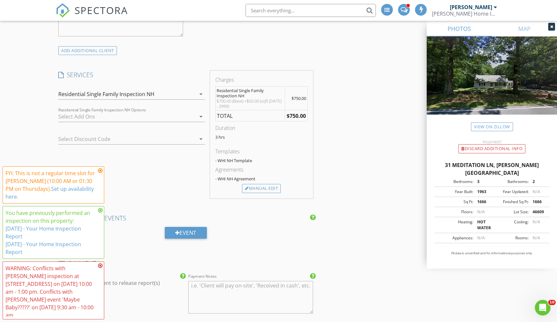
scroll to position [571, 0]
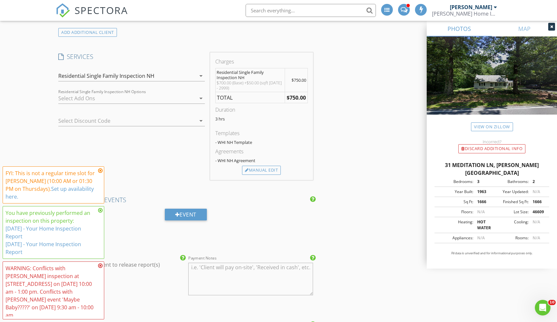
click at [135, 102] on div at bounding box center [126, 98] width 137 height 10
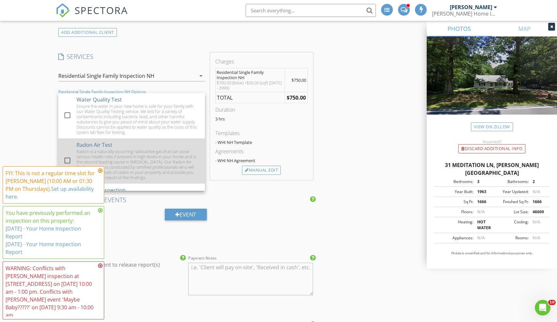
click at [86, 153] on div "Radon is a naturally occurring radioactive gas that can pose serious health ris…" at bounding box center [138, 164] width 123 height 31
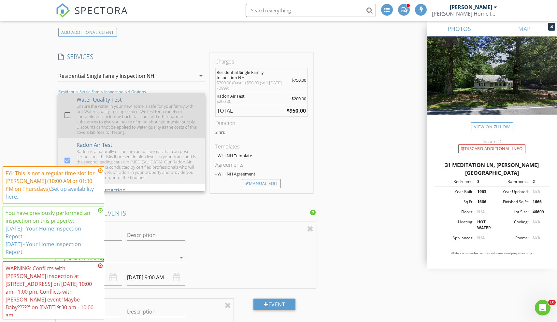
click at [86, 122] on div "Ensure the water in your new home is safe for your family with our Water Qualit…" at bounding box center [138, 119] width 123 height 31
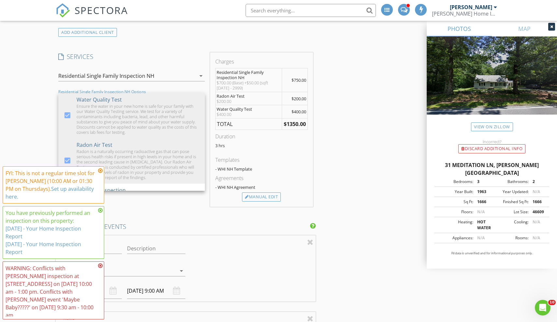
click at [362, 129] on div "INSPECTOR(S) check_box Chris Winters PRIMARY check_box_outline_blank Brian Garc…" at bounding box center [279, 272] width 446 height 1535
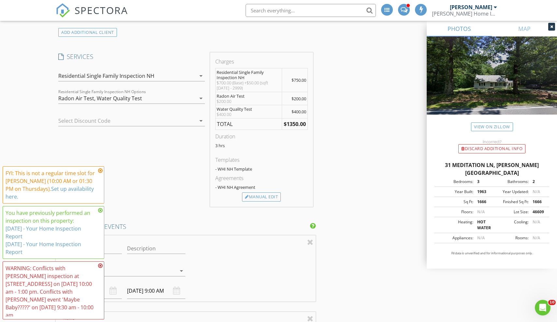
click at [102, 173] on icon at bounding box center [100, 170] width 5 height 5
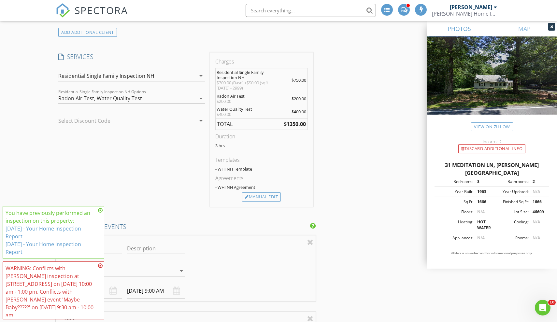
click at [99, 213] on icon at bounding box center [100, 210] width 5 height 5
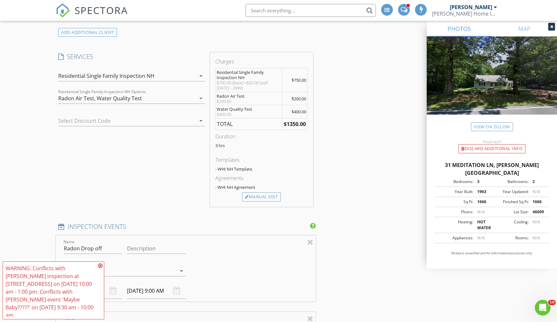
click at [100, 268] on icon at bounding box center [100, 265] width 5 height 5
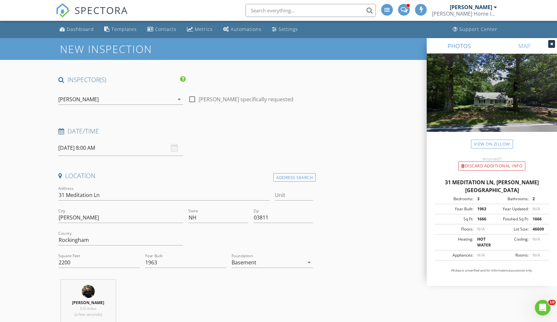
scroll to position [0, 0]
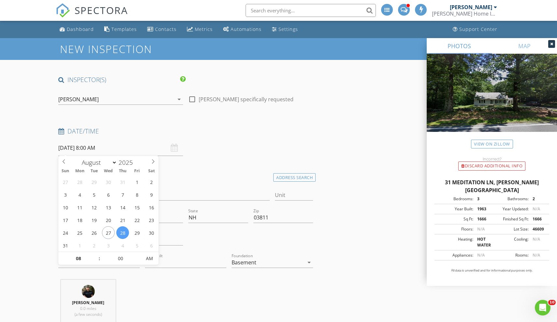
click at [95, 151] on input "[DATE] 8:00 AM" at bounding box center [120, 148] width 125 height 16
click at [248, 146] on div "Date/Time 08/28/2025 8:00 AM" at bounding box center [186, 141] width 260 height 29
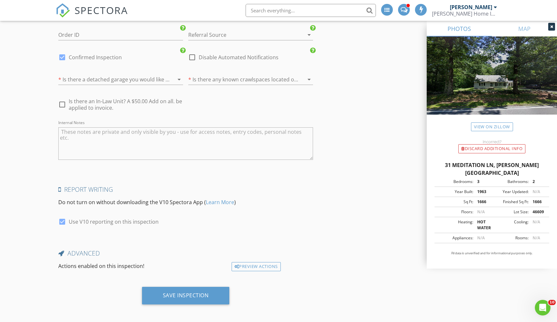
scroll to position [1301, 0]
click at [209, 295] on div "Save Inspection" at bounding box center [186, 296] width 88 height 18
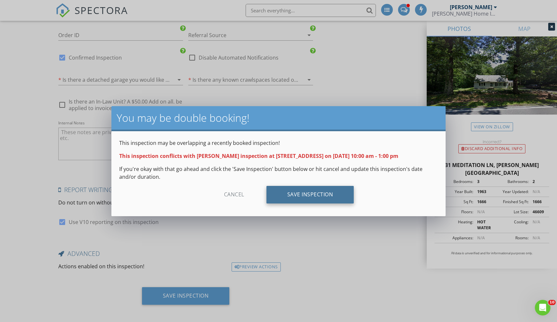
click at [312, 189] on div "Save Inspection" at bounding box center [310, 195] width 88 height 18
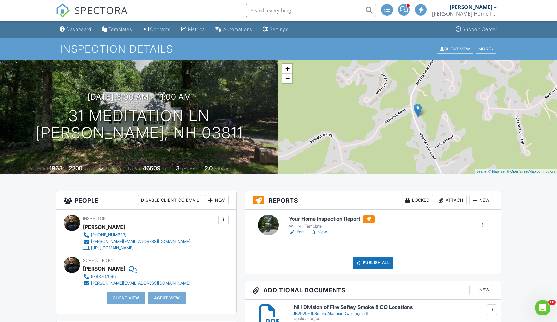
click at [241, 31] on div "Automations" at bounding box center [237, 29] width 29 height 6
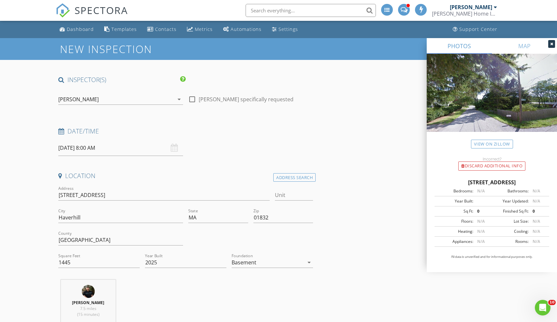
click at [95, 139] on div "Date/Time" at bounding box center [186, 133] width 260 height 13
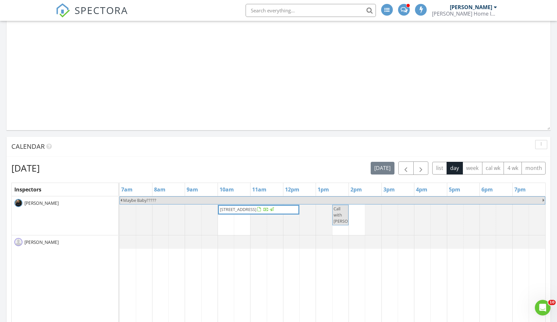
scroll to position [349, 0]
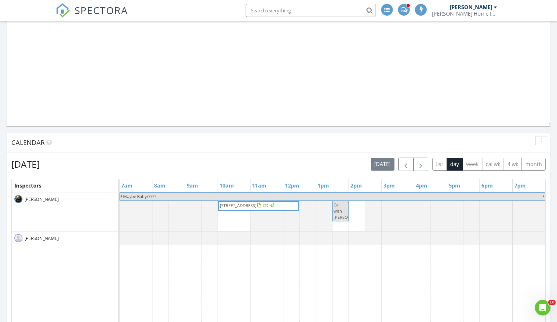
click at [417, 164] on span "button" at bounding box center [421, 165] width 8 height 8
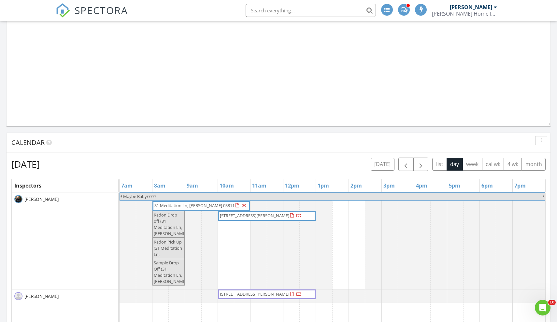
click at [167, 204] on span "31 Meditation Ln, [PERSON_NAME] 03811" at bounding box center [194, 206] width 80 height 6
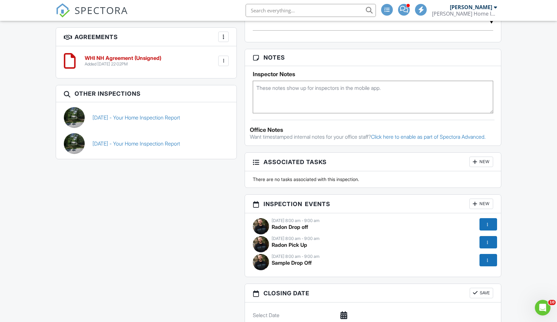
click at [490, 228] on div at bounding box center [487, 224] width 7 height 7
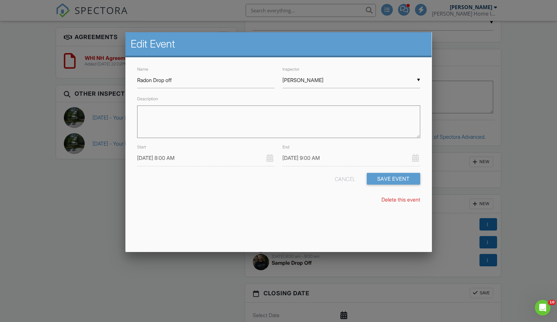
click at [401, 201] on link "Delete this event" at bounding box center [400, 199] width 39 height 7
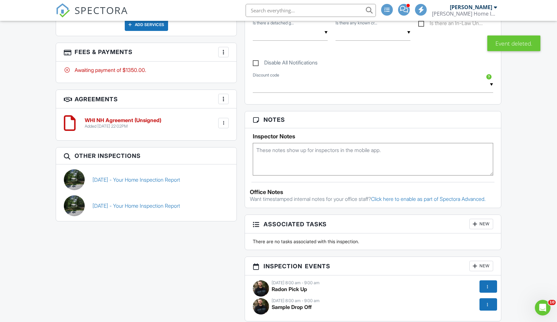
scroll to position [374, 0]
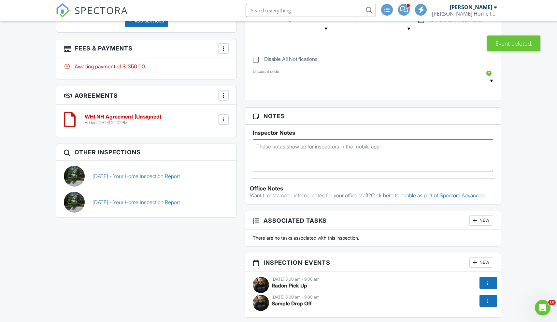
click at [486, 286] on div at bounding box center [487, 283] width 7 height 7
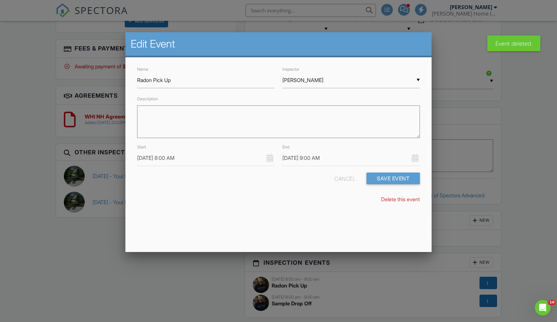
click at [392, 201] on link "Delete this event" at bounding box center [400, 199] width 39 height 7
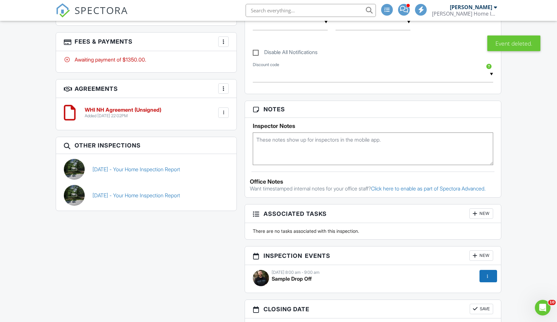
scroll to position [386, 0]
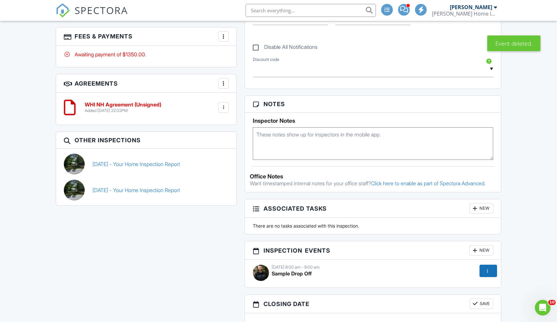
click at [488, 277] on div at bounding box center [488, 271] width 18 height 12
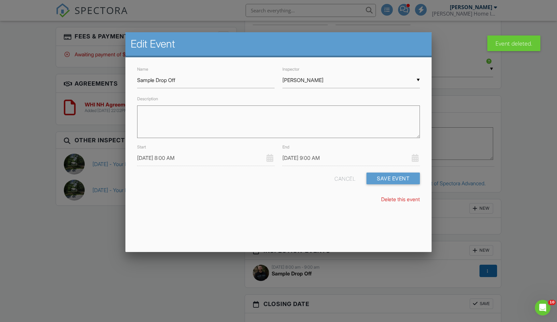
click at [391, 199] on link "Delete this event" at bounding box center [400, 199] width 39 height 7
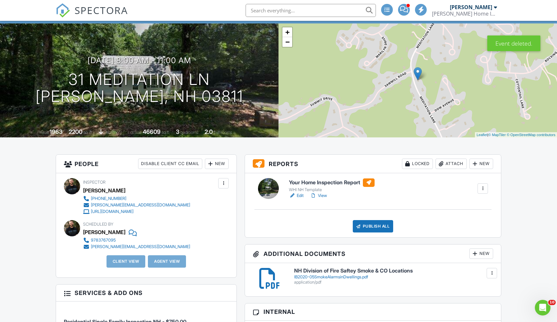
scroll to position [14, 0]
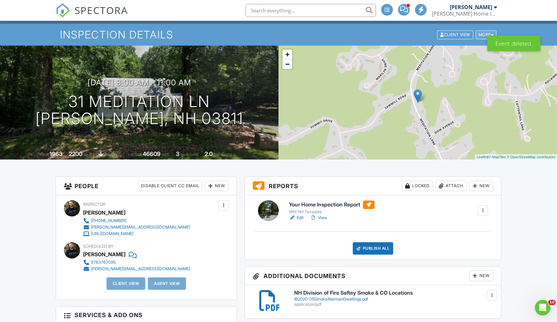
click at [478, 34] on div "More" at bounding box center [486, 34] width 21 height 9
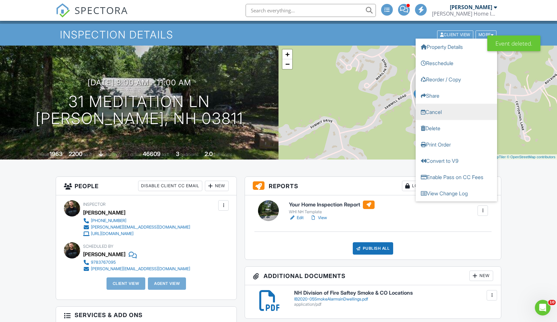
click at [442, 111] on link "Cancel" at bounding box center [456, 112] width 81 height 16
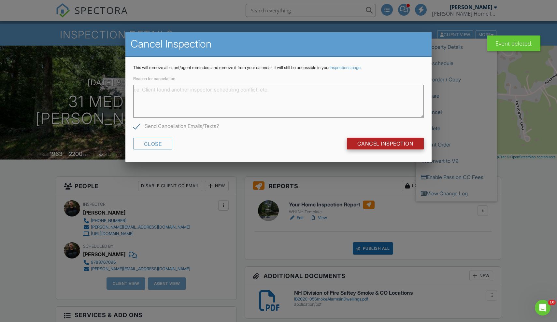
click at [394, 140] on input "Cancel Inspection" at bounding box center [385, 144] width 77 height 12
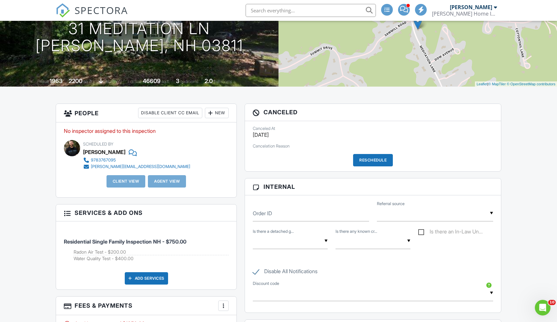
scroll to position [85, 0]
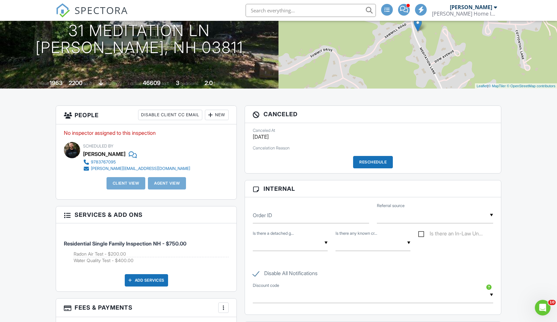
click at [366, 155] on div "Canceled At [DATE] Cancelation Reason Reschedule" at bounding box center [373, 148] width 256 height 50
click at [366, 161] on div "Reschedule" at bounding box center [373, 162] width 40 height 12
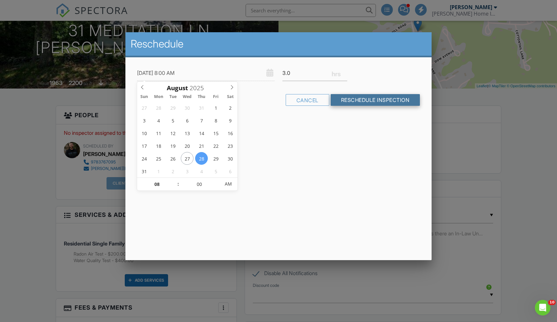
click at [373, 99] on input "Reschedule Inspection" at bounding box center [376, 100] width 90 height 12
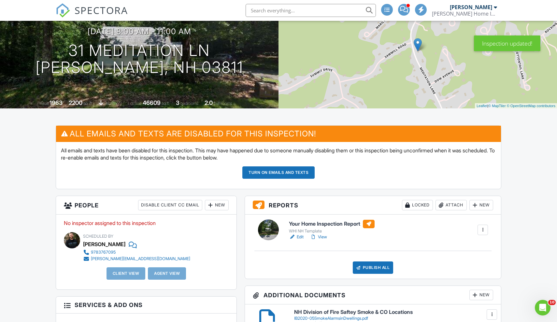
click at [207, 203] on div at bounding box center [210, 205] width 7 height 7
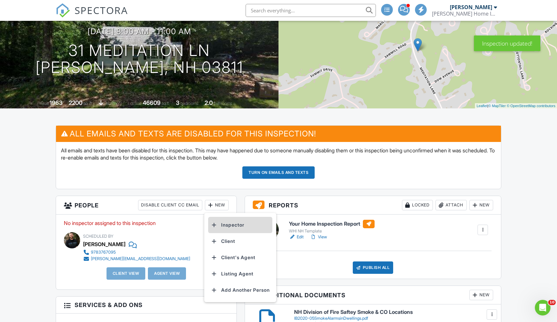
click at [221, 221] on li "Inspector" at bounding box center [240, 225] width 64 height 16
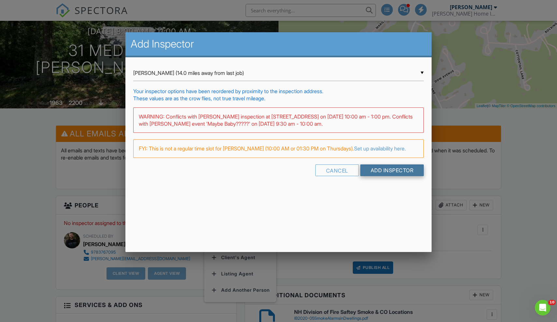
click at [377, 169] on input "Add Inspector" at bounding box center [392, 170] width 64 height 12
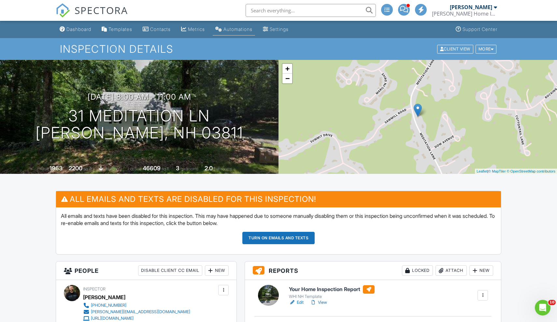
click at [236, 28] on div "Automations" at bounding box center [237, 29] width 29 height 6
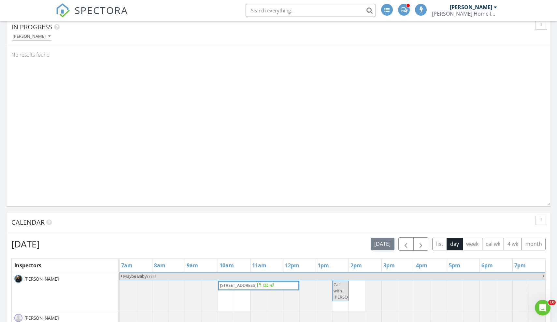
scroll to position [329, 0]
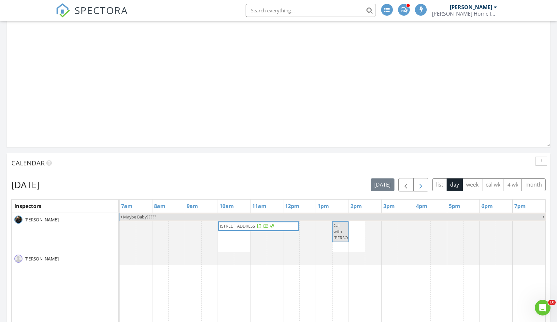
click at [422, 187] on span "button" at bounding box center [421, 185] width 8 height 8
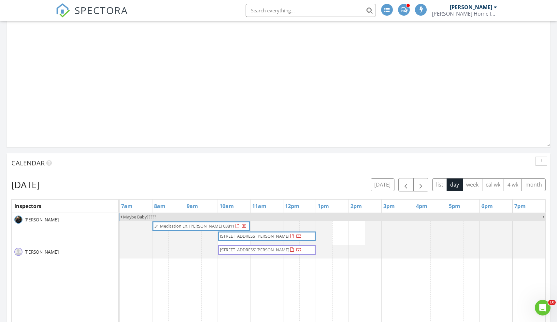
click at [211, 226] on span "31 Meditation Ln, [PERSON_NAME] 03811" at bounding box center [194, 226] width 80 height 6
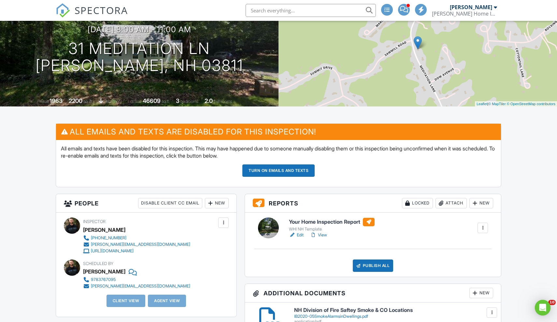
click at [220, 226] on div at bounding box center [223, 223] width 10 height 10
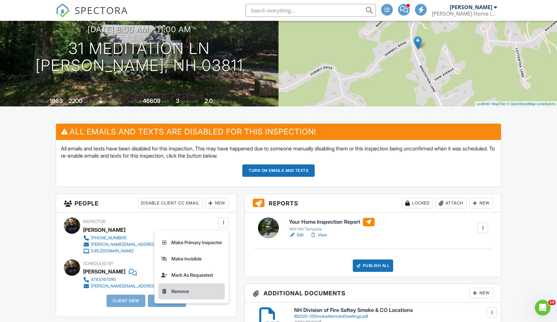
click at [178, 291] on li "Remove" at bounding box center [191, 291] width 66 height 16
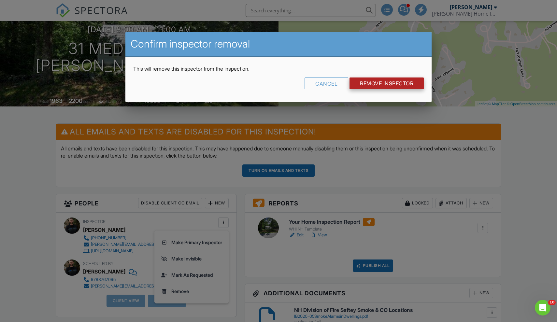
click at [366, 80] on input "Remove Inspector" at bounding box center [386, 84] width 74 height 12
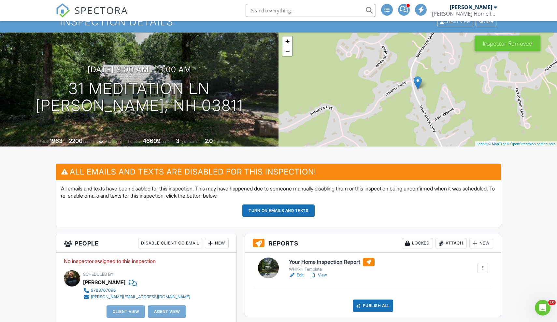
scroll to position [28, 0]
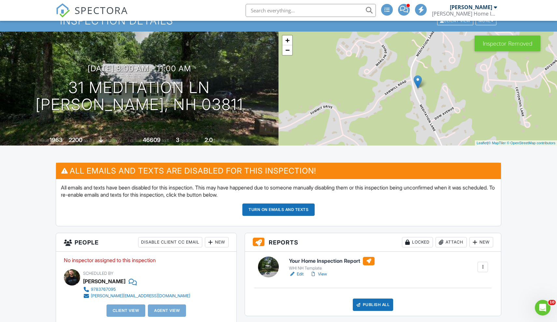
click at [217, 243] on div "New" at bounding box center [217, 242] width 24 height 10
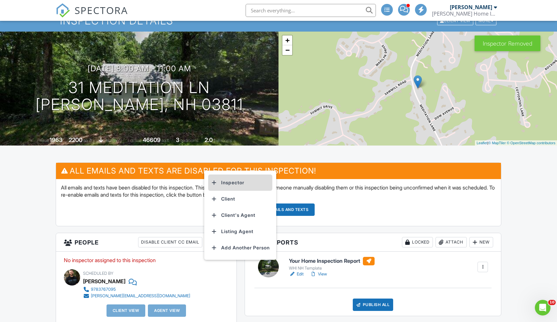
click at [241, 186] on li "Inspector" at bounding box center [240, 183] width 64 height 16
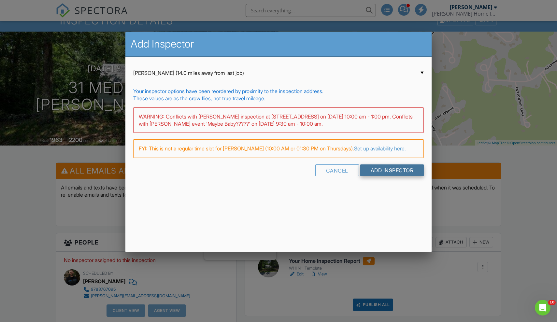
click at [380, 171] on input "Add Inspector" at bounding box center [392, 170] width 64 height 12
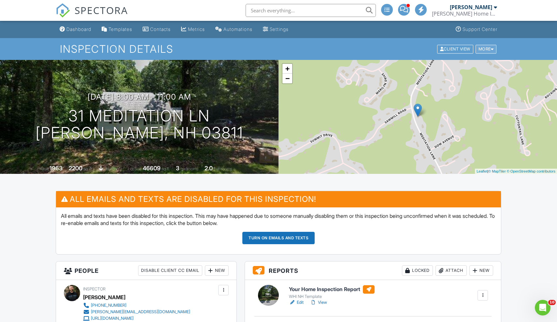
click at [492, 50] on div at bounding box center [492, 49] width 3 height 4
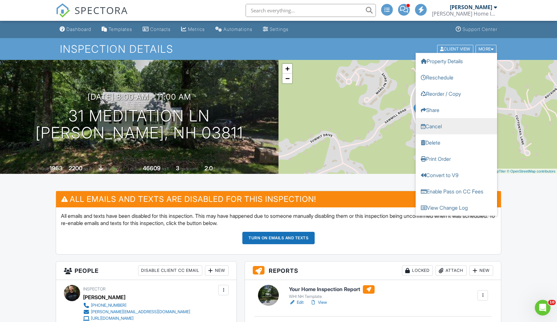
click at [443, 125] on link "Cancel" at bounding box center [456, 126] width 81 height 16
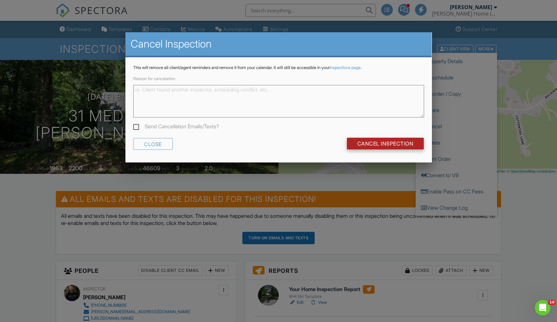
click at [408, 142] on input "Cancel Inspection" at bounding box center [385, 144] width 77 height 12
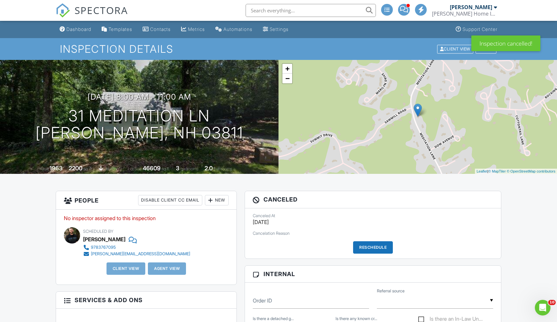
click at [378, 252] on div "Reschedule" at bounding box center [373, 247] width 40 height 12
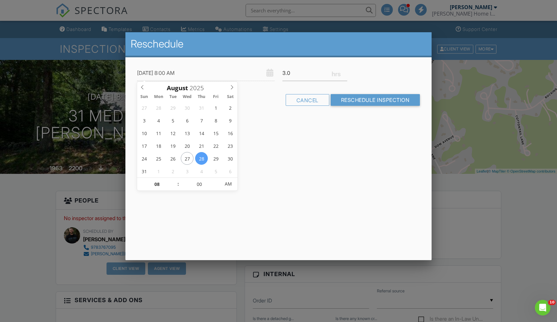
click at [331, 166] on div "Reschedule [DATE] 8:00 AM 3.0 Warning: this date/time is in the past. Cancel Re…" at bounding box center [278, 146] width 306 height 228
click at [312, 92] on form "[DATE] 8:00 AM 3.0 Warning: this date/time is in the past. Cancel Reschedule In…" at bounding box center [278, 88] width 291 height 46
click at [311, 96] on div "Cancel" at bounding box center [308, 100] width 44 height 12
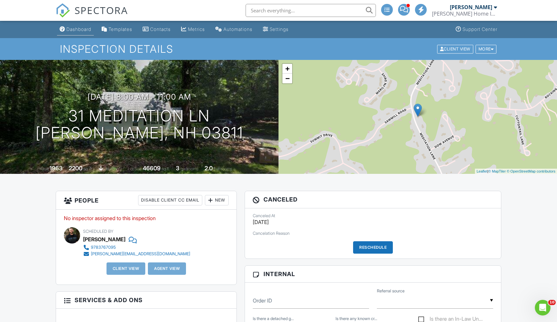
click at [92, 25] on link "Dashboard" at bounding box center [75, 29] width 37 height 12
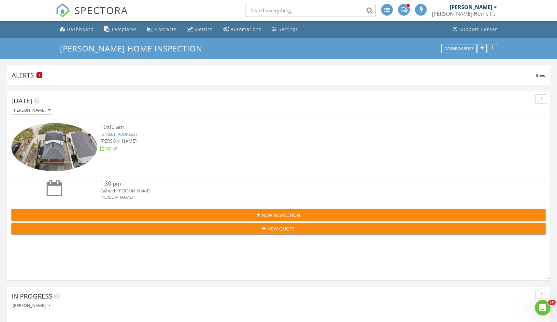
click at [269, 219] on button "New Inspection" at bounding box center [278, 215] width 534 height 12
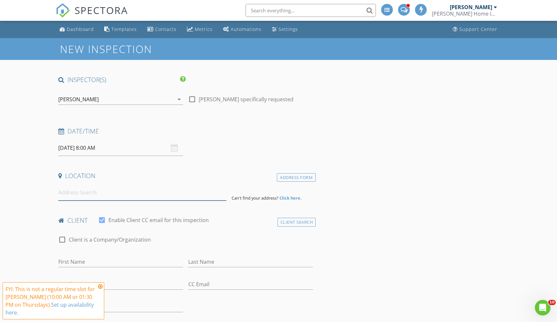
click at [156, 191] on input at bounding box center [142, 193] width 168 height 16
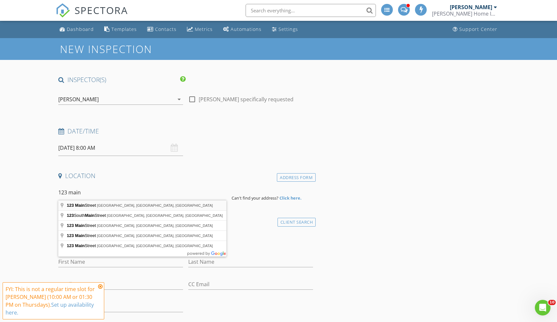
type input "[STREET_ADDRESS]"
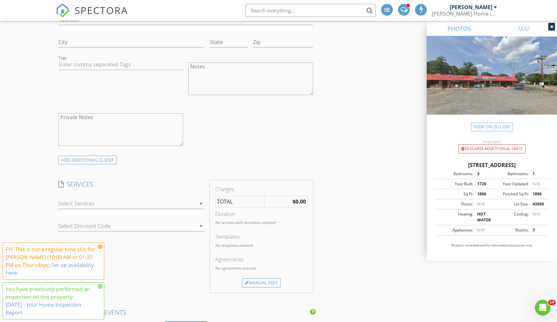
scroll to position [446, 0]
click at [145, 198] on div at bounding box center [126, 200] width 137 height 10
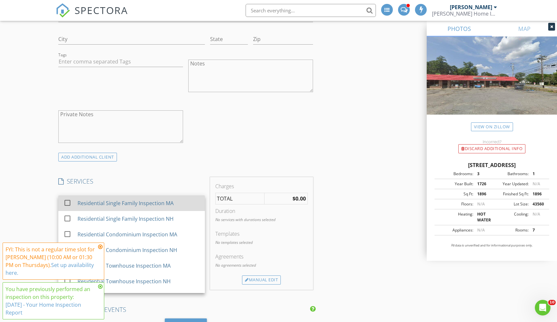
click at [130, 205] on div "Residential Single Family Inspection MA" at bounding box center [126, 203] width 96 height 8
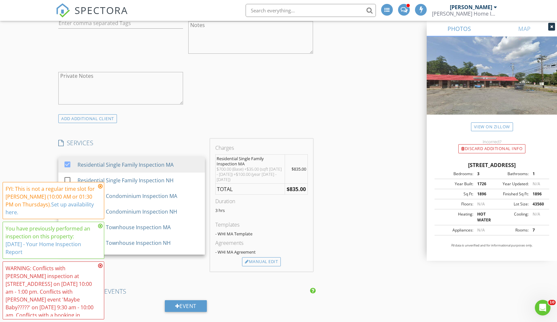
scroll to position [501, 0]
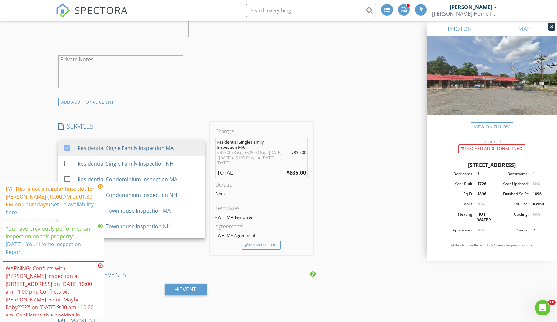
click at [173, 243] on div "SERVICES check_box Residential Single Family Inspection MA check_box_outline_bl…" at bounding box center [132, 188] width 152 height 133
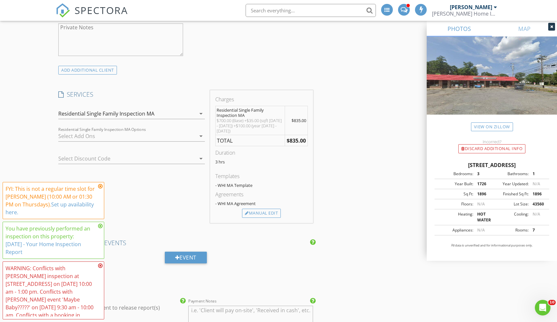
scroll to position [534, 0]
click at [153, 138] on div at bounding box center [126, 135] width 137 height 10
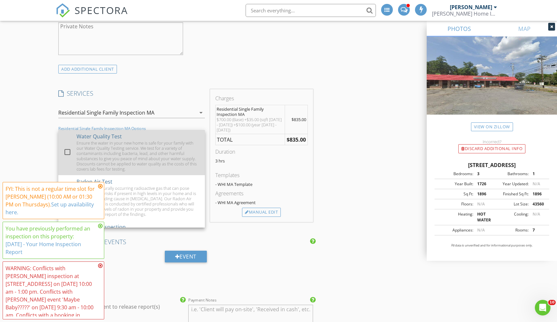
click at [141, 153] on div "Ensure the water in your new home is safe for your family with our Water Qualit…" at bounding box center [138, 155] width 123 height 31
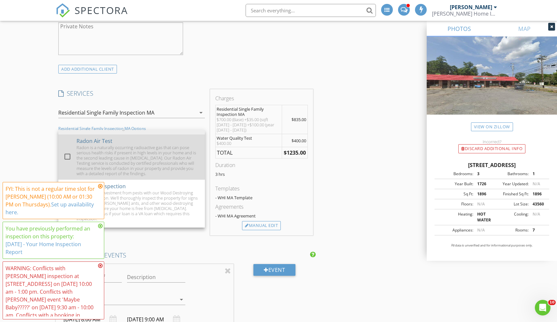
click at [135, 161] on div "Radon is a naturally occurring radioactive gas that can pose serious health ris…" at bounding box center [138, 160] width 123 height 31
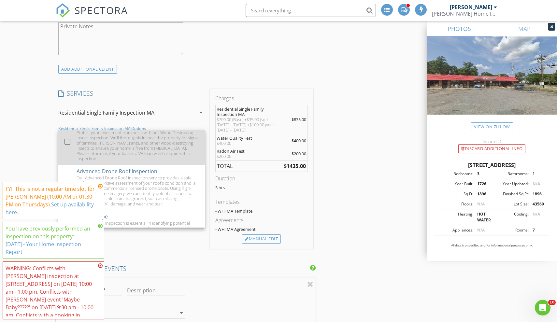
scroll to position [104, 0]
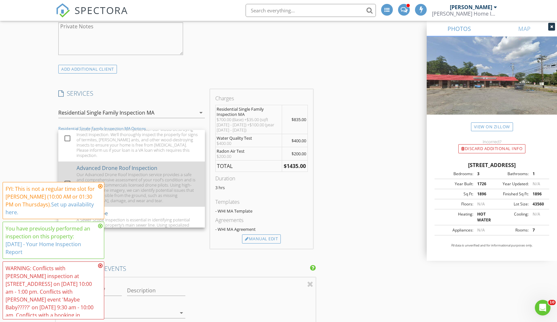
click at [131, 172] on div "Our Advanced Drone Roof Inspection service provides a safe and comprehensive as…" at bounding box center [138, 187] width 123 height 31
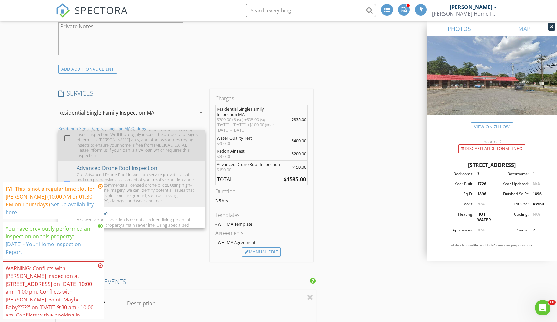
click at [140, 145] on div "Protect your investment from pests with our Wood Destroying Insect Inspection. …" at bounding box center [138, 142] width 123 height 31
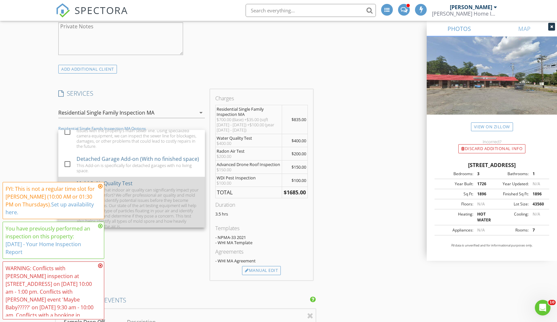
scroll to position [198, 0]
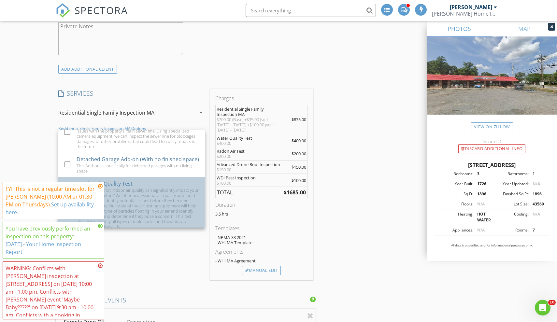
click at [172, 209] on div "Did you know that indoor air quality can significantly impact your health and c…" at bounding box center [138, 209] width 123 height 42
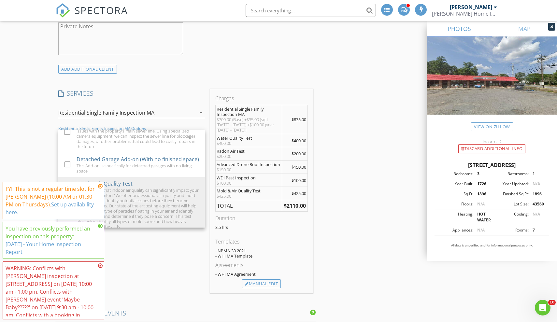
click at [182, 242] on div "SERVICES check_box Residential Single Family Inspection MA check_box_outline_bl…" at bounding box center [132, 191] width 152 height 204
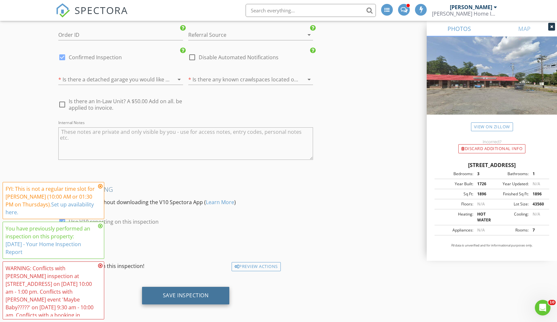
scroll to position [1351, 0]
click at [188, 292] on div "Save Inspection" at bounding box center [186, 295] width 46 height 7
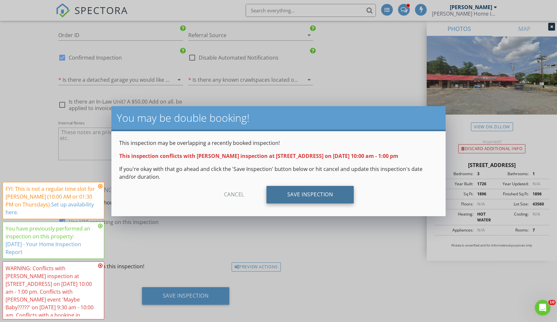
click at [312, 192] on div "Save Inspection" at bounding box center [310, 195] width 88 height 18
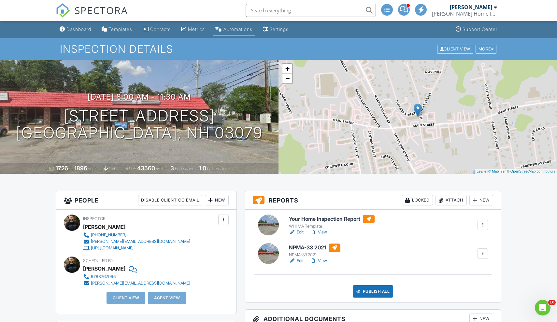
click at [243, 26] on link "Automations" at bounding box center [234, 29] width 42 height 12
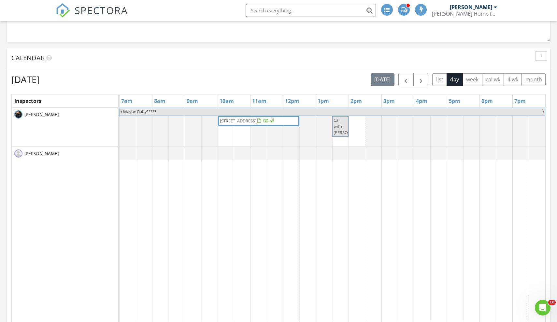
scroll to position [434, 0]
click at [424, 77] on span "button" at bounding box center [421, 80] width 8 height 8
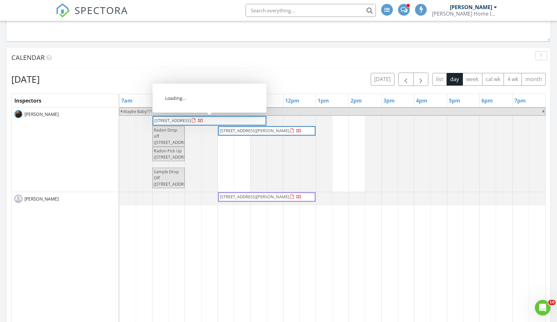
click at [203, 119] on div at bounding box center [200, 121] width 5 height 5
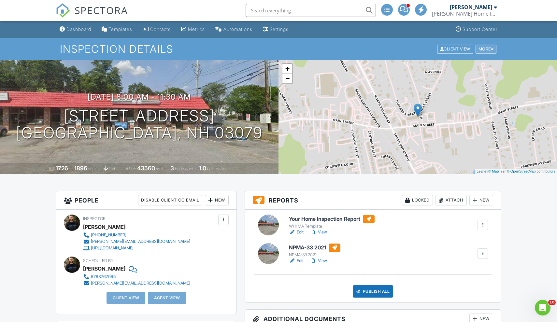
click at [485, 49] on div "More" at bounding box center [486, 49] width 21 height 9
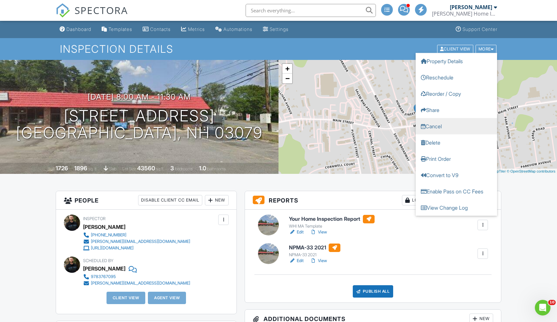
click at [440, 127] on link "Cancel" at bounding box center [456, 126] width 81 height 16
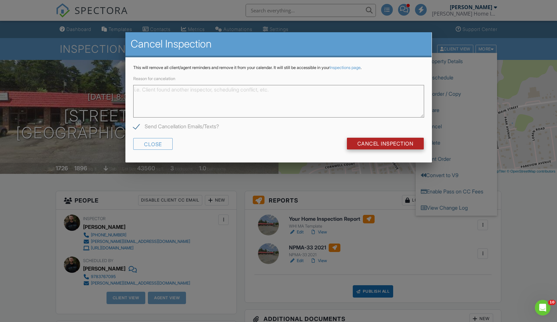
click at [375, 142] on input "Cancel Inspection" at bounding box center [385, 144] width 77 height 12
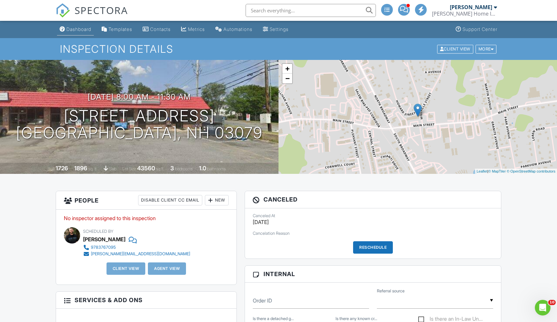
click at [71, 30] on div "Dashboard" at bounding box center [78, 29] width 25 height 6
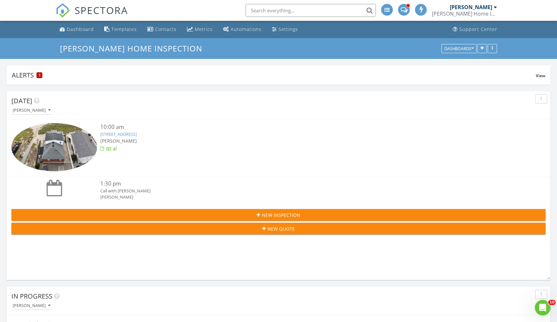
click at [278, 210] on button "New Inspection" at bounding box center [278, 215] width 534 height 12
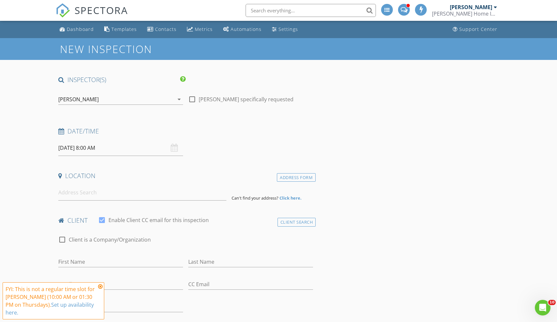
click at [115, 182] on div "Location" at bounding box center [186, 178] width 260 height 13
click at [115, 188] on input at bounding box center [142, 193] width 168 height 16
type input "s"
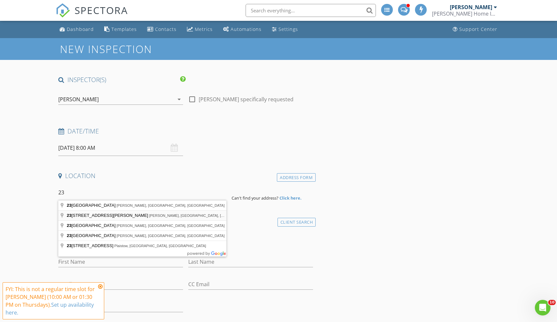
type input "[STREET_ADDRESS][PERSON_NAME][PERSON_NAME]"
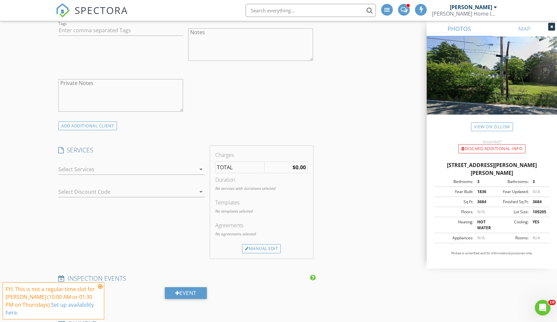
scroll to position [482, 0]
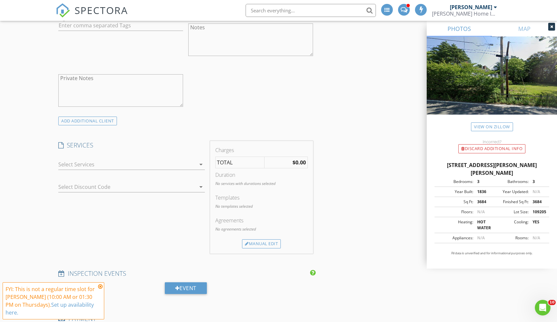
click at [152, 167] on div at bounding box center [126, 164] width 137 height 10
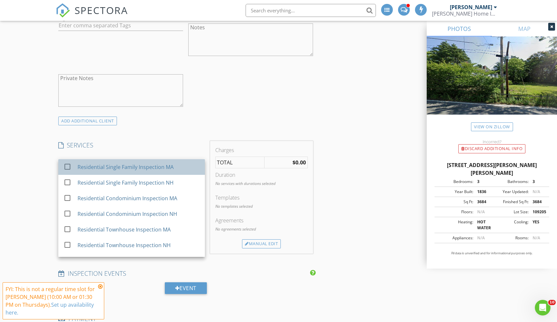
click at [144, 171] on div "Residential Single Family Inspection MA" at bounding box center [139, 167] width 122 height 13
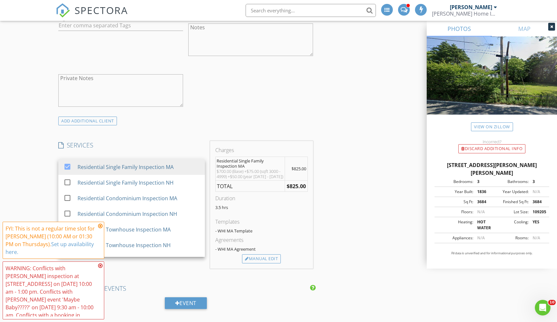
click at [202, 139] on div "INSPECTOR(S) check_box Chris Winters PRIMARY check_box_outline_blank Brian Garc…" at bounding box center [186, 222] width 260 height 1257
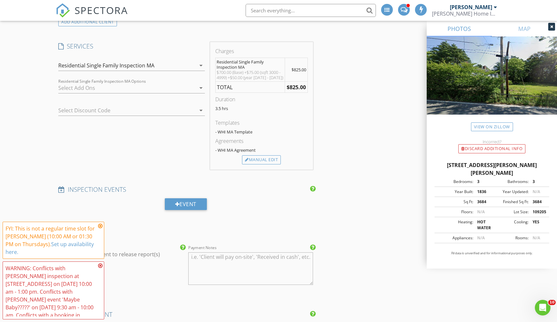
scroll to position [601, 0]
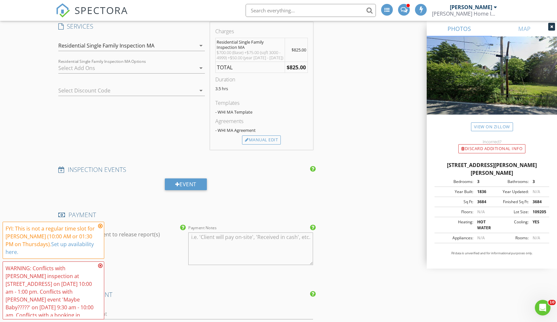
click at [145, 66] on div at bounding box center [126, 68] width 137 height 10
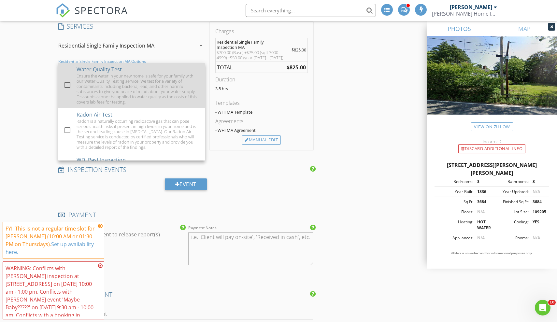
click at [107, 92] on div "Ensure the water in your new home is safe for your family with our Water Qualit…" at bounding box center [138, 88] width 123 height 31
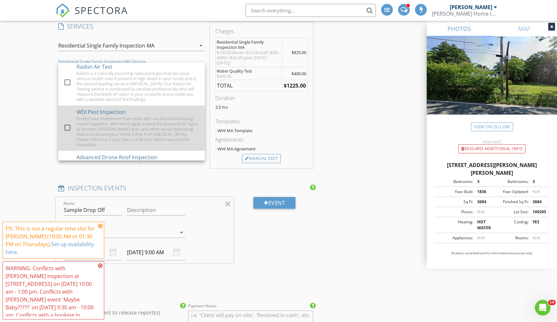
click at [107, 128] on div "Protect your investment from pests with our Wood Destroying Insect Inspection. …" at bounding box center [138, 131] width 123 height 31
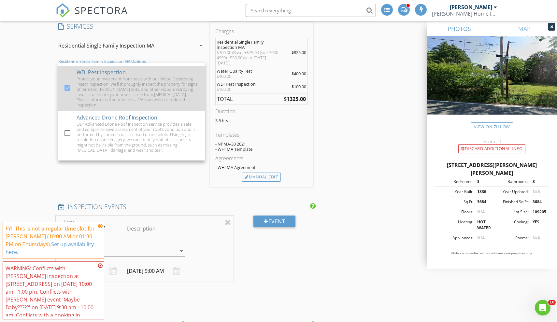
scroll to position [101, 0]
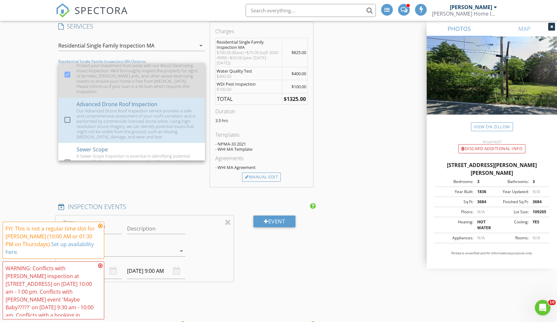
click at [107, 128] on div "Our Advanced Drone Roof Inspection service provides a safe and comprehensive as…" at bounding box center [138, 123] width 123 height 31
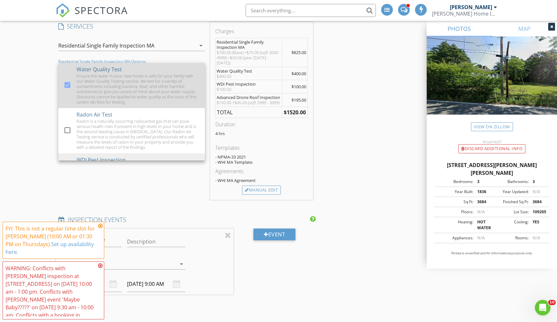
scroll to position [0, 0]
click at [118, 92] on div "Ensure the water in your new home is safe for your family with our Water Qualit…" at bounding box center [138, 88] width 123 height 31
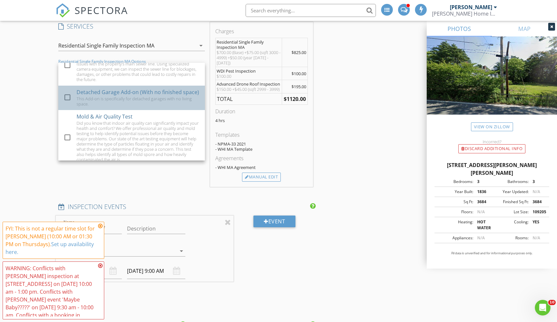
click at [111, 96] on div "This Add-on is specifically for detached garages with no living space." at bounding box center [138, 101] width 123 height 10
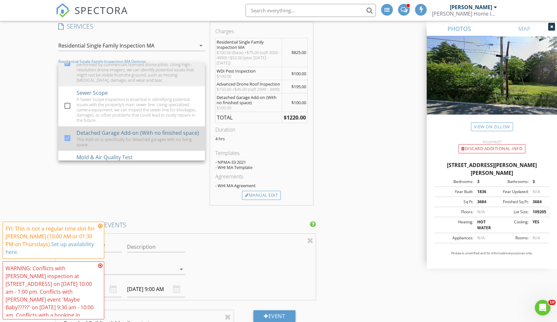
scroll to position [149, 0]
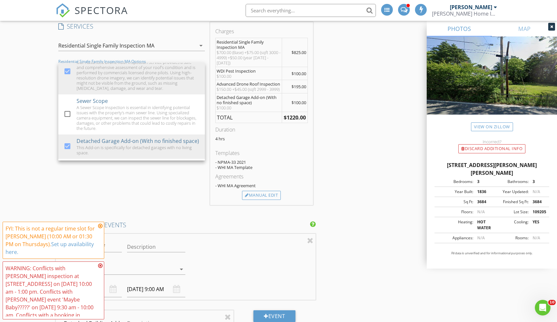
click at [362, 140] on div "INSPECTOR(S) check_box Chris Winters PRIMARY check_box_outline_blank Brian Garc…" at bounding box center [279, 218] width 446 height 1487
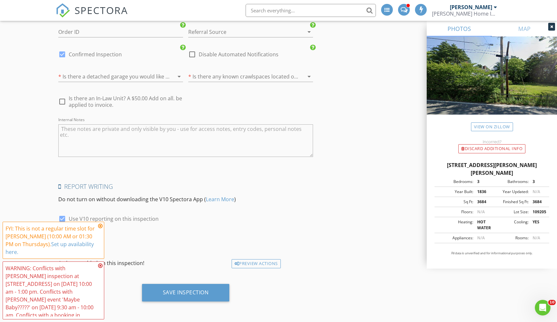
scroll to position [1258, 0]
click at [187, 288] on div "Save Inspection" at bounding box center [186, 293] width 88 height 18
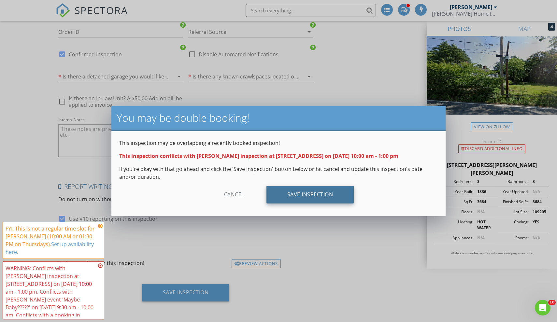
click at [343, 192] on div "Save Inspection" at bounding box center [310, 195] width 88 height 18
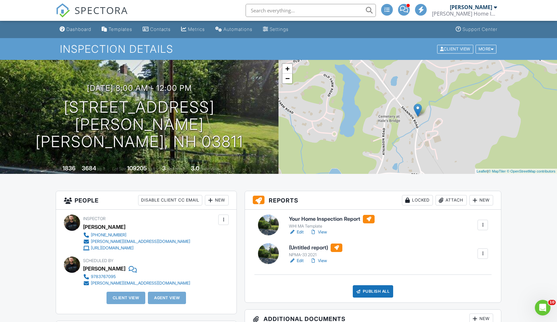
click at [500, 45] on div "Inspection Details Client View More Property Details Reschedule Reorder / Copy …" at bounding box center [278, 49] width 557 height 22
click at [493, 47] on div at bounding box center [492, 49] width 3 height 4
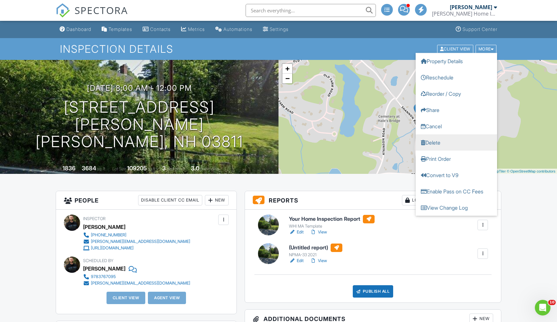
click at [435, 140] on link "Delete" at bounding box center [456, 142] width 81 height 16
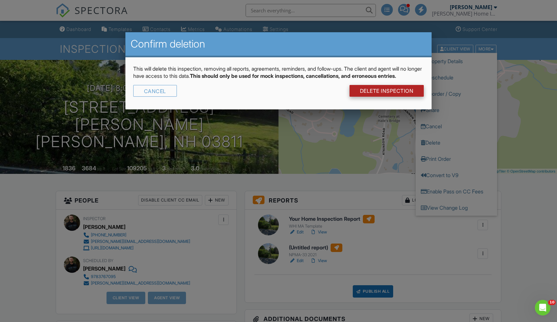
click at [381, 97] on link "DELETE Inspection" at bounding box center [386, 91] width 75 height 12
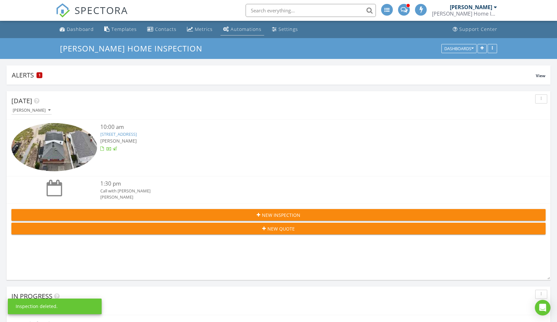
scroll to position [156, 131]
click at [211, 27] on link "Metrics" at bounding box center [199, 29] width 31 height 12
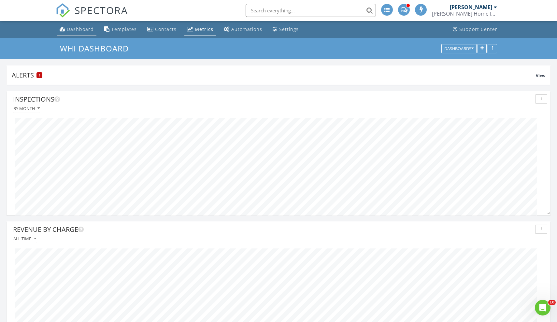
click at [81, 27] on div "Dashboard" at bounding box center [80, 29] width 27 height 6
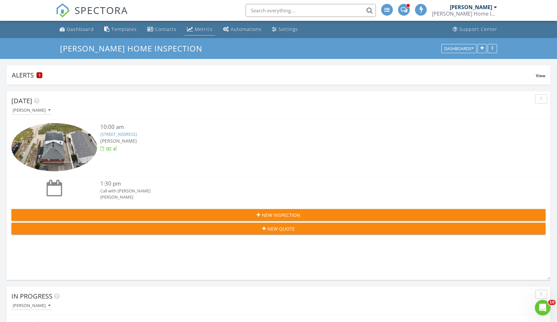
click at [196, 28] on div "Metrics" at bounding box center [204, 29] width 18 height 6
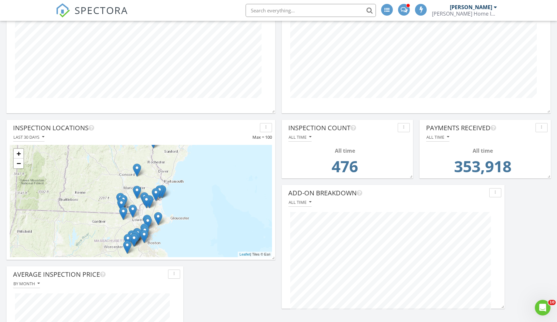
scroll to position [341, 0]
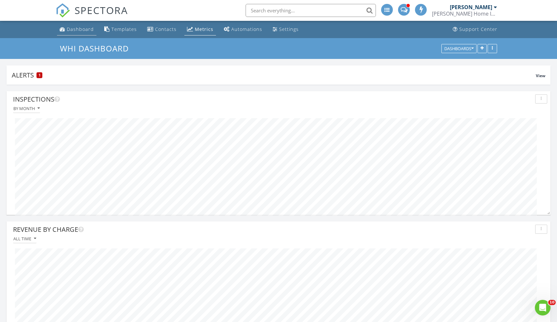
click at [77, 30] on div "Dashboard" at bounding box center [80, 29] width 27 height 6
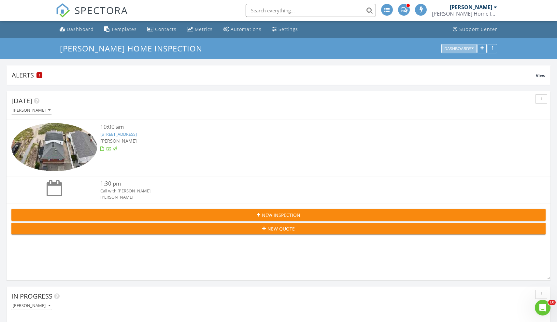
click at [475, 49] on button "Dashboards" at bounding box center [458, 48] width 35 height 9
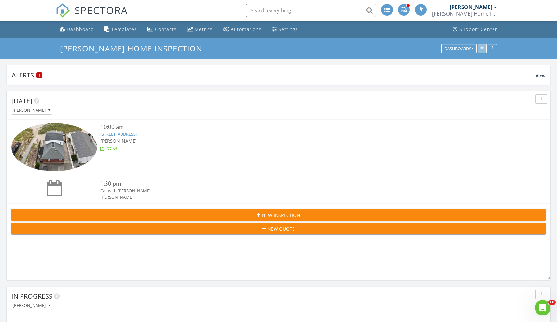
click at [482, 49] on icon "button" at bounding box center [481, 48] width 3 height 5
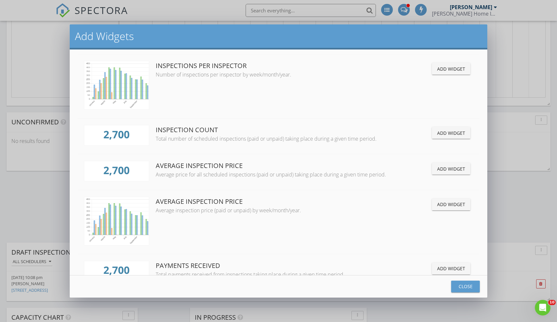
scroll to position [813, 0]
click at [446, 168] on div "Add Widget" at bounding box center [451, 168] width 28 height 7
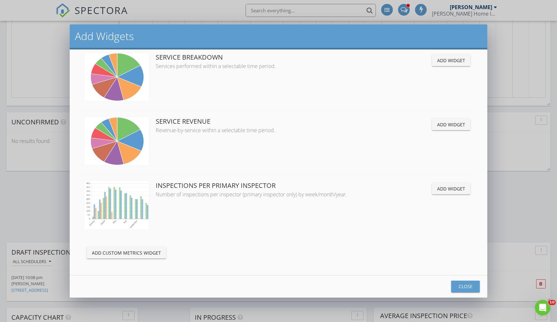
scroll to position [1634, 0]
click at [462, 284] on div "Close" at bounding box center [465, 286] width 18 height 7
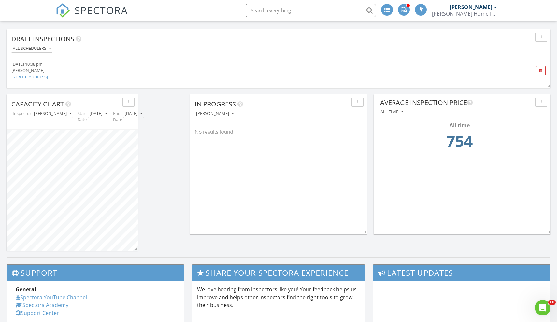
scroll to position [900, 0]
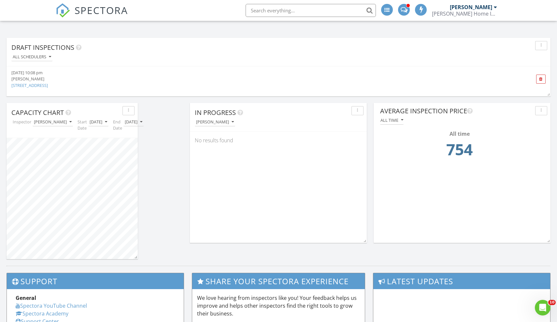
click at [398, 118] on div "All time" at bounding box center [391, 120] width 23 height 5
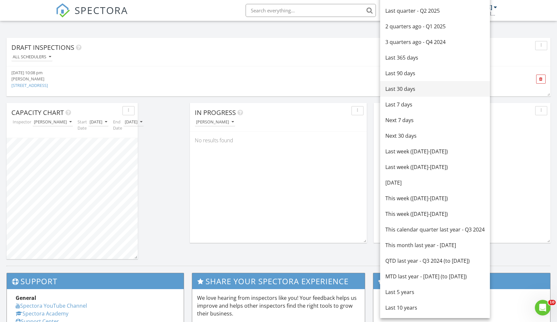
click at [413, 89] on div "Last 30 days" at bounding box center [434, 89] width 99 height 8
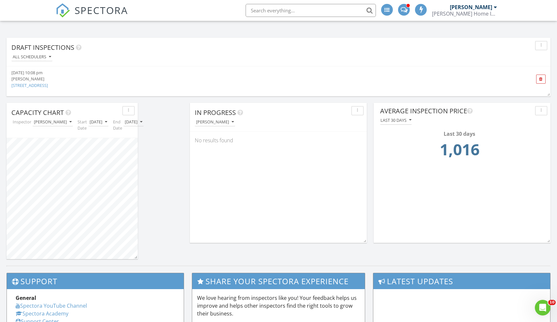
click at [414, 123] on div "Last 30 days" at bounding box center [462, 120] width 170 height 9
click at [405, 121] on div "Last 30 days" at bounding box center [395, 120] width 31 height 5
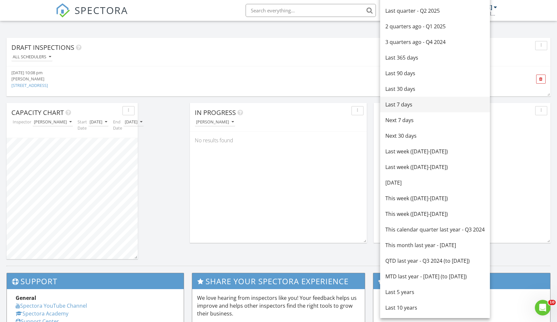
click at [405, 106] on div "Last 7 days" at bounding box center [434, 105] width 99 height 8
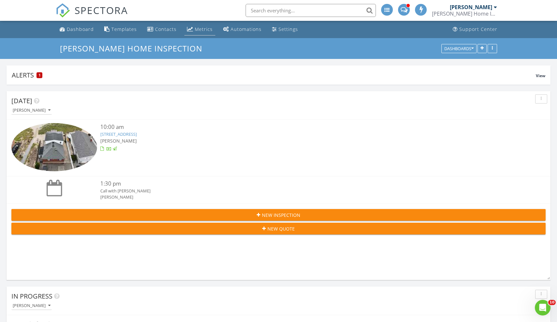
scroll to position [0, 0]
click at [203, 26] on link "Metrics" at bounding box center [199, 29] width 31 height 12
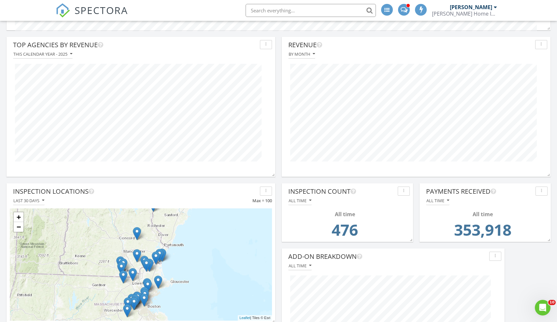
scroll to position [313, 0]
click at [441, 204] on div "All time" at bounding box center [437, 201] width 23 height 5
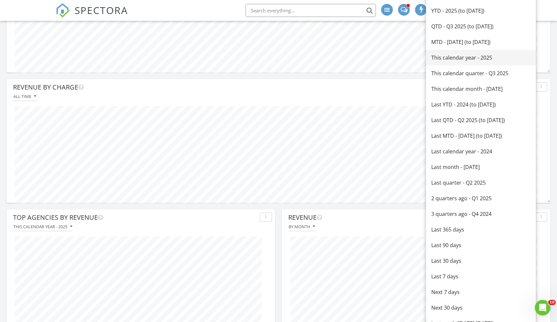
click at [461, 59] on div "This calendar year - 2025" at bounding box center [480, 58] width 99 height 8
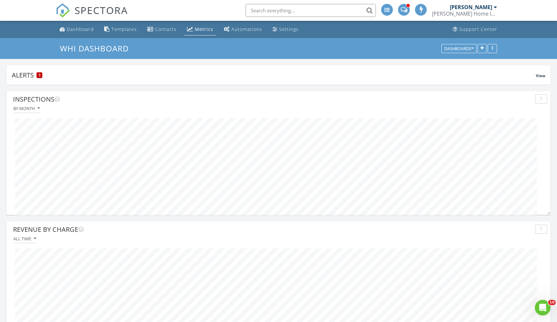
scroll to position [0, 0]
